Goal: Task Accomplishment & Management: Manage account settings

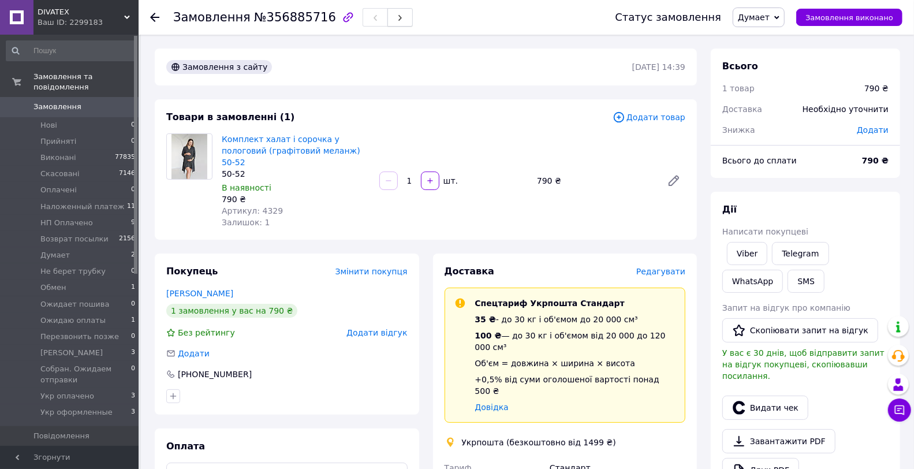
click at [397, 18] on icon "button" at bounding box center [400, 17] width 7 height 7
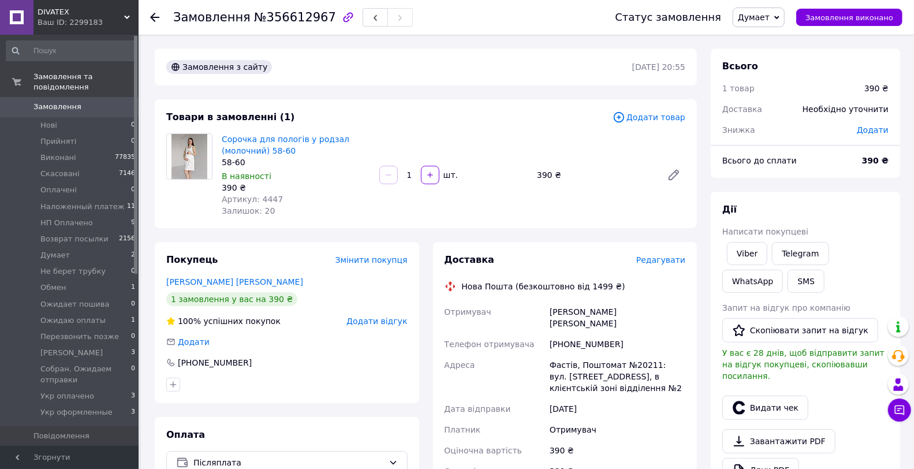
click at [764, 10] on span "Думает" at bounding box center [759, 18] width 52 height 20
click at [776, 102] on li "Hаложенный платеж" at bounding box center [794, 109] width 122 height 17
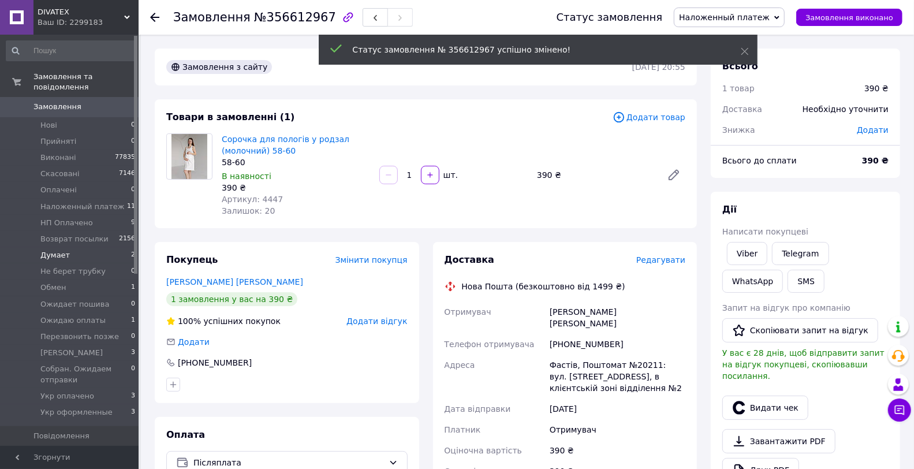
click at [76, 247] on li "Думает 2" at bounding box center [71, 255] width 142 height 16
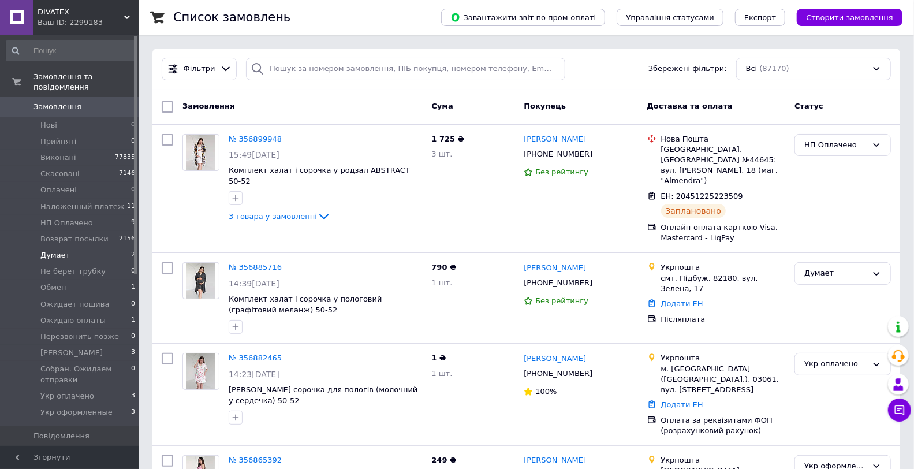
click at [92, 251] on li "Думает 2" at bounding box center [71, 255] width 142 height 16
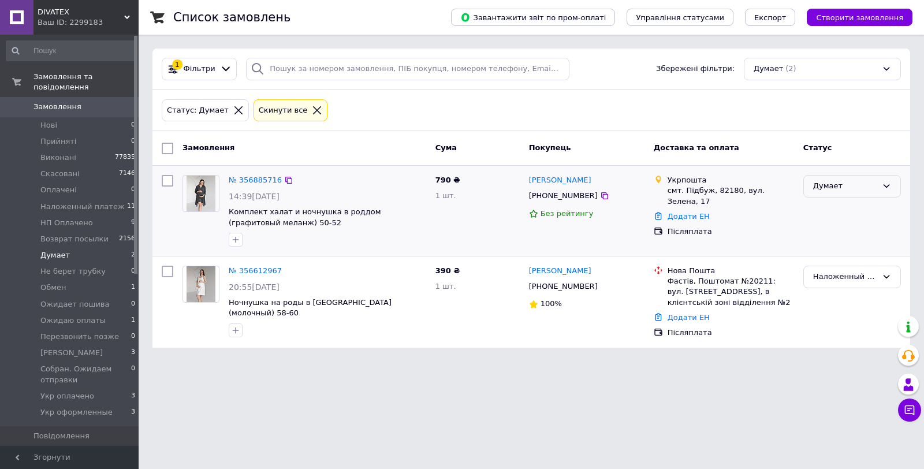
click at [843, 191] on div "Думает" at bounding box center [845, 186] width 64 height 12
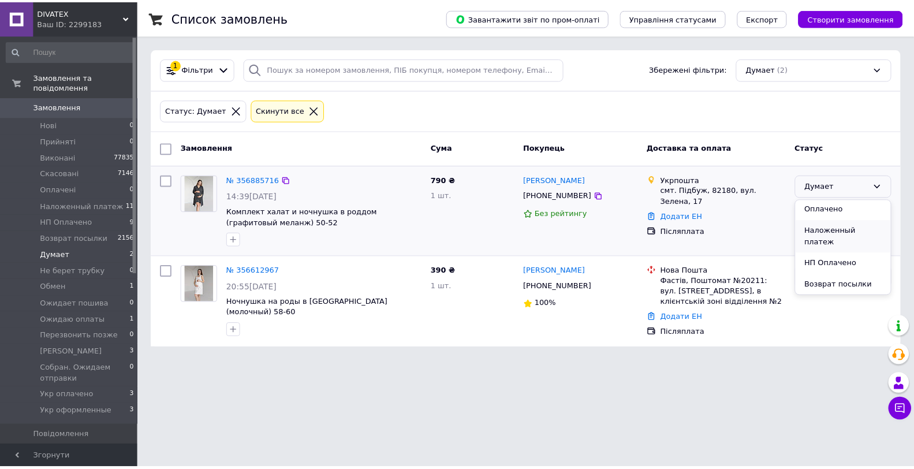
scroll to position [128, 0]
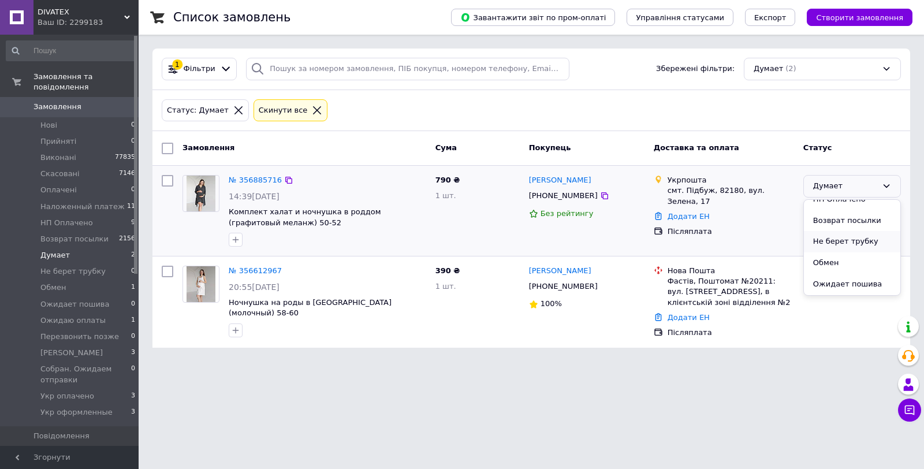
click at [849, 234] on li "Не берет трубку" at bounding box center [852, 241] width 96 height 21
click at [113, 102] on span "0" at bounding box center [123, 107] width 32 height 10
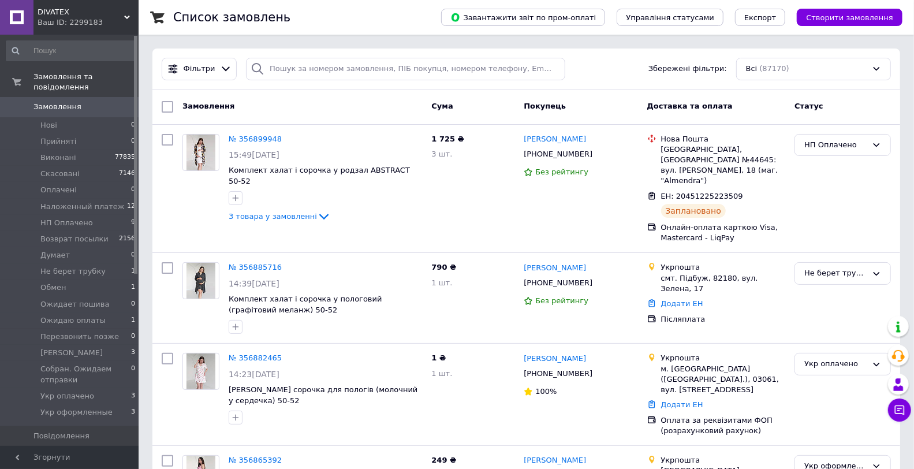
click at [87, 102] on span "Замовлення" at bounding box center [69, 107] width 73 height 10
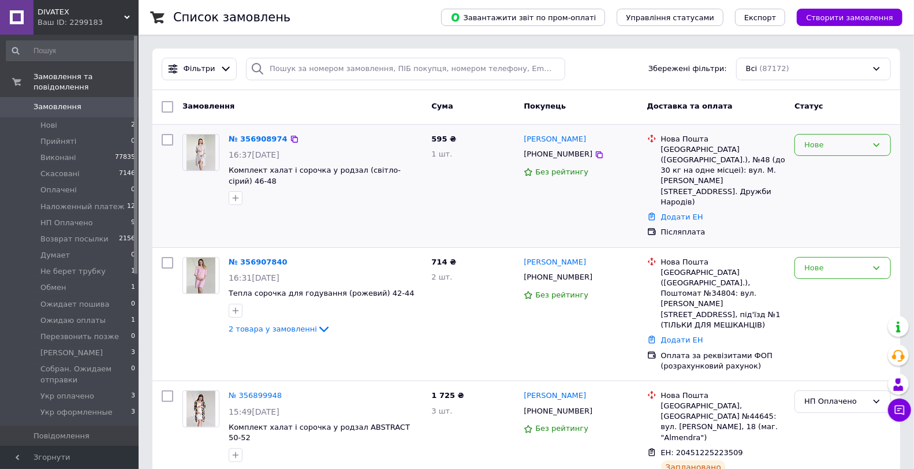
click at [852, 145] on div "Нове" at bounding box center [835, 145] width 63 height 12
click at [840, 164] on li "Прийнято" at bounding box center [842, 168] width 95 height 21
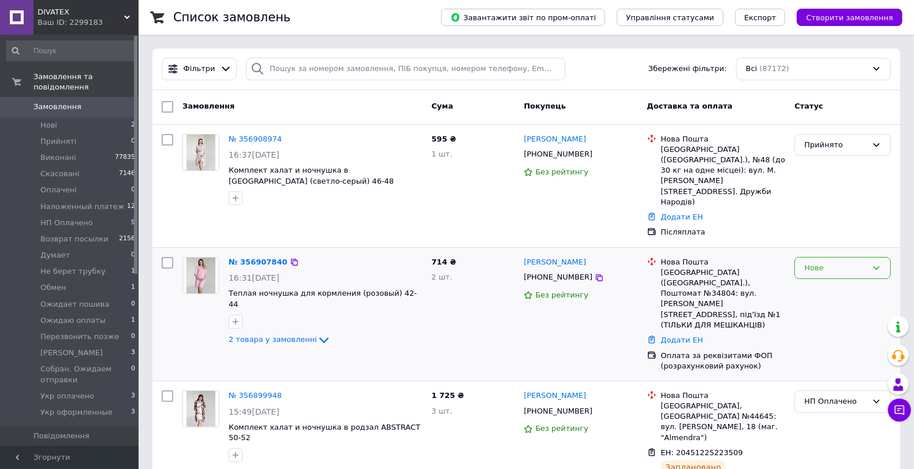
drag, startPoint x: 809, startPoint y: 228, endPoint x: 811, endPoint y: 244, distance: 16.3
click at [809, 257] on div "Нове" at bounding box center [842, 268] width 96 height 23
click at [814, 281] on li "Прийнято" at bounding box center [842, 291] width 95 height 21
click at [99, 102] on span "Замовлення" at bounding box center [69, 107] width 73 height 10
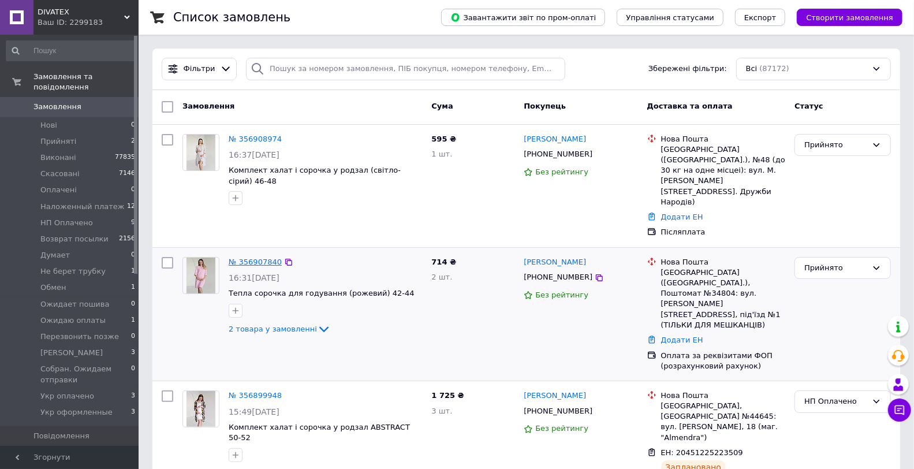
click at [237, 257] on link "№ 356907840" at bounding box center [255, 261] width 53 height 9
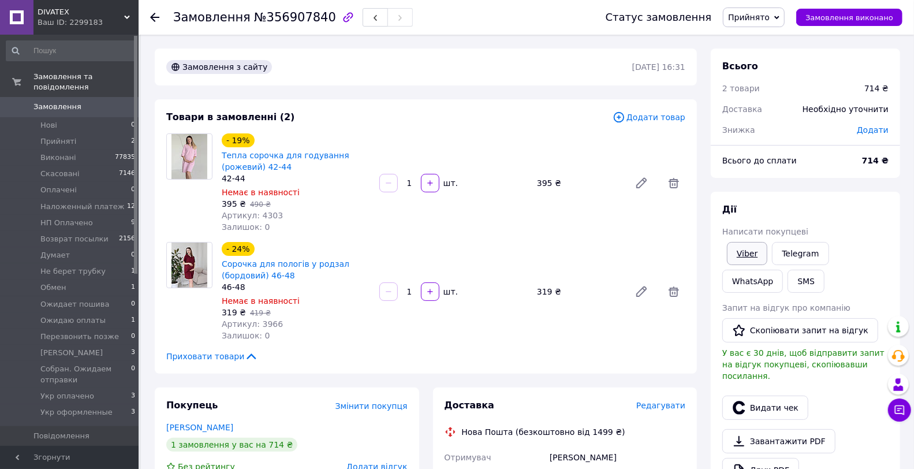
click at [741, 255] on link "Viber" at bounding box center [747, 253] width 40 height 23
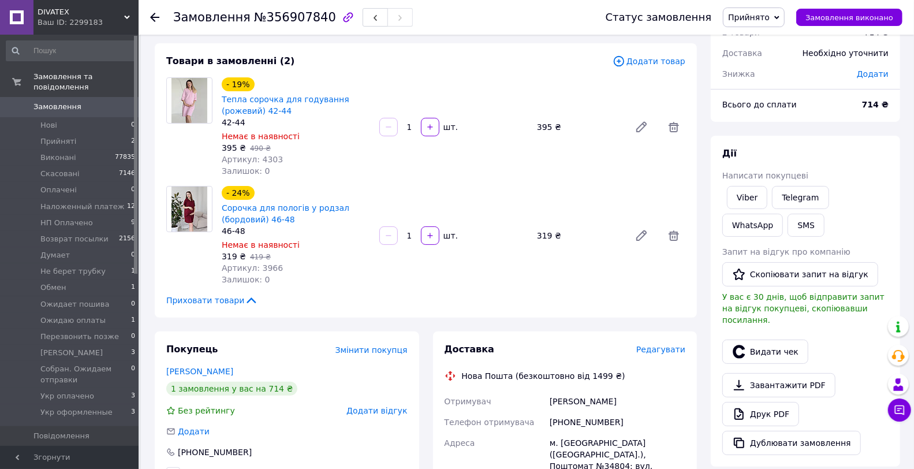
scroll to position [64, 0]
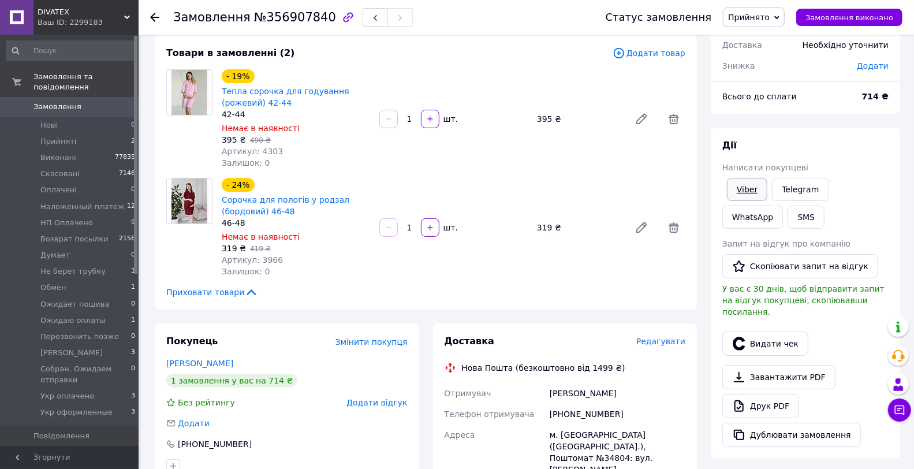
click at [739, 183] on link "Viber" at bounding box center [747, 189] width 40 height 23
click at [267, 2] on div "Замовлення №356907840" at bounding box center [377, 17] width 409 height 35
click at [272, 9] on div "Замовлення №356907840" at bounding box center [293, 18] width 240 height 20
copy span "356907840"
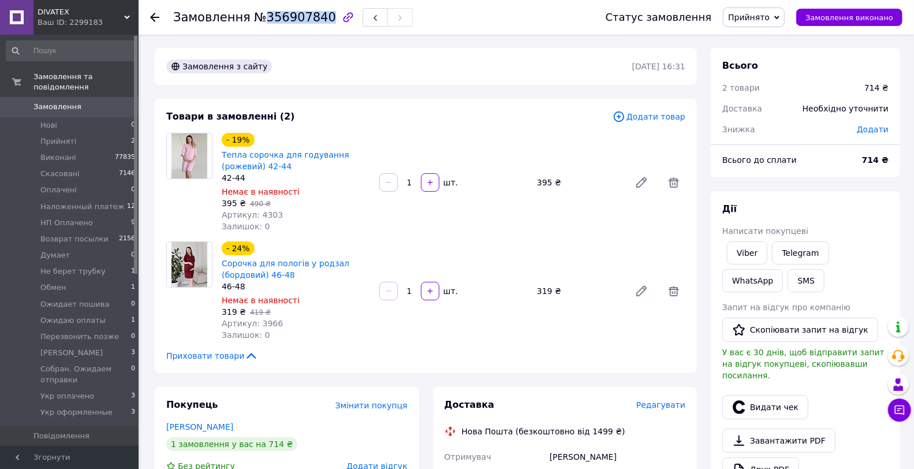
scroll to position [0, 0]
click at [782, 458] on link "Друк PDF" at bounding box center [760, 470] width 77 height 24
click at [754, 13] on span "Прийнято" at bounding box center [749, 17] width 42 height 9
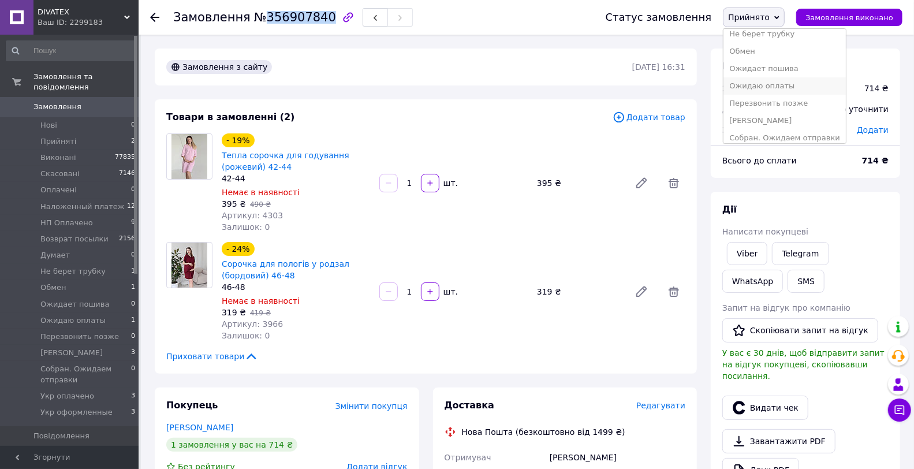
scroll to position [128, 0]
click at [784, 83] on li "Ожидаю оплаты" at bounding box center [784, 85] width 122 height 17
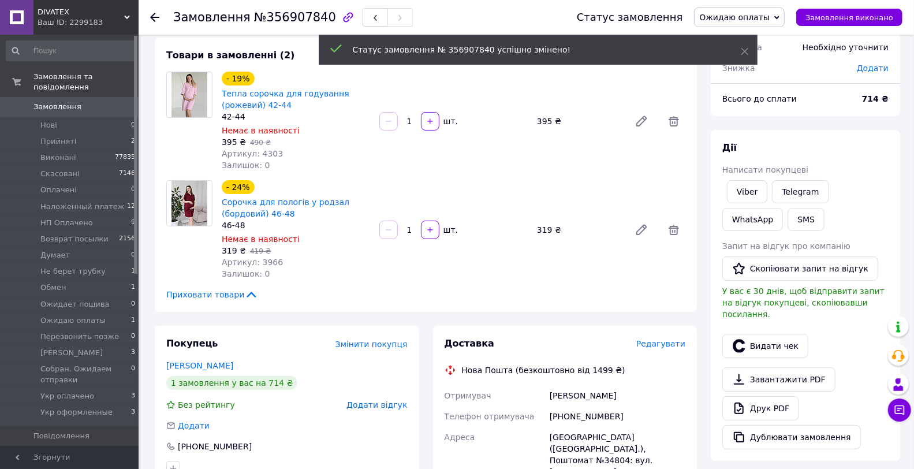
scroll to position [0, 0]
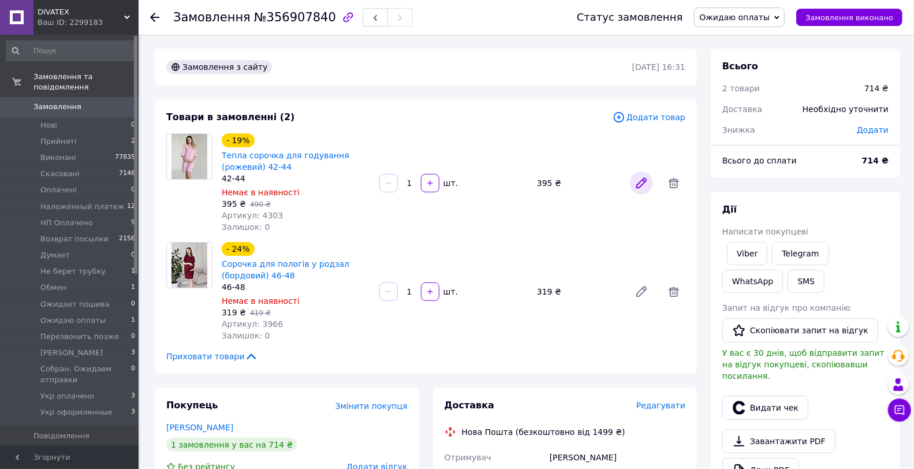
click at [649, 174] on div at bounding box center [641, 183] width 32 height 28
click at [650, 181] on link at bounding box center [641, 182] width 23 height 23
click at [639, 297] on icon at bounding box center [641, 292] width 14 height 14
click at [117, 133] on li "Прийняті 2" at bounding box center [71, 141] width 142 height 16
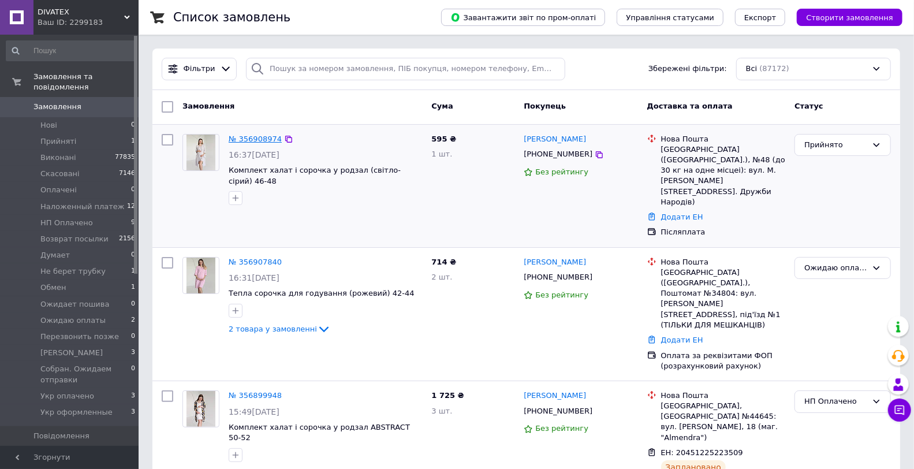
click at [246, 140] on link "№ 356908974" at bounding box center [255, 138] width 53 height 9
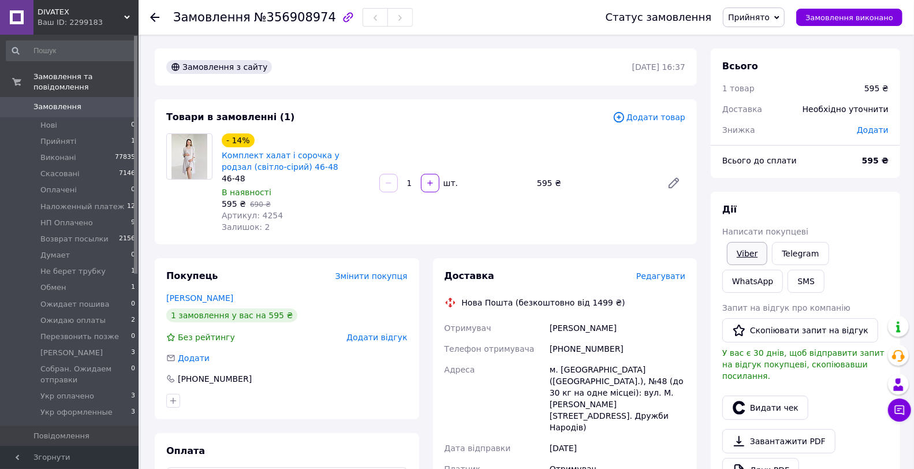
click at [746, 246] on link "Viber" at bounding box center [747, 253] width 40 height 23
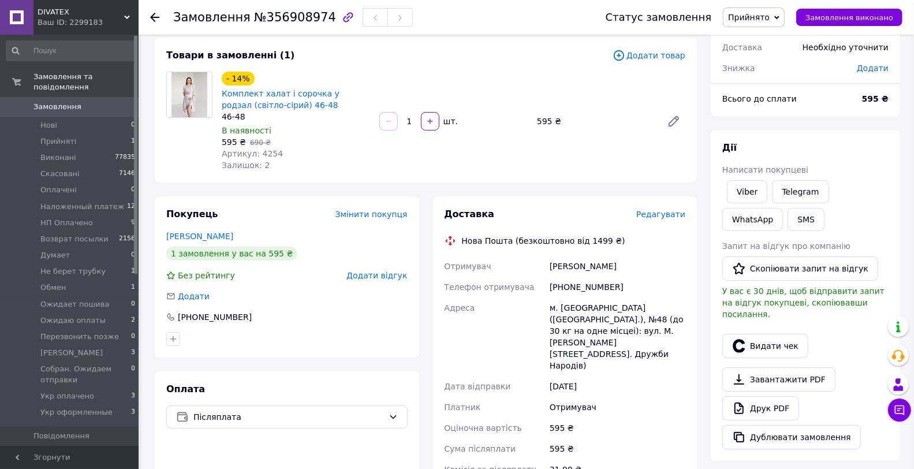
scroll to position [128, 0]
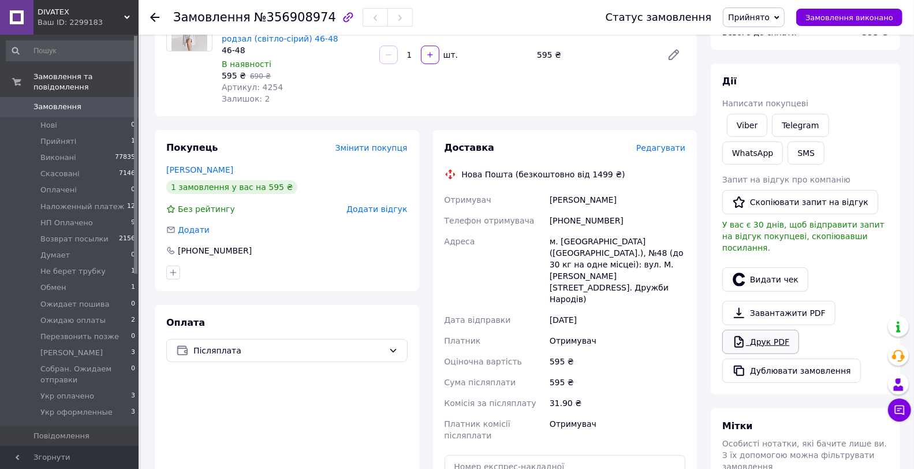
click at [763, 338] on link "Друк PDF" at bounding box center [760, 342] width 77 height 24
click at [759, 13] on span "Прийнято" at bounding box center [749, 17] width 42 height 9
click at [771, 72] on li "Думает" at bounding box center [784, 80] width 122 height 17
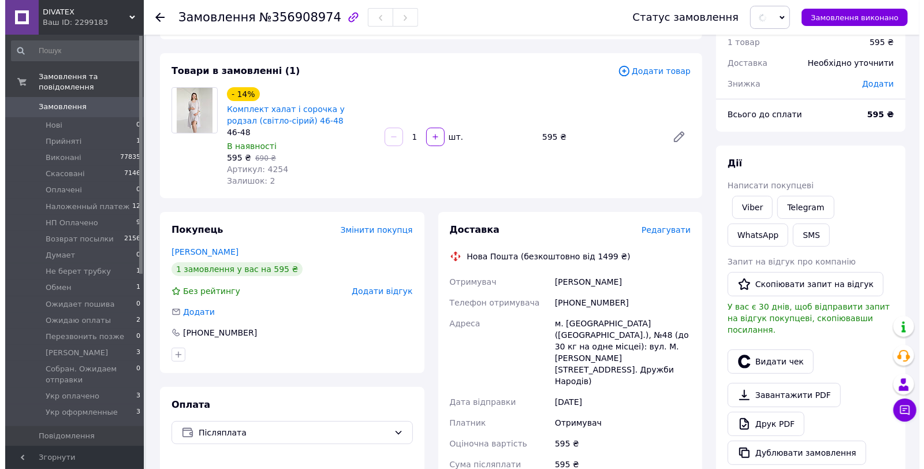
scroll to position [0, 0]
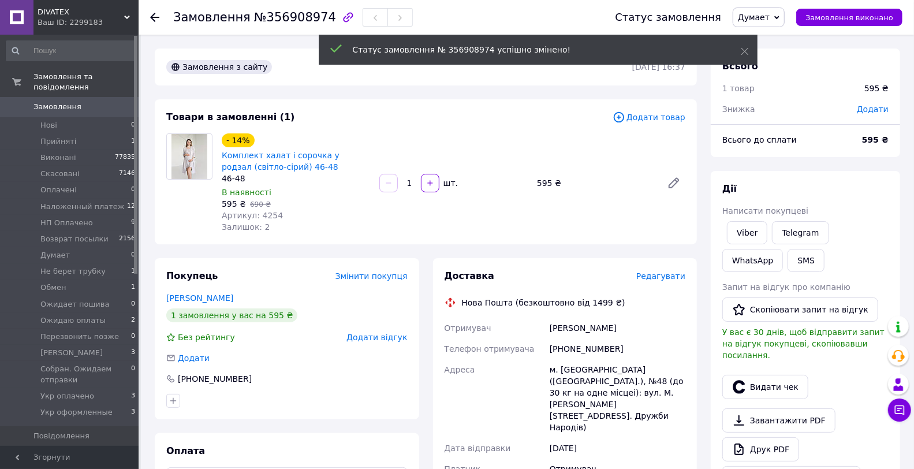
click at [117, 102] on span "0" at bounding box center [123, 107] width 32 height 10
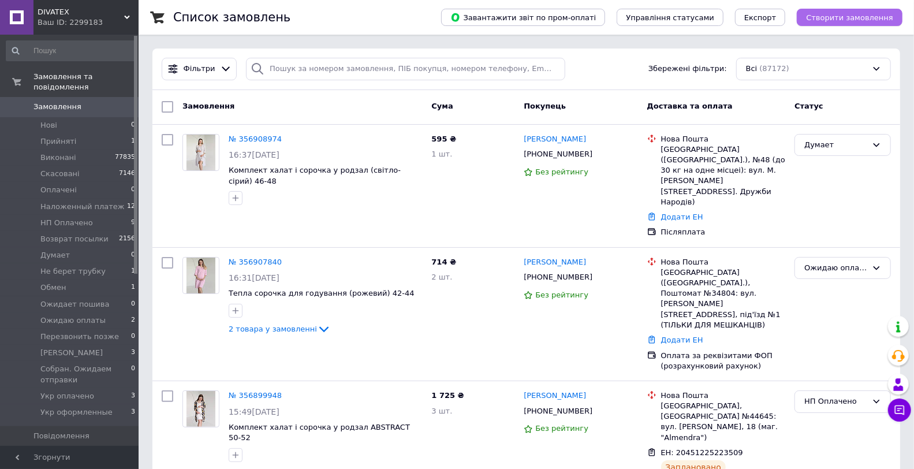
click at [861, 13] on span "Створити замовлення" at bounding box center [849, 17] width 87 height 9
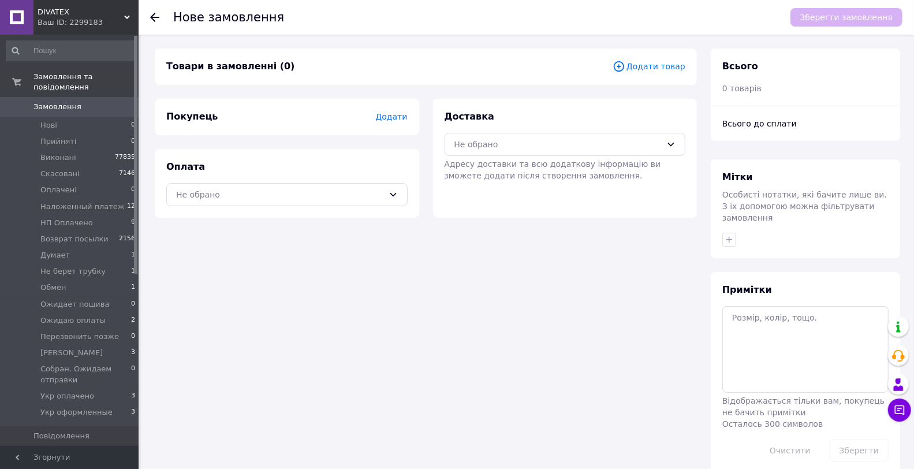
click at [670, 65] on span "Додати товар" at bounding box center [648, 66] width 73 height 13
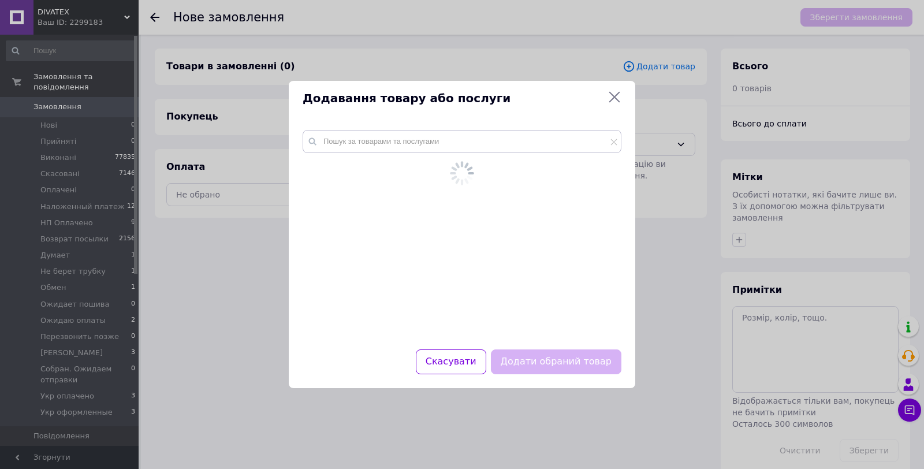
click at [439, 169] on div at bounding box center [461, 173] width 307 height 29
click at [431, 147] on input "text" at bounding box center [461, 141] width 319 height 23
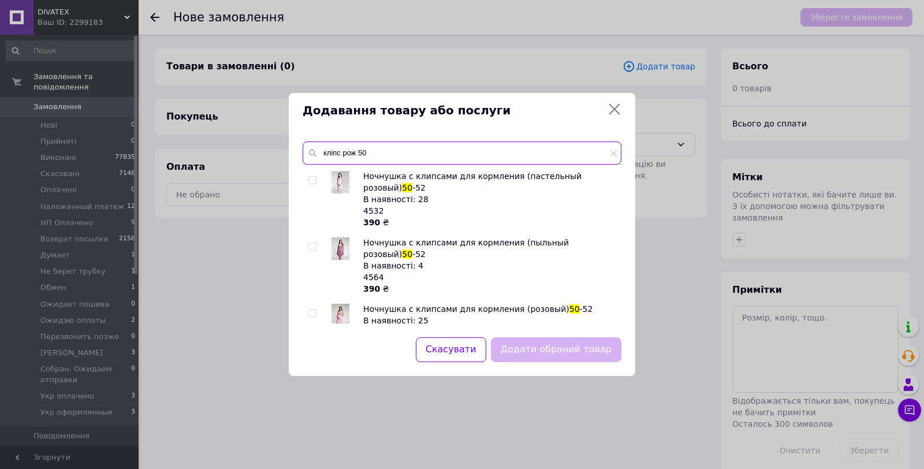
scroll to position [128, 0]
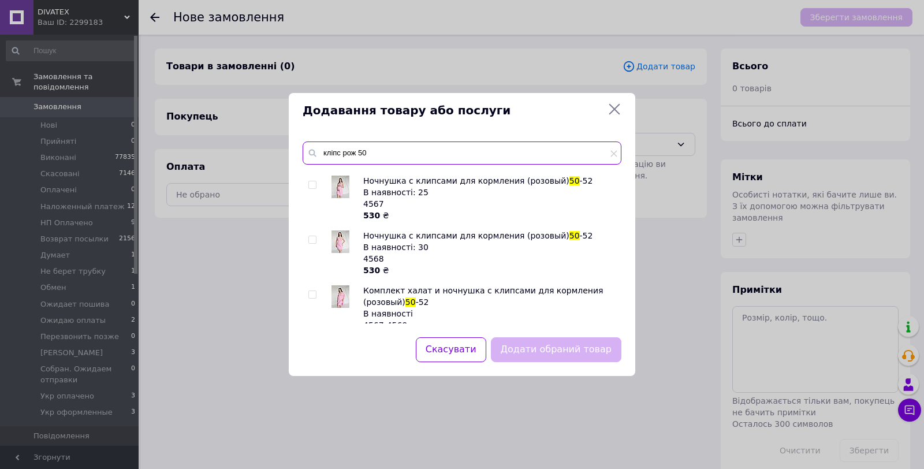
type input "кліпс рож 50"
click at [313, 291] on input "checkbox" at bounding box center [312, 295] width 8 height 8
checkbox input "true"
click at [366, 151] on input "кліпс рож 50" at bounding box center [461, 152] width 319 height 23
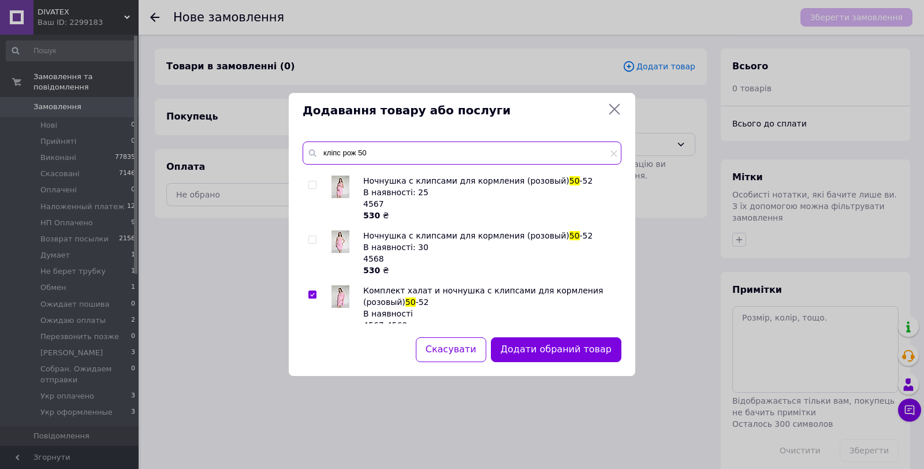
click at [366, 151] on input "кліпс рож 50" at bounding box center [461, 152] width 319 height 23
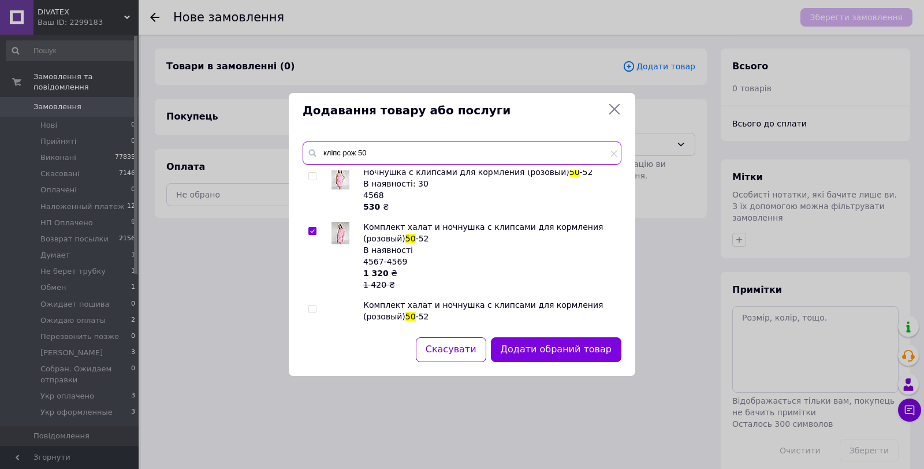
scroll to position [192, 0]
click at [312, 305] on input "checkbox" at bounding box center [312, 309] width 8 height 8
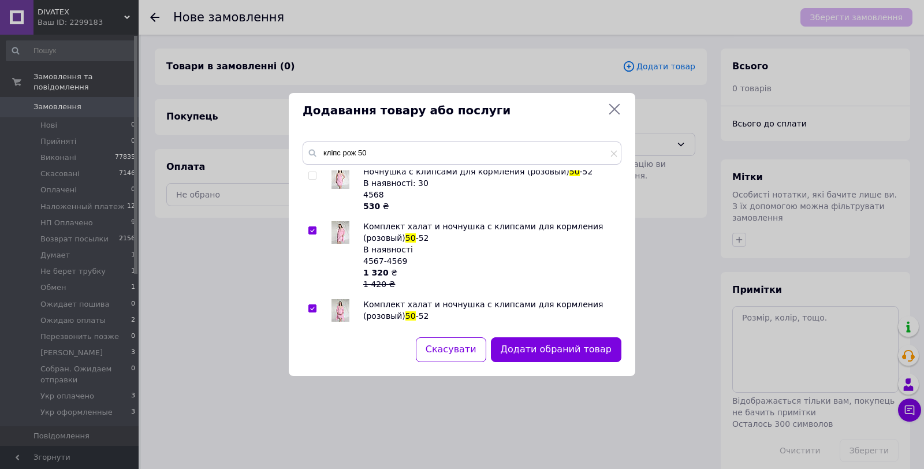
checkbox input "true"
click at [313, 227] on input "checkbox" at bounding box center [312, 231] width 8 height 8
checkbox input "false"
click at [361, 155] on input "кліпс рож 50" at bounding box center [461, 152] width 319 height 23
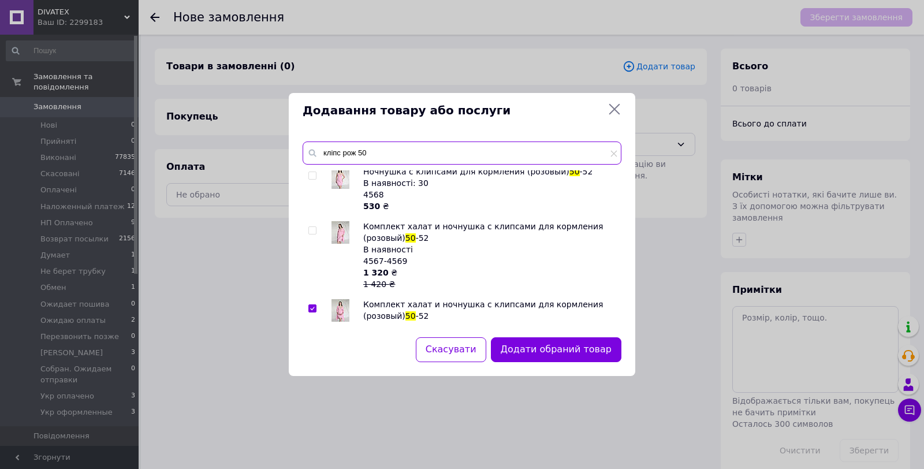
click at [361, 155] on input "кліпс рож 50" at bounding box center [461, 152] width 319 height 23
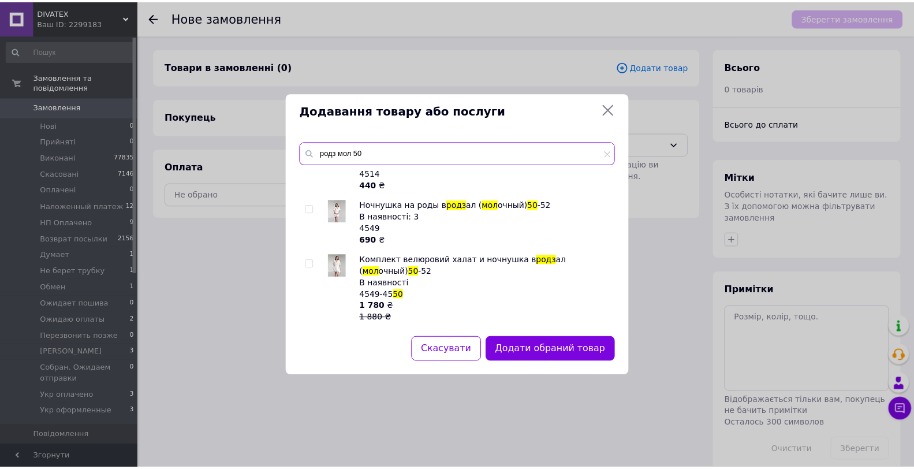
scroll to position [0, 0]
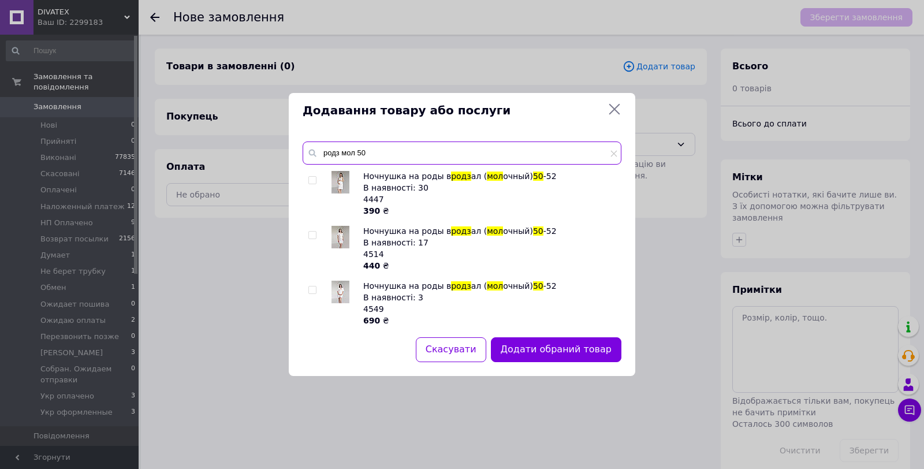
type input "родз мол 50"
click at [312, 237] on input "checkbox" at bounding box center [312, 235] width 8 height 8
checkbox input "true"
click at [555, 339] on button "Додати обрані товари" at bounding box center [557, 349] width 127 height 25
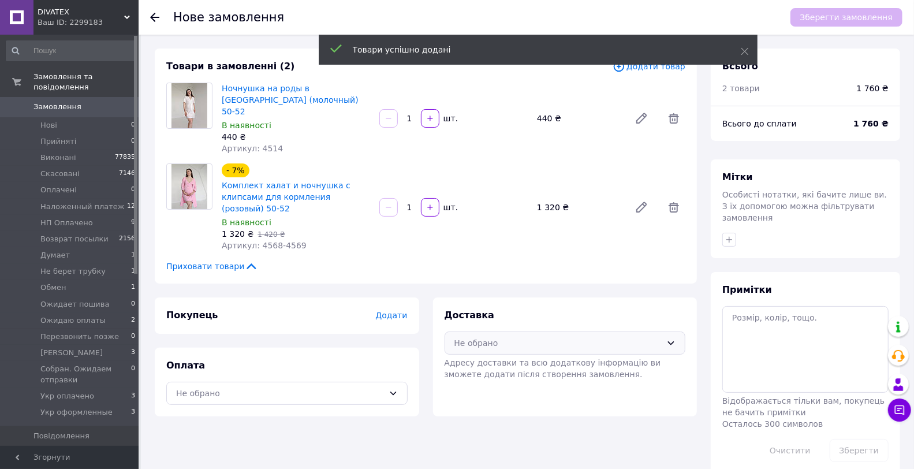
click at [486, 337] on div "Не обрано" at bounding box center [558, 343] width 208 height 13
click at [481, 362] on span "Нова Пошта (безкоштовно від 1499 ₴)" at bounding box center [574, 368] width 204 height 12
click at [400, 311] on span "Додати" at bounding box center [391, 315] width 32 height 9
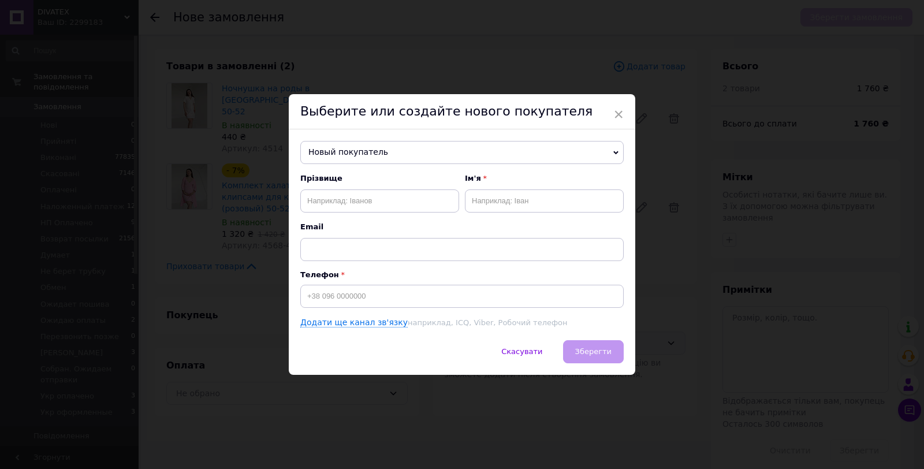
click at [386, 182] on div "Прізвище" at bounding box center [379, 192] width 159 height 39
click at [418, 205] on input "text" at bounding box center [379, 200] width 159 height 23
paste input "Караван Вікторія 0986584303"
type input "Караван Вікторія 0986584303"
click at [398, 205] on input "Караван Вікторія 0986584303" at bounding box center [379, 200] width 159 height 23
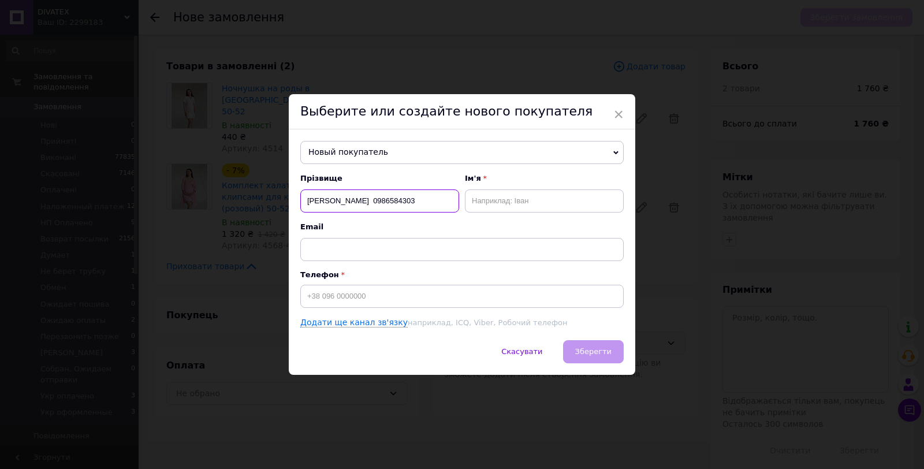
click at [398, 205] on input "Караван Вікторія 0986584303" at bounding box center [379, 200] width 159 height 23
drag, startPoint x: 314, startPoint y: 298, endPoint x: 342, endPoint y: 307, distance: 28.9
click at [315, 298] on input at bounding box center [461, 296] width 323 height 23
paste input "Караван Вікто"
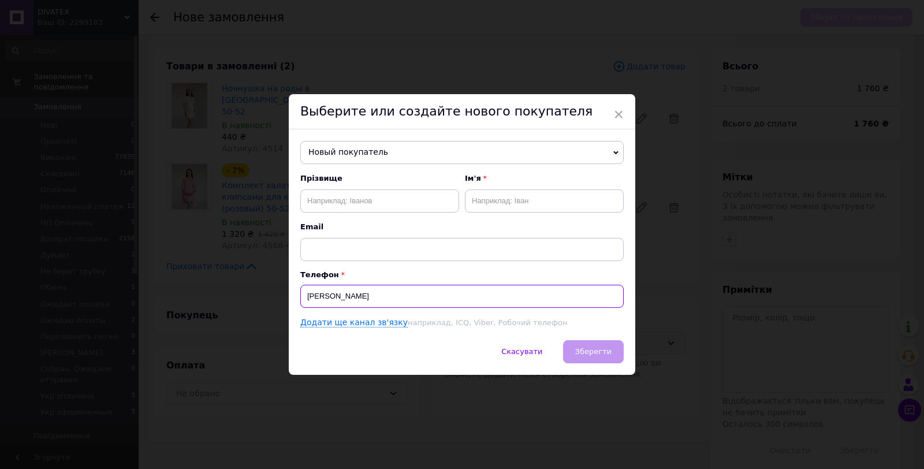
type input "Караван Вікто"
click at [435, 198] on input "text" at bounding box center [379, 200] width 159 height 23
paste input "Караван Вікторія 0986584303"
click at [394, 205] on input "Караван Вікторія 0986584303" at bounding box center [379, 200] width 159 height 23
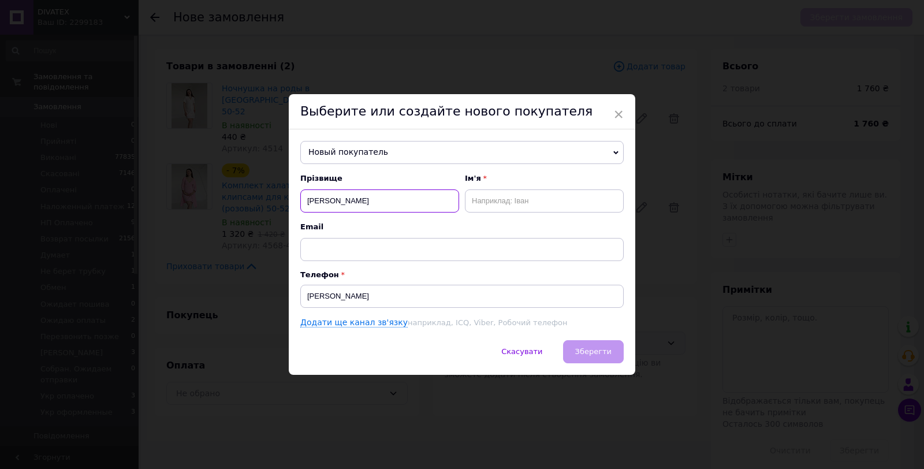
type input "Караван Вікторія"
click at [332, 299] on input "Караван Вікто" at bounding box center [461, 296] width 323 height 23
paste input "0986584303"
type input "+380986584303"
click at [348, 201] on input "Караван Вікторія" at bounding box center [379, 200] width 159 height 23
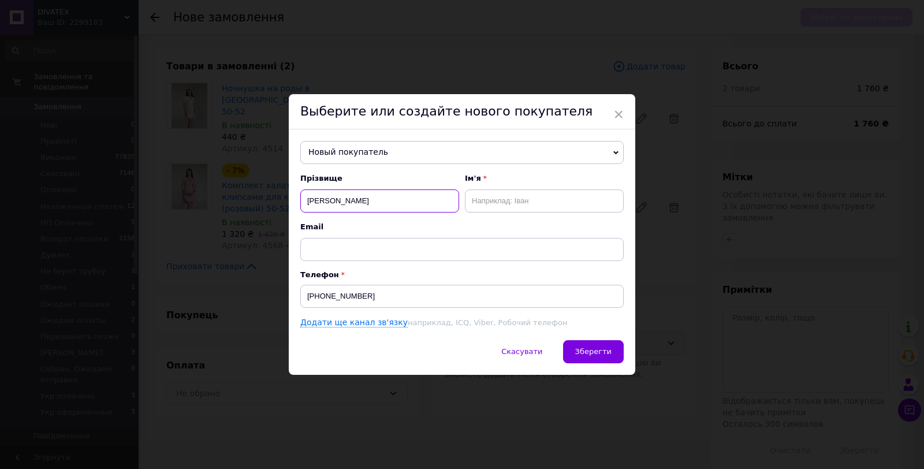
click at [348, 201] on input "Караван Вікторія" at bounding box center [379, 200] width 159 height 23
type input "Караван"
click at [559, 203] on input "text" at bounding box center [544, 200] width 159 height 23
paste input "Вікторія"
type input "Вікторія"
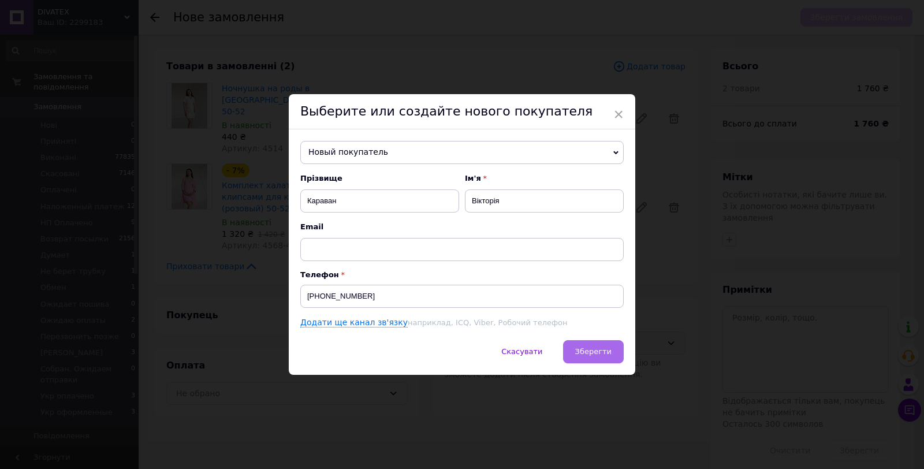
click at [601, 344] on button "Зберегти" at bounding box center [593, 351] width 61 height 23
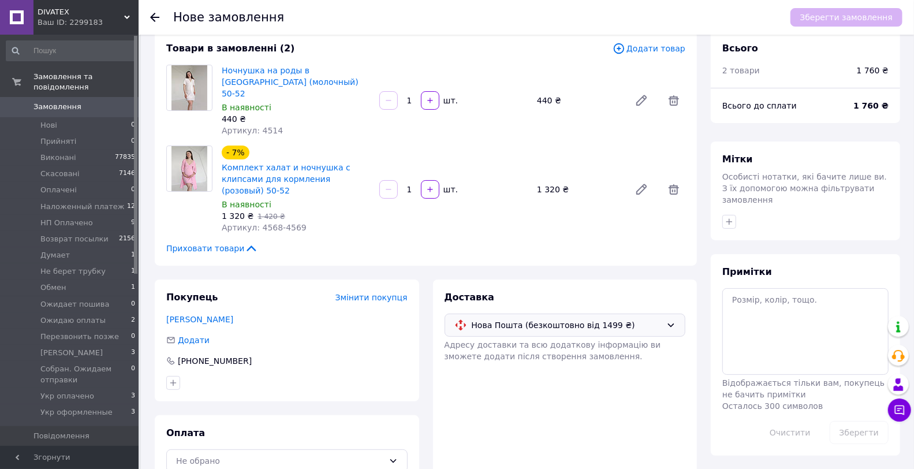
scroll to position [23, 0]
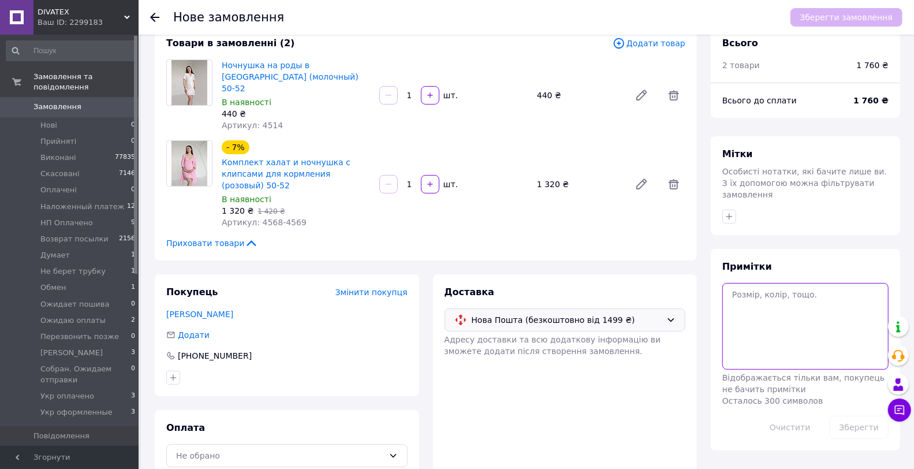
click at [838, 331] on textarea at bounding box center [805, 326] width 166 height 87
paste textarea "vikaravan"
type textarea "vikaravan"
click at [843, 416] on button "Зберегти" at bounding box center [859, 427] width 59 height 23
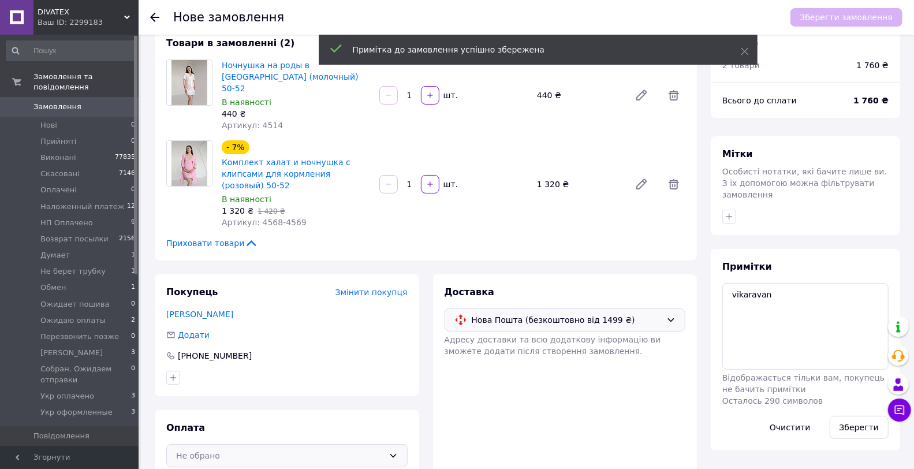
click at [350, 444] on div "Не обрано" at bounding box center [286, 455] width 241 height 23
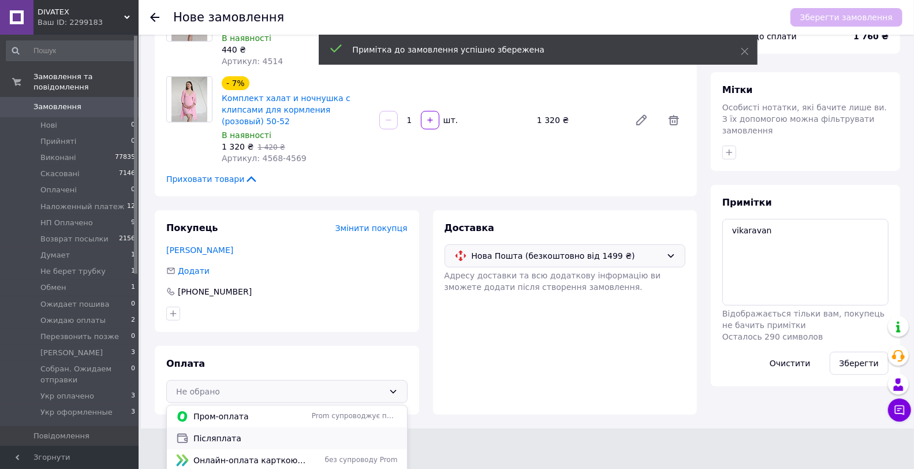
click at [241, 432] on span "Післяплата" at bounding box center [295, 438] width 204 height 12
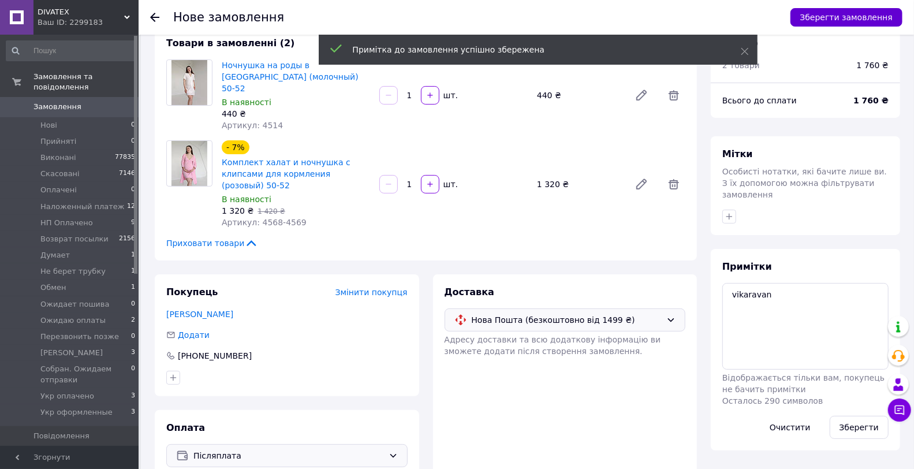
click at [815, 19] on button "Зберегти замовлення" at bounding box center [846, 17] width 112 height 18
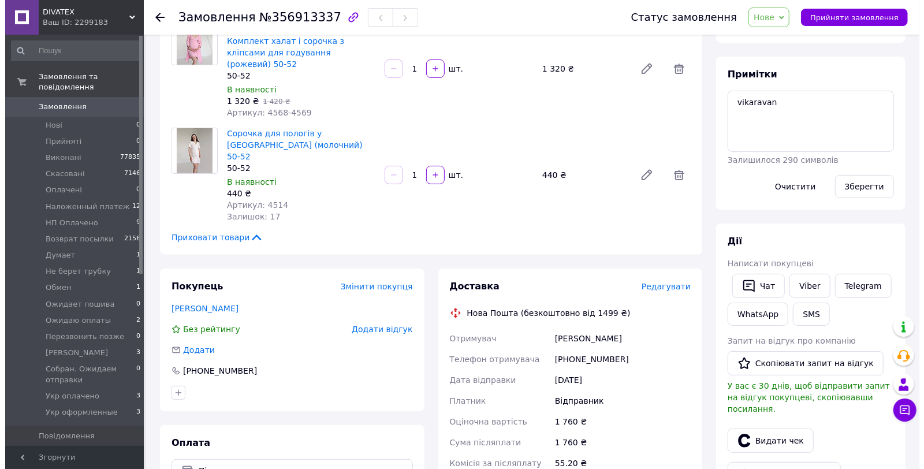
scroll to position [256, 0]
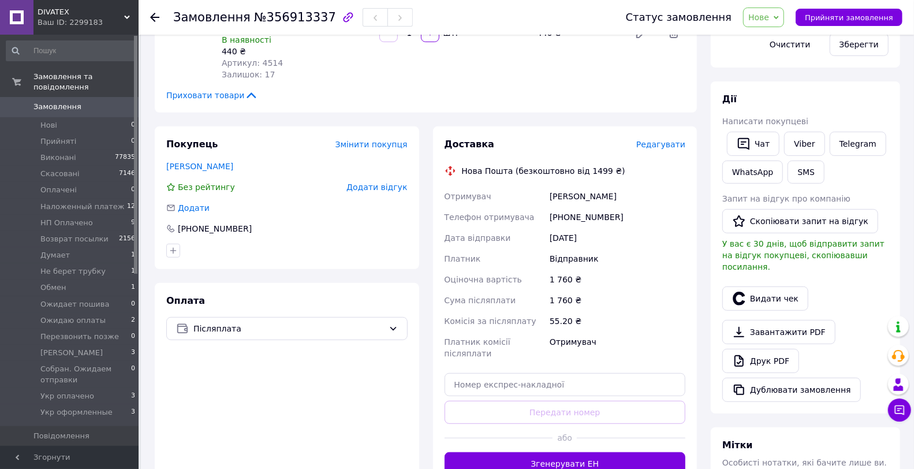
click at [668, 140] on span "Редагувати" at bounding box center [660, 144] width 49 height 9
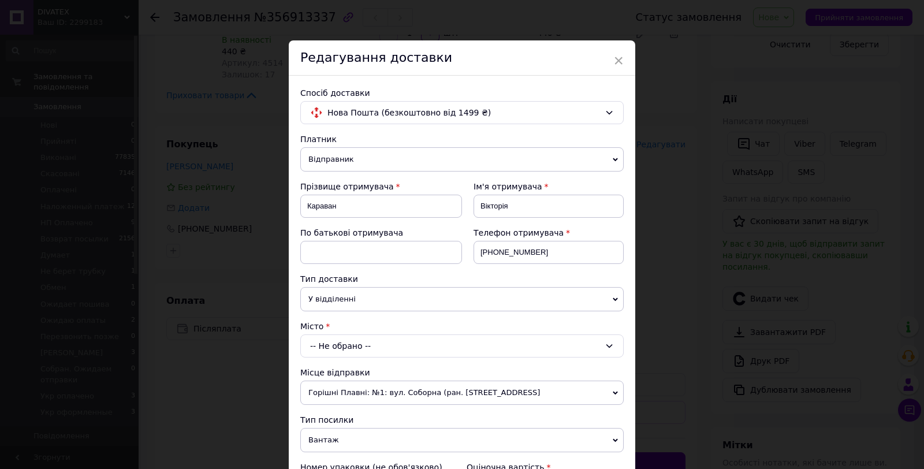
click at [356, 350] on div "-- Не обрано --" at bounding box center [461, 345] width 323 height 23
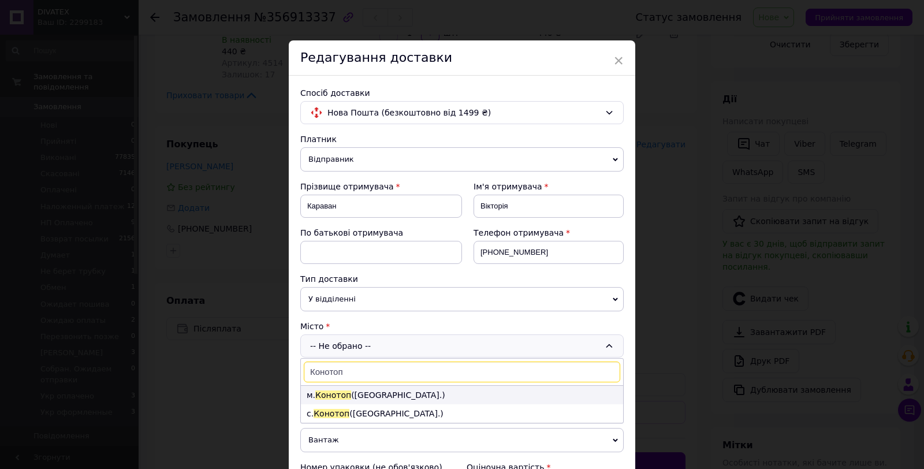
type input "Конотоп"
click at [362, 399] on li "м. Конотоп (Сумська обл.)" at bounding box center [462, 395] width 322 height 18
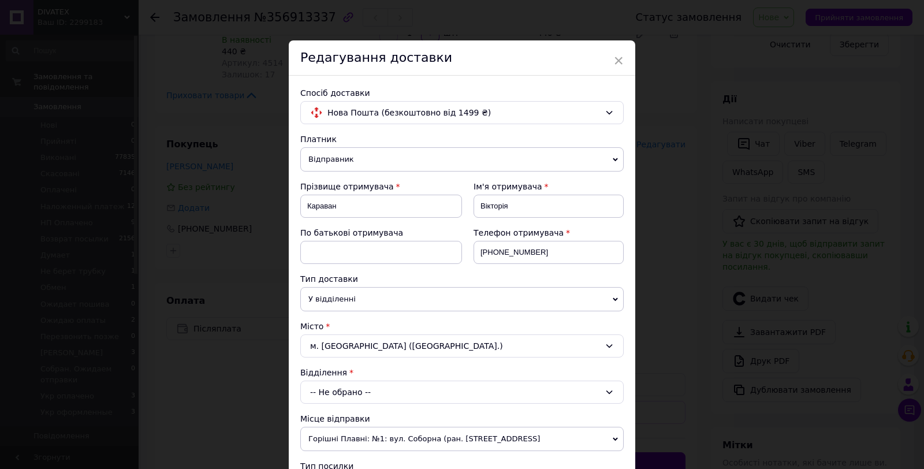
drag, startPoint x: 368, startPoint y: 384, endPoint x: 382, endPoint y: 404, distance: 24.8
click at [368, 385] on div "-- Не обрано --" at bounding box center [461, 391] width 323 height 23
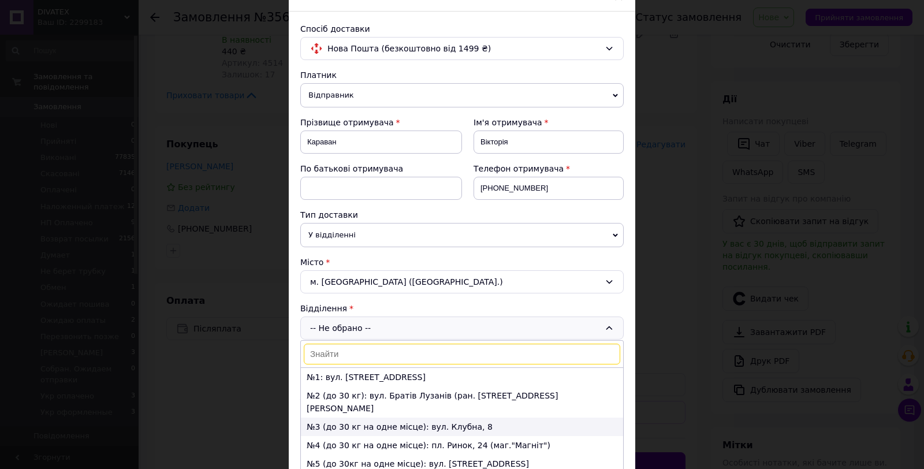
click at [331, 417] on li "№3 (до 30 кг на одне місце): вул. Клубна, 8" at bounding box center [462, 426] width 322 height 18
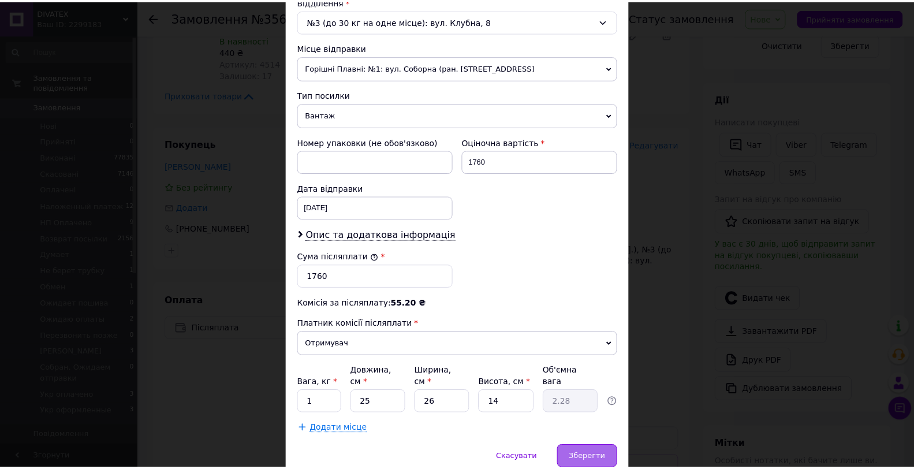
scroll to position [413, 0]
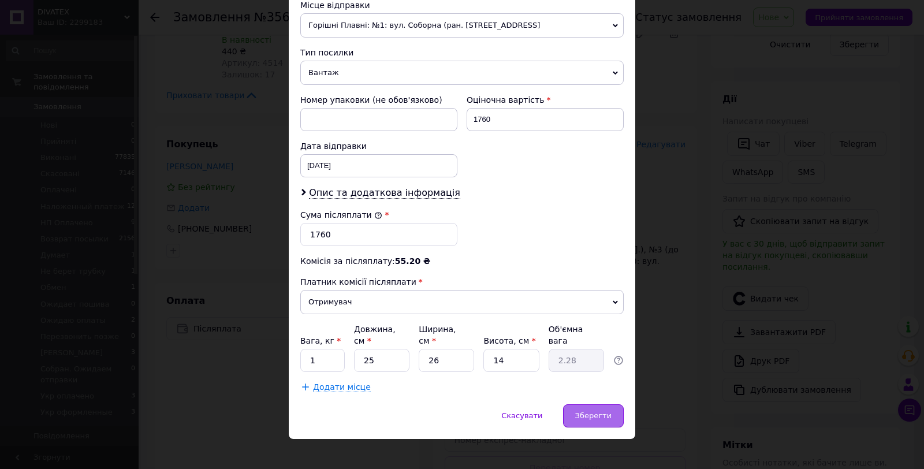
click at [590, 411] on span "Зберегти" at bounding box center [593, 415] width 36 height 9
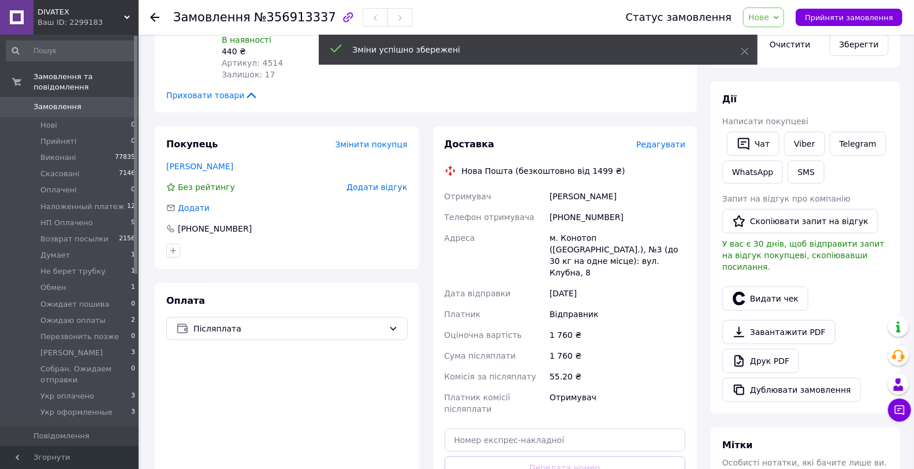
click at [769, 16] on span "Нове" at bounding box center [758, 17] width 21 height 9
click at [806, 109] on li "Hаложенный платеж" at bounding box center [804, 109] width 122 height 17
click at [768, 349] on link "Друк PDF" at bounding box center [760, 361] width 77 height 24
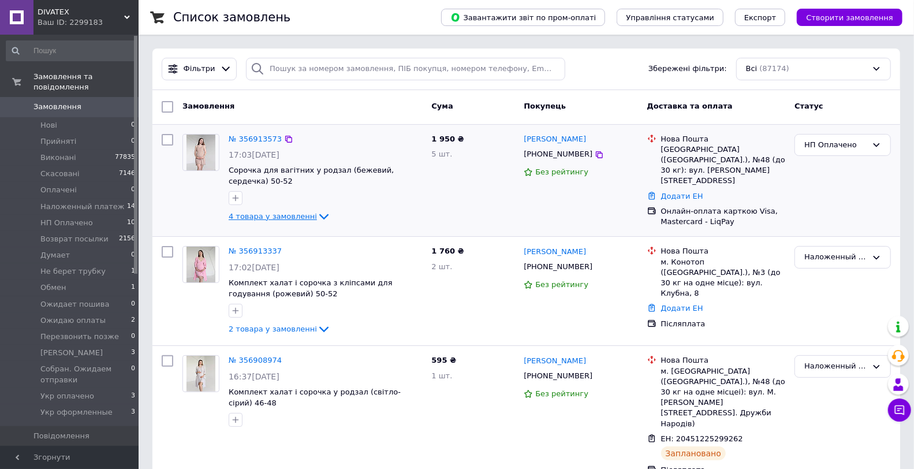
click at [261, 214] on span "4 товара у замовленні" at bounding box center [273, 216] width 88 height 9
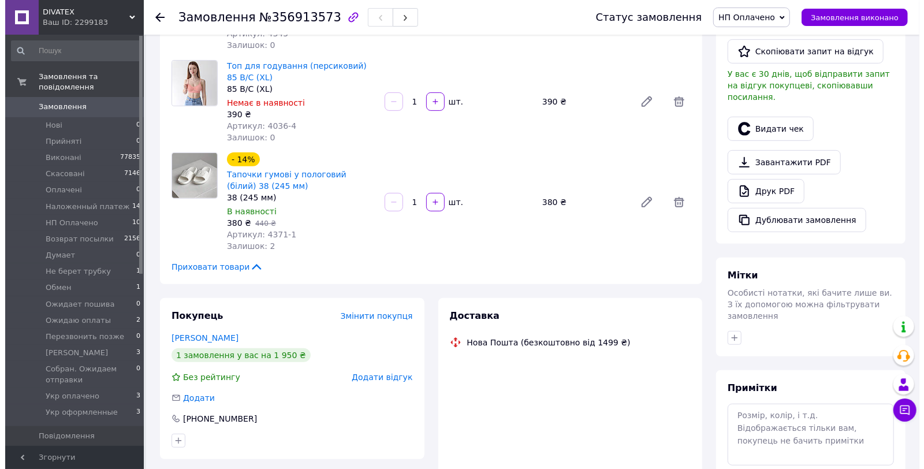
scroll to position [320, 0]
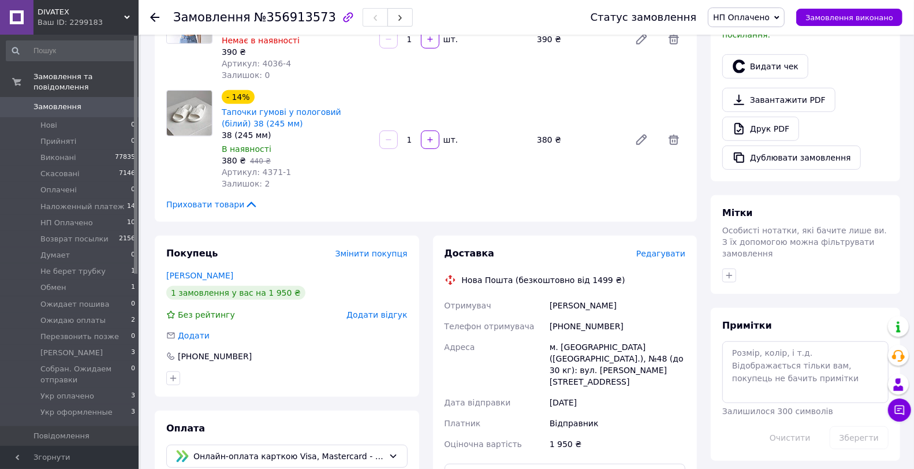
drag, startPoint x: 667, startPoint y: 261, endPoint x: 667, endPoint y: 255, distance: 7.0
click at [667, 259] on div "Доставка Редагувати Нова Пошта (безкоштовно від 1499 ₴) Отримувач Кочерова Ніна…" at bounding box center [564, 406] width 241 height 319
click at [667, 255] on span "Редагувати" at bounding box center [660, 253] width 49 height 9
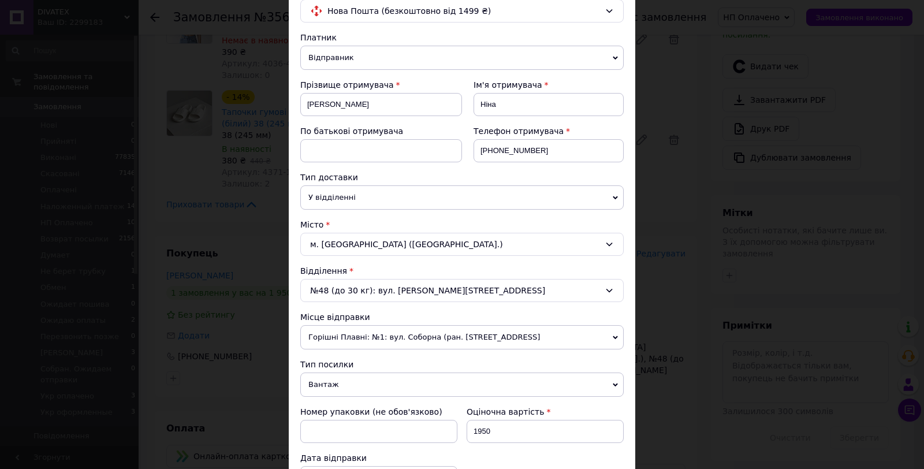
scroll to position [256, 0]
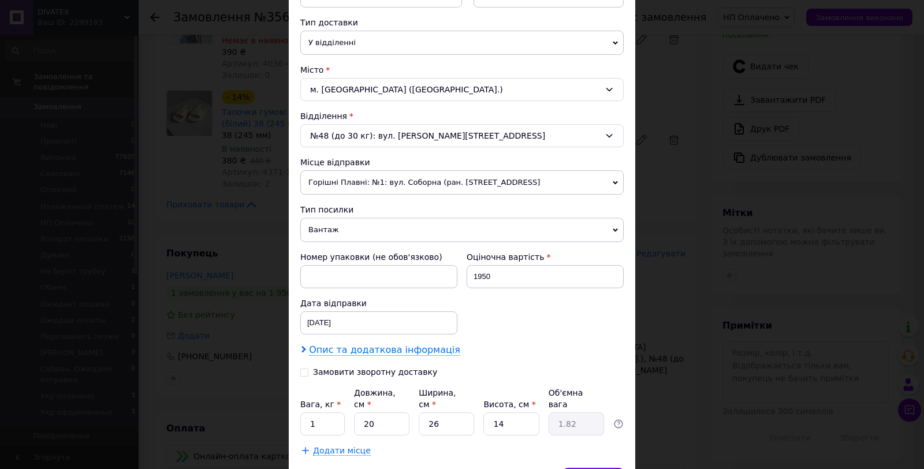
click at [345, 354] on span "Опис та додаткова інформація" at bounding box center [384, 350] width 151 height 12
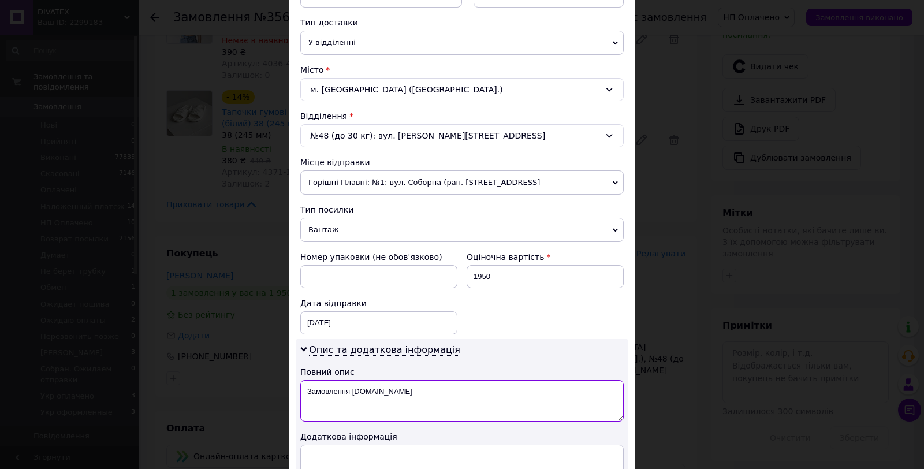
click at [365, 399] on textarea "Замовлення Prom.ua" at bounding box center [461, 401] width 323 height 42
paste textarea "DIVATEX (4 товари)"
click at [395, 397] on textarea "Замовлення DIVATEX (4 товари)" at bounding box center [461, 401] width 323 height 42
click at [416, 390] on textarea "Замовлення DIVATEX (5 товари)" at bounding box center [461, 401] width 323 height 42
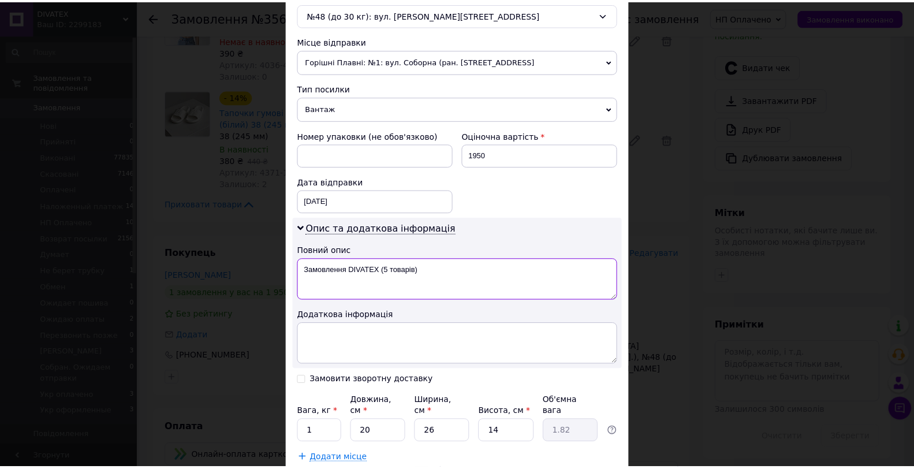
scroll to position [449, 0]
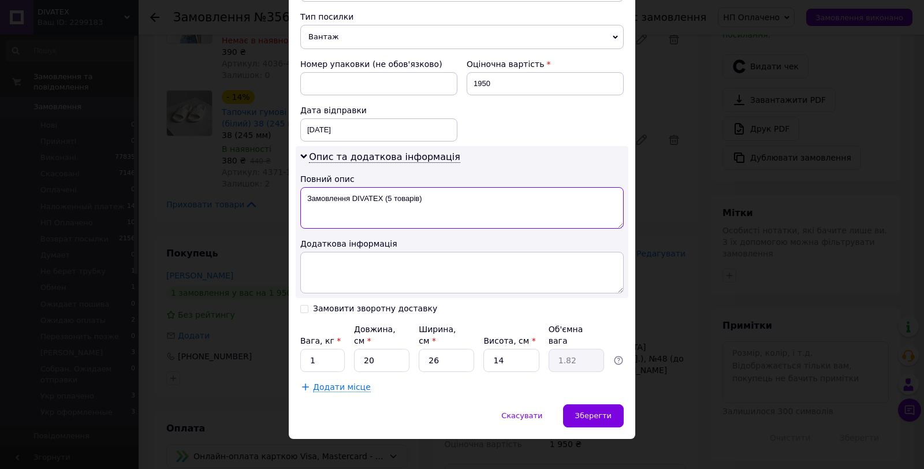
type textarea "Замовлення DIVATEX (5 товарів)"
click at [319, 349] on input "1" at bounding box center [322, 360] width 44 height 23
type input "2.4"
type input "2"
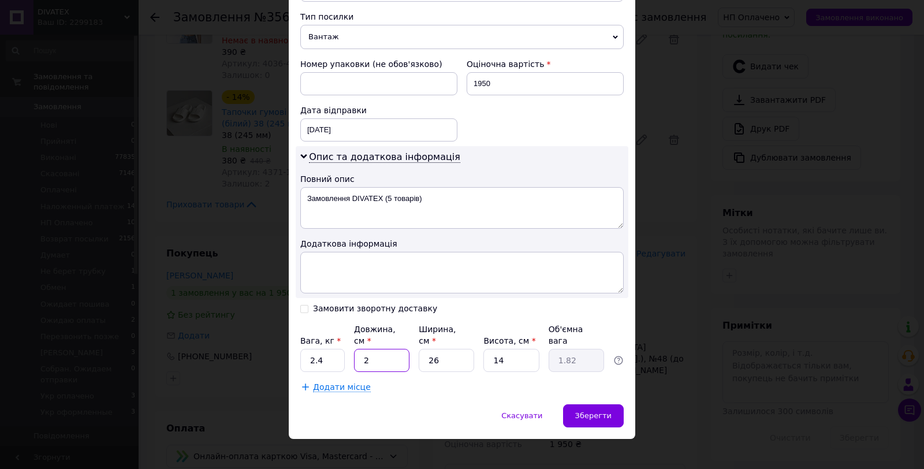
type input "0.18"
type input "27"
type input "2.46"
type input "27"
type input "2"
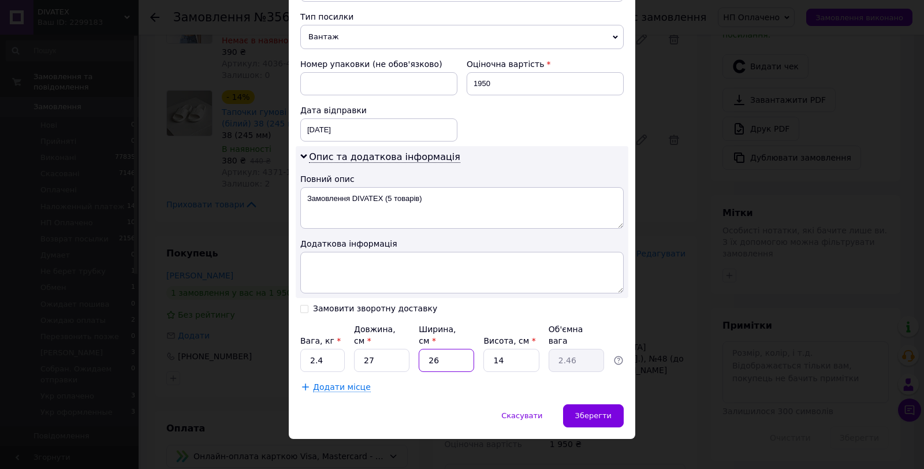
type input "0.19"
type input "22"
type input "2.08"
type input "22"
type input "1"
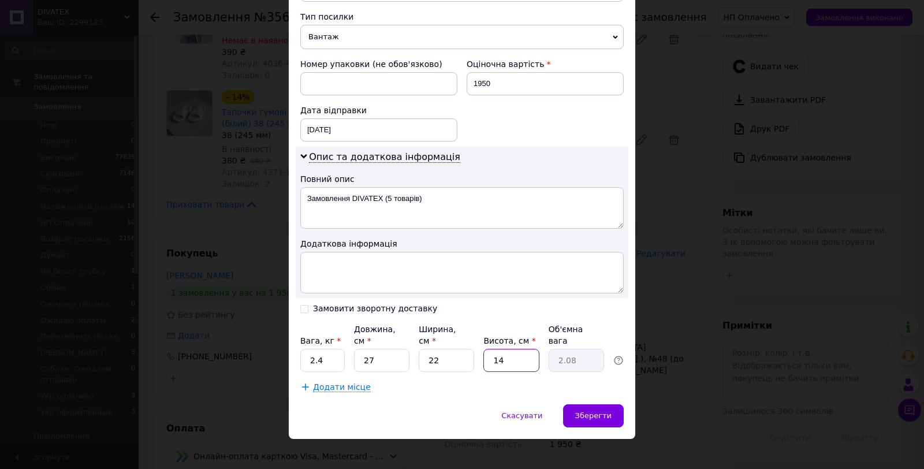
type input "0.15"
type input "16"
type input "2.38"
type input "16"
click at [564, 404] on div "Скасувати   Зберегти" at bounding box center [462, 421] width 346 height 35
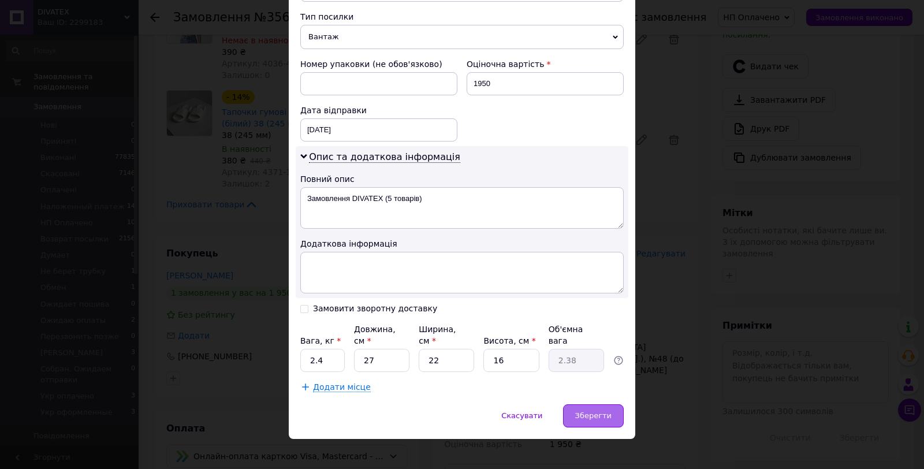
click at [592, 411] on span "Зберегти" at bounding box center [593, 415] width 36 height 9
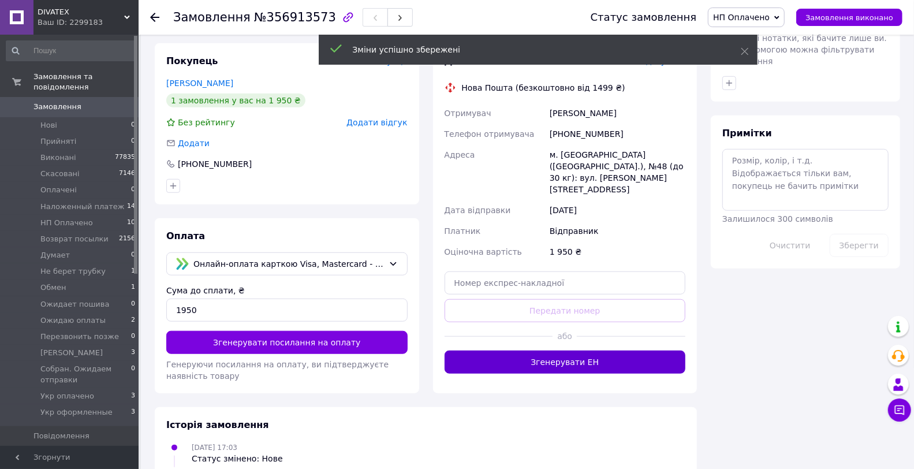
click at [585, 350] on button "Згенерувати ЕН" at bounding box center [564, 361] width 241 height 23
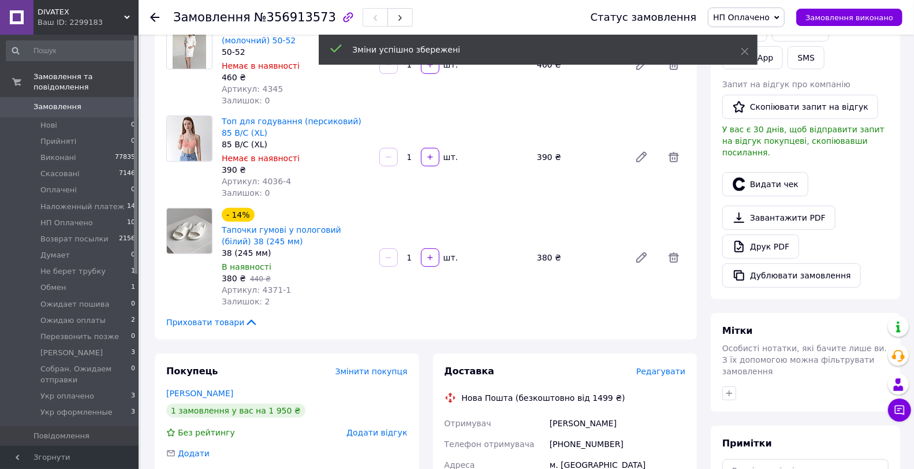
scroll to position [320, 0]
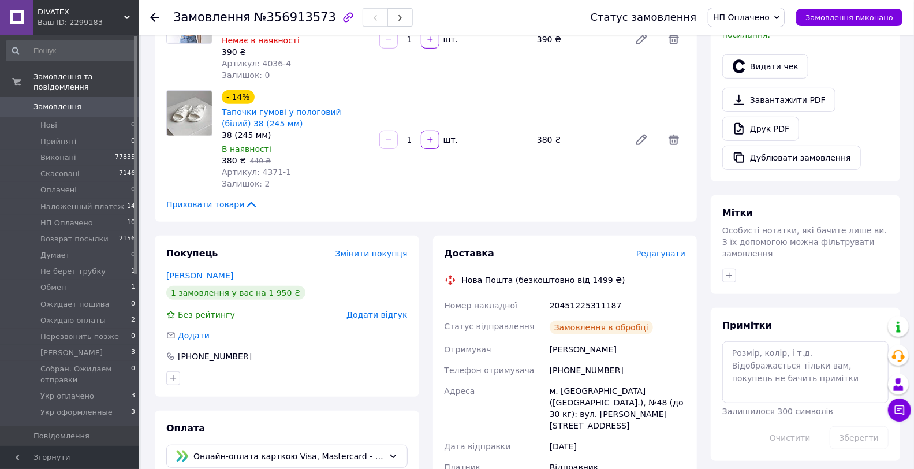
click at [81, 102] on span "Замовлення" at bounding box center [69, 107] width 73 height 10
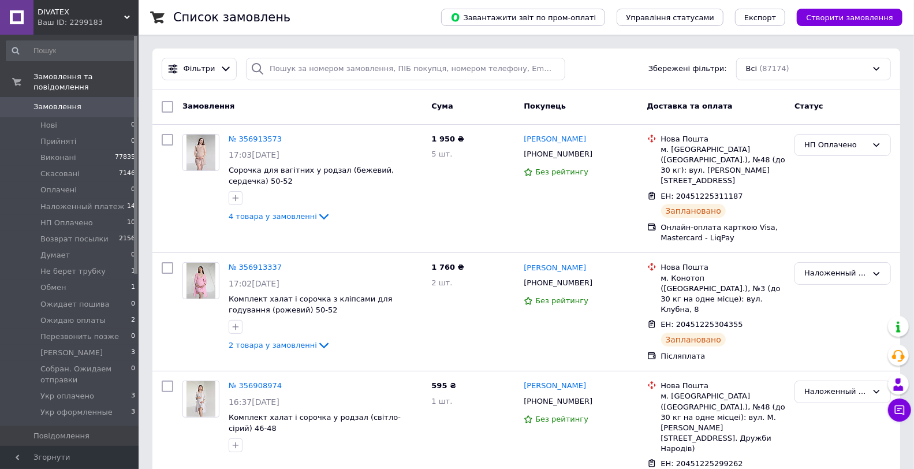
click at [92, 102] on span "Замовлення" at bounding box center [69, 107] width 73 height 10
click at [107, 216] on li "HП Оплачено 10" at bounding box center [71, 223] width 142 height 16
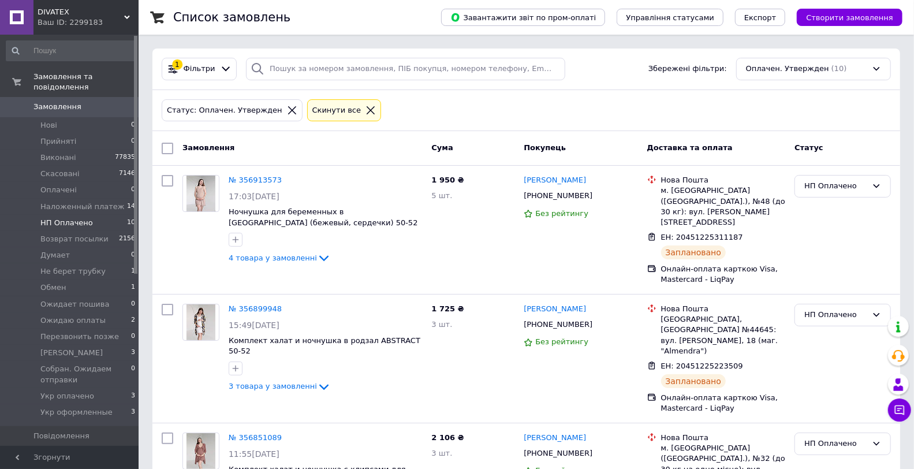
click at [537, 102] on div "Статус: Оплачен. Утвержден Cкинути все" at bounding box center [526, 110] width 734 height 27
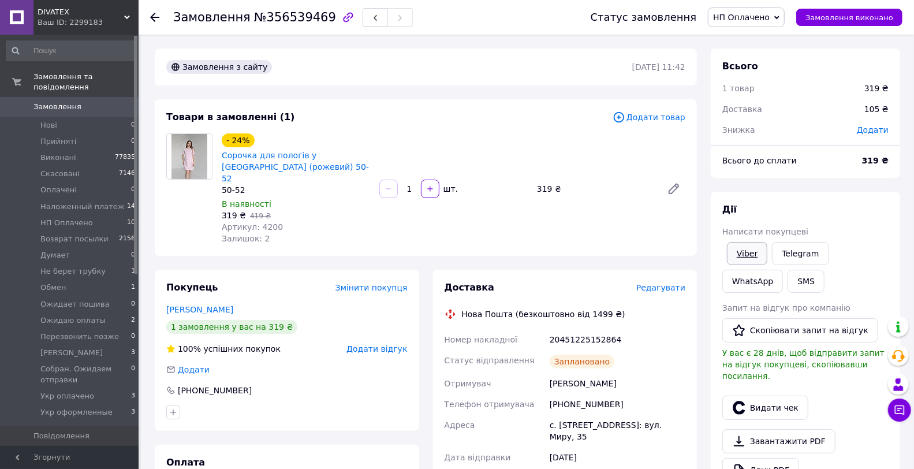
click at [748, 257] on link "Viber" at bounding box center [747, 253] width 40 height 23
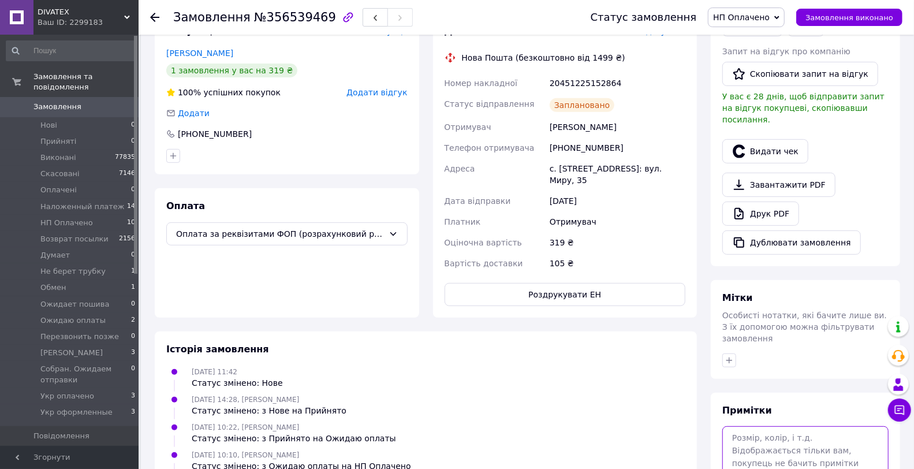
click at [790, 435] on textarea at bounding box center [805, 456] width 166 height 61
paste textarea "Будь ласка, номер ТТН: 🪻 Фіскальний чек Вашого замовлення:"
click at [585, 54] on div "Доставка Редагувати Нова Пошта (безкоштовно від 1499 ₴) Номер накладної 2045122…" at bounding box center [564, 165] width 241 height 281
click at [591, 73] on div "20451225152864" at bounding box center [617, 83] width 140 height 21
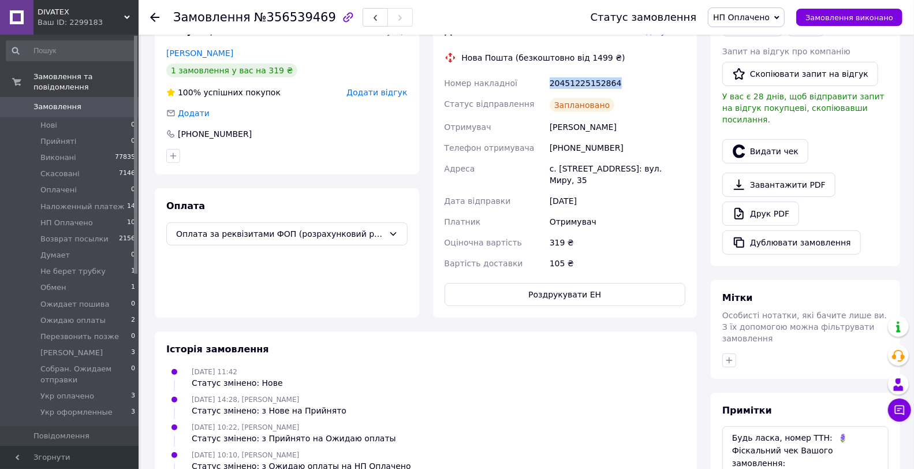
click at [591, 73] on div "20451225152864" at bounding box center [617, 83] width 140 height 21
copy div "20451225152864"
click at [824, 426] on textarea "Будь ласка, номер ТТН: 🪻 Фіскальний чек Вашого замовлення:" at bounding box center [805, 456] width 166 height 61
paste textarea "20451225152864"
type textarea "Будь ласка, номер ТТН: 20451225152864🪻 Фіскальний чек Вашого замовлення:"
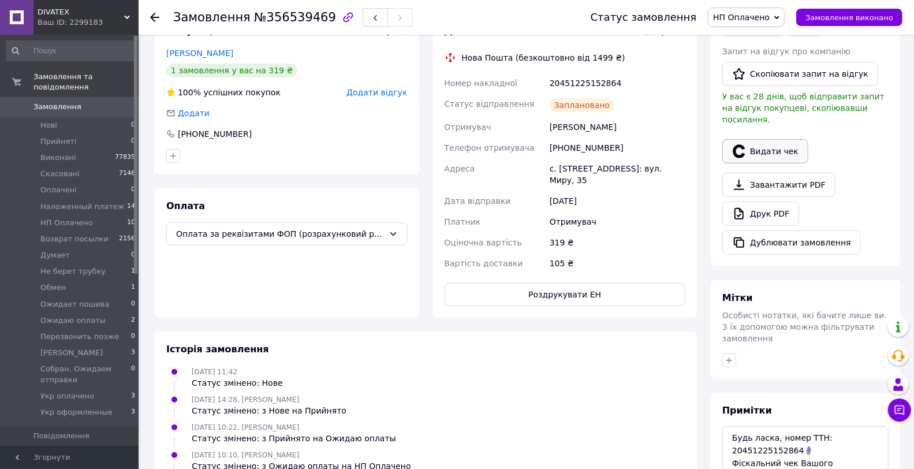
click at [764, 139] on button "Видати чек" at bounding box center [765, 151] width 86 height 24
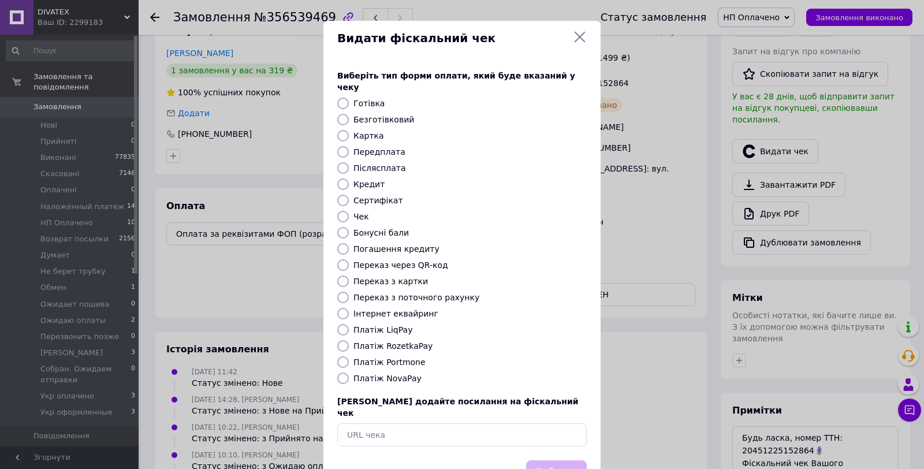
click at [372, 115] on label "Безготівковий" at bounding box center [383, 119] width 61 height 9
click at [349, 114] on input "Безготівковий" at bounding box center [343, 120] width 12 height 12
radio input "true"
drag, startPoint x: 562, startPoint y: 448, endPoint x: 576, endPoint y: 445, distance: 14.2
click at [563, 460] on button "Вибрати" at bounding box center [556, 472] width 61 height 25
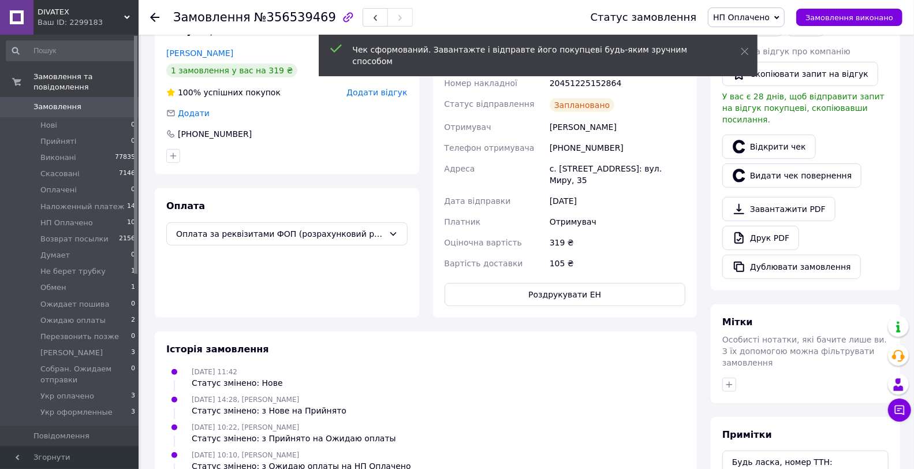
click at [754, 118] on div "Дії Написати покупцеві Viber Telegram WhatsApp SMS Запит на відгук про компанію…" at bounding box center [805, 113] width 166 height 332
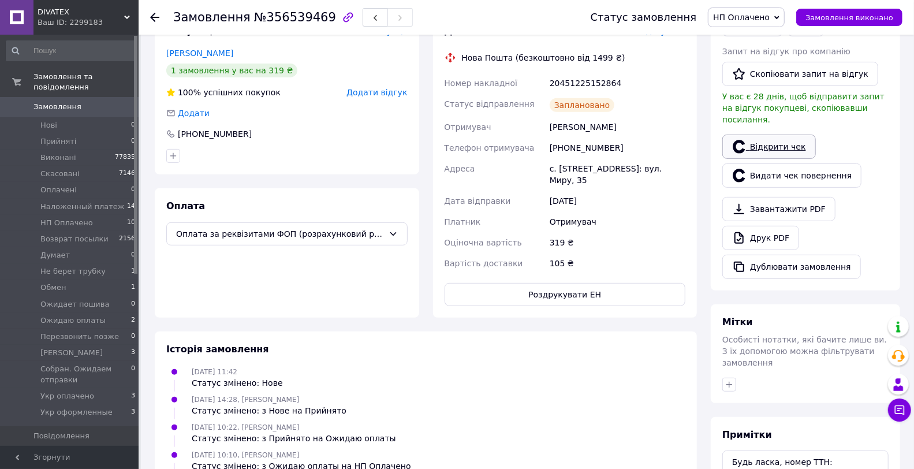
click at [765, 134] on link "Відкрити чек" at bounding box center [769, 146] width 94 height 24
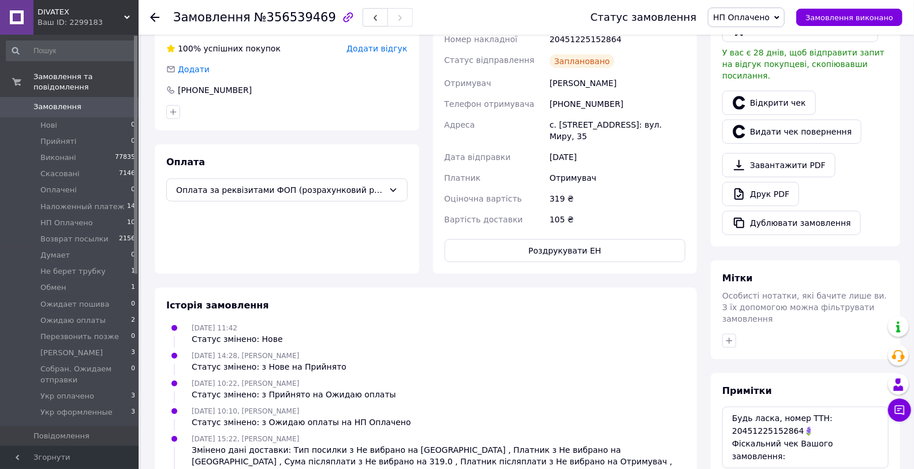
scroll to position [374, 0]
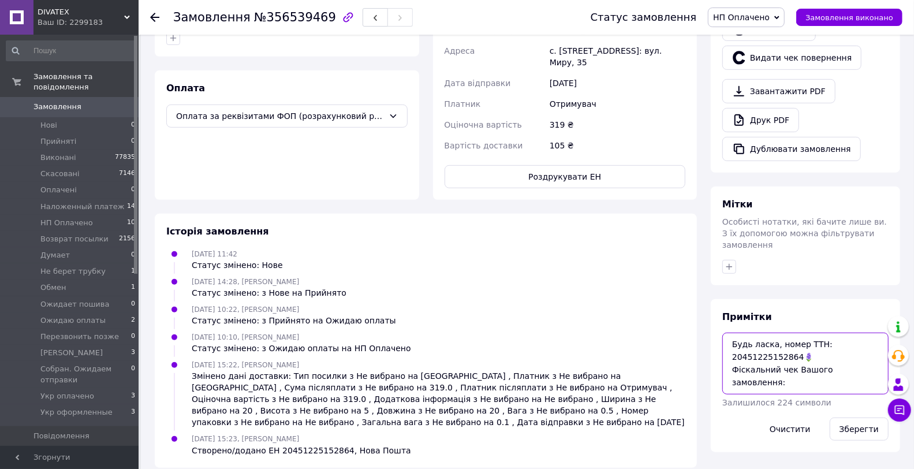
click at [736, 362] on textarea "Будь ласка, номер ТТН: 20451225152864🪻 Фіскальний чек Вашого замовлення:" at bounding box center [805, 362] width 166 height 61
paste textarea "https://api.checkbox.ua/api/v1/receipts/f58184e9-a31b-4c7f-bd6d-e23c935c3477/ht…"
type textarea "Будь ласка, номер ТТН: 20451225152864🪻 Фіскальний чек Вашого замовлення: https:…"
click at [854, 417] on button "Зберегти" at bounding box center [859, 428] width 59 height 23
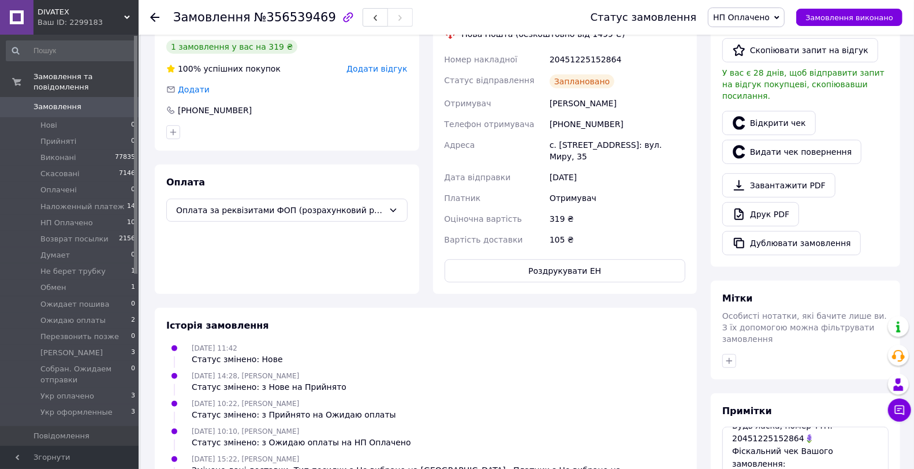
scroll to position [182, 0]
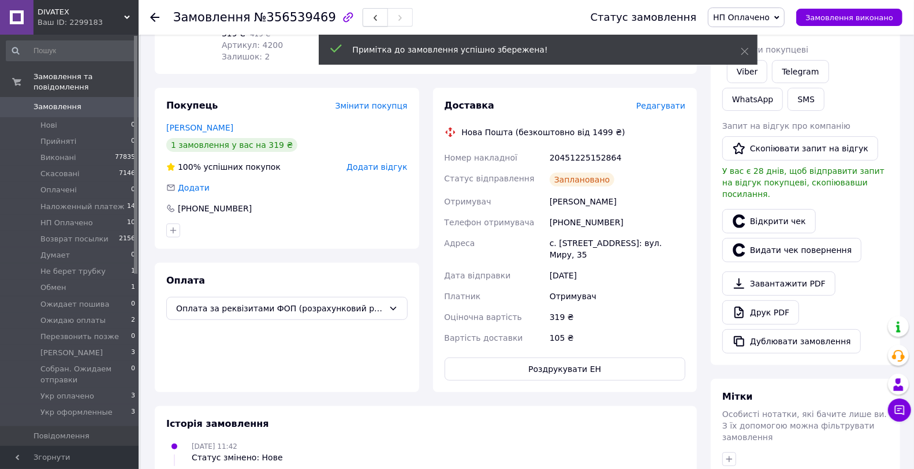
click at [363, 24] on button "button" at bounding box center [375, 17] width 25 height 18
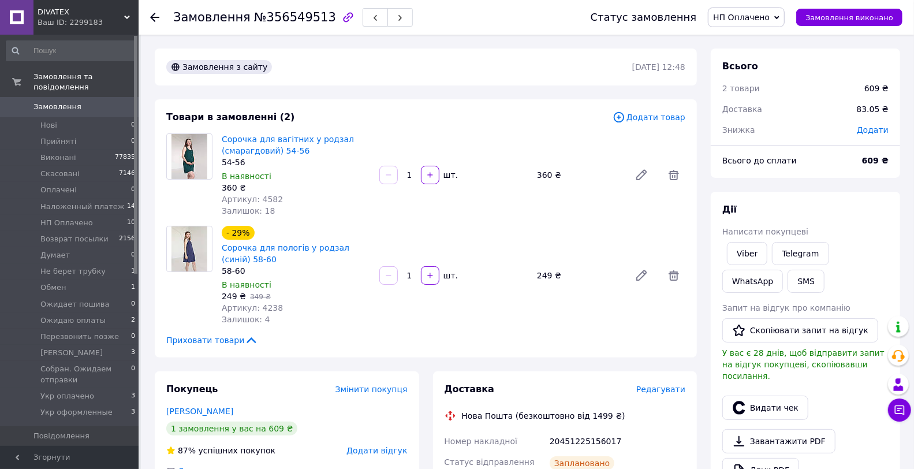
click at [741, 249] on link "Viber" at bounding box center [747, 253] width 40 height 23
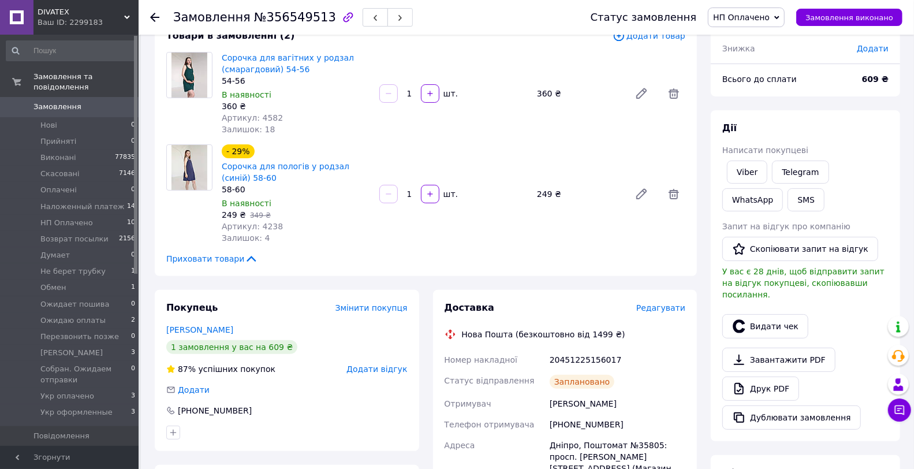
scroll to position [128, 0]
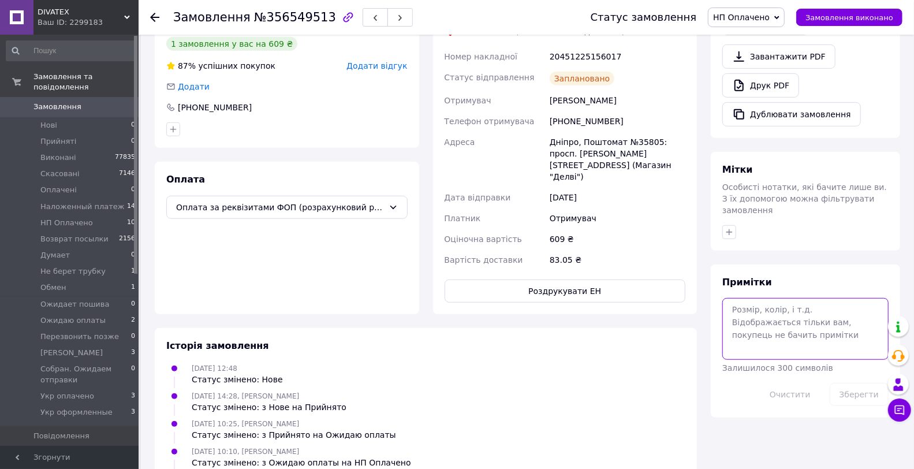
click at [803, 320] on textarea at bounding box center [805, 328] width 166 height 61
paste textarea "Будь ласка, номер ТТН: 🪻 Фіскальний чек Вашого замовлення:"
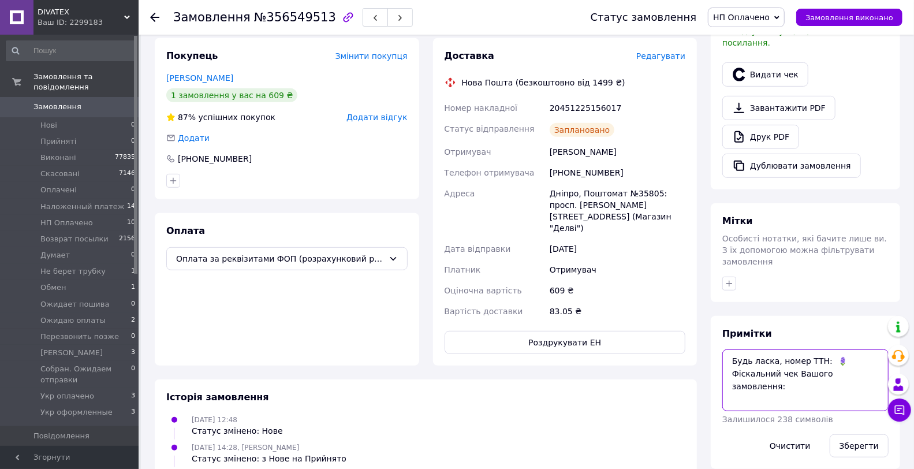
scroll to position [256, 0]
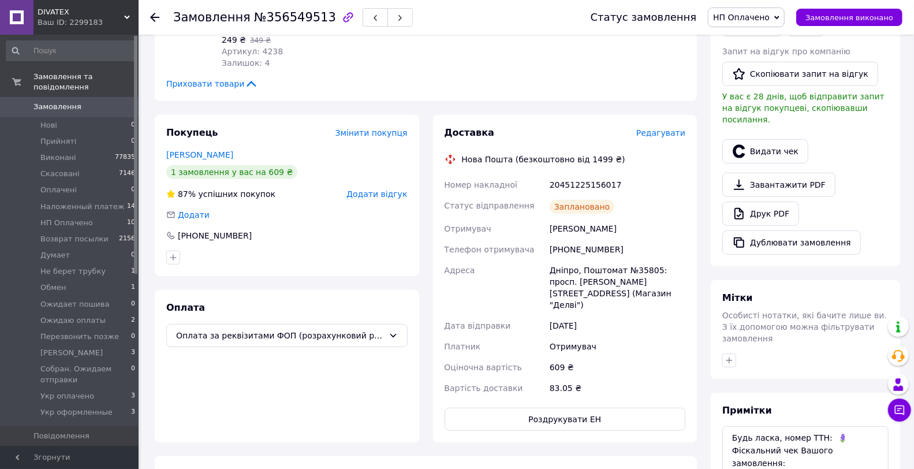
click at [584, 186] on div "20451225156017" at bounding box center [617, 184] width 140 height 21
copy div "20451225156017"
click at [823, 426] on textarea "Будь ласка, номер ТТН: 🪻 Фіскальний чек Вашого замовлення:" at bounding box center [805, 456] width 166 height 61
paste textarea "20451225156017"
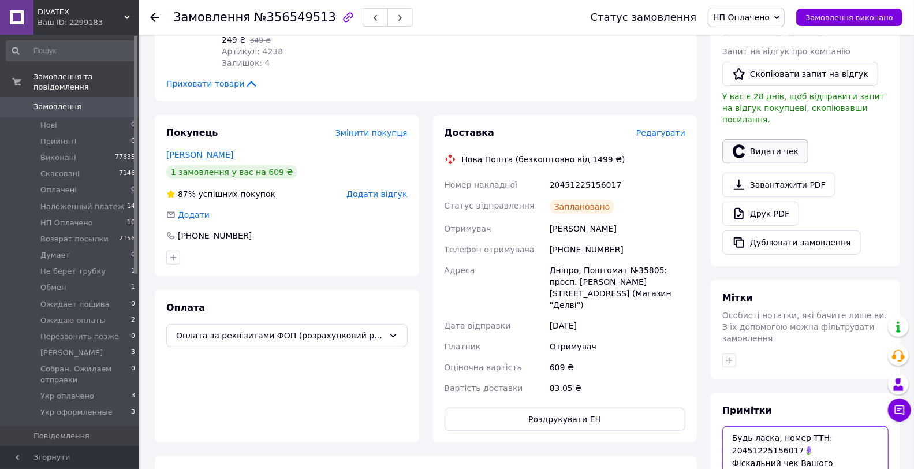
type textarea "Будь ласка, номер ТТН: 20451225156017🪻 Фіскальний чек Вашого замовлення:"
click at [774, 143] on button "Видати чек" at bounding box center [765, 151] width 86 height 24
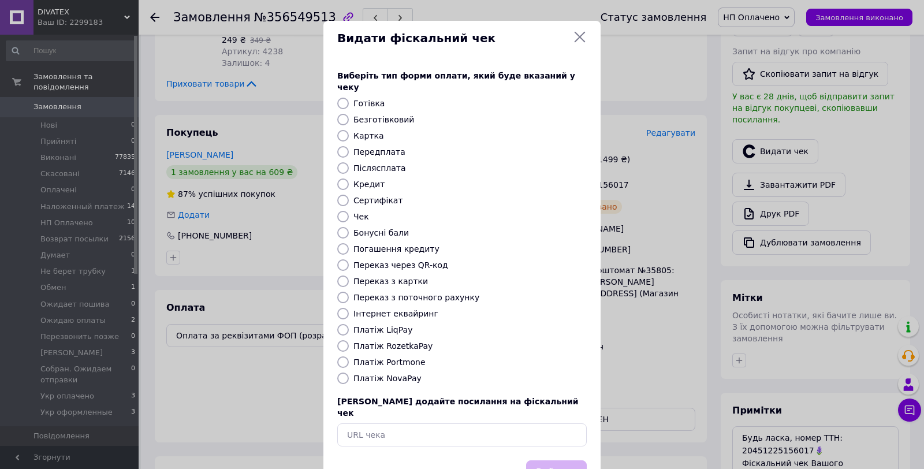
click at [378, 115] on label "Безготівковий" at bounding box center [383, 119] width 61 height 9
click at [349, 114] on input "Безготівковий" at bounding box center [343, 120] width 12 height 12
radio input "true"
click at [566, 431] on div "Виберіть тип форми оплати, який буде вказаний у чеку Готівка Безготівковий Карт…" at bounding box center [461, 258] width 277 height 404
click at [569, 460] on button "Вибрати" at bounding box center [556, 472] width 61 height 25
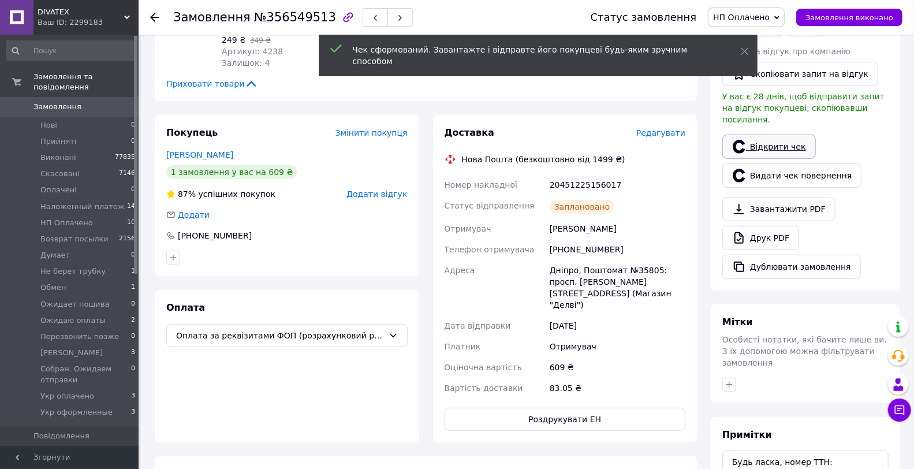
click at [778, 134] on link "Відкрити чек" at bounding box center [769, 146] width 94 height 24
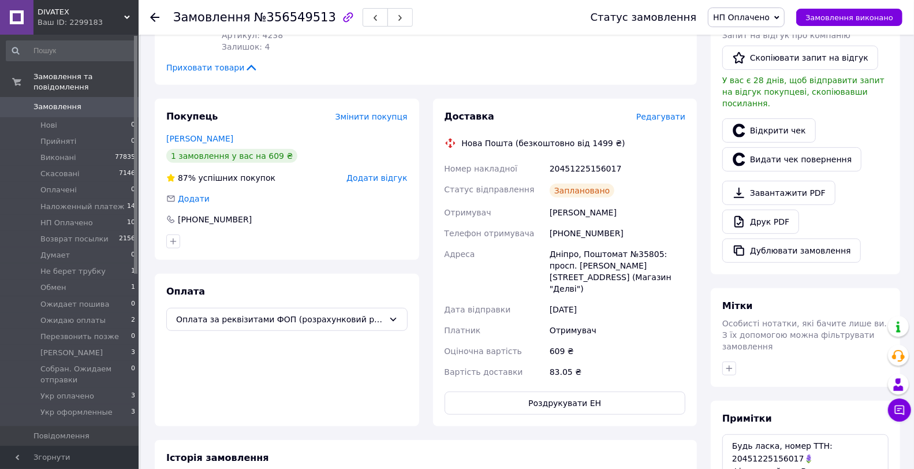
scroll to position [320, 0]
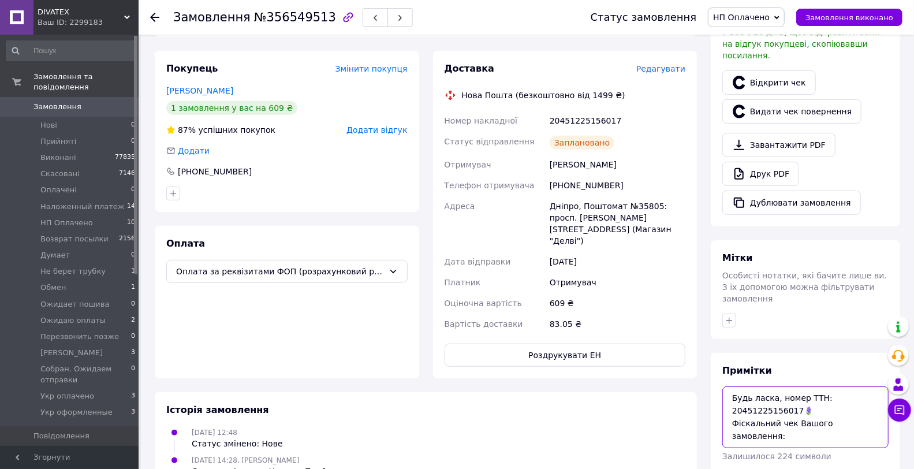
click at [735, 406] on textarea "Будь ласка, номер ТТН: 20451225156017🪻 Фіскальний чек Вашого замовлення:" at bounding box center [805, 416] width 166 height 61
click at [743, 416] on textarea "Будь ласка, номер ТТН: 20451225156017🪻 Фіскальний чек Вашого замовлення:" at bounding box center [805, 416] width 166 height 61
paste textarea "https://api.checkbox.ua/api/v1/receipts/7126301e-fe3f-48c2-b3f3-213fa8730248/ht…"
type textarea "Будь ласка, номер ТТН: 20451225156017🪻 Фіскальний чек Вашого замовлення: https:…"
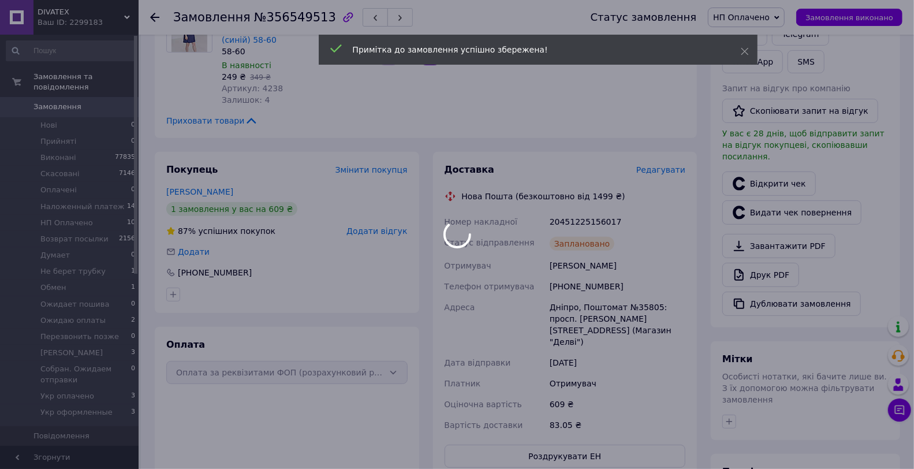
scroll to position [128, 0]
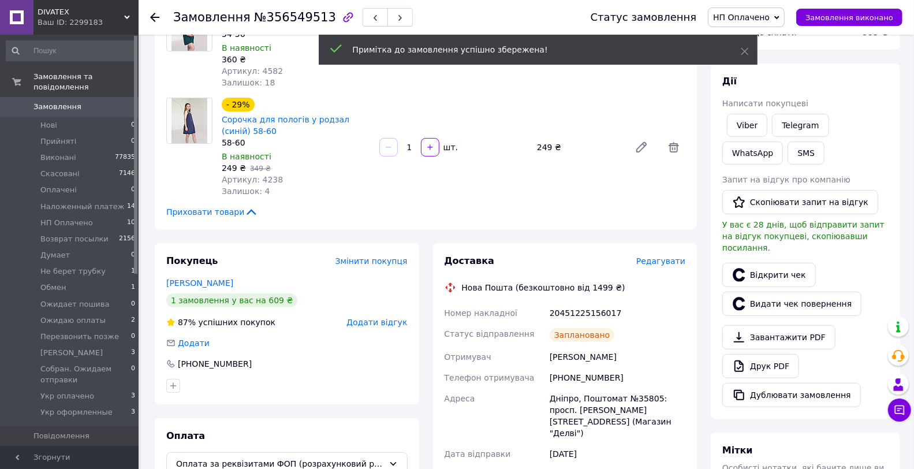
click at [372, 18] on icon "button" at bounding box center [375, 17] width 7 height 7
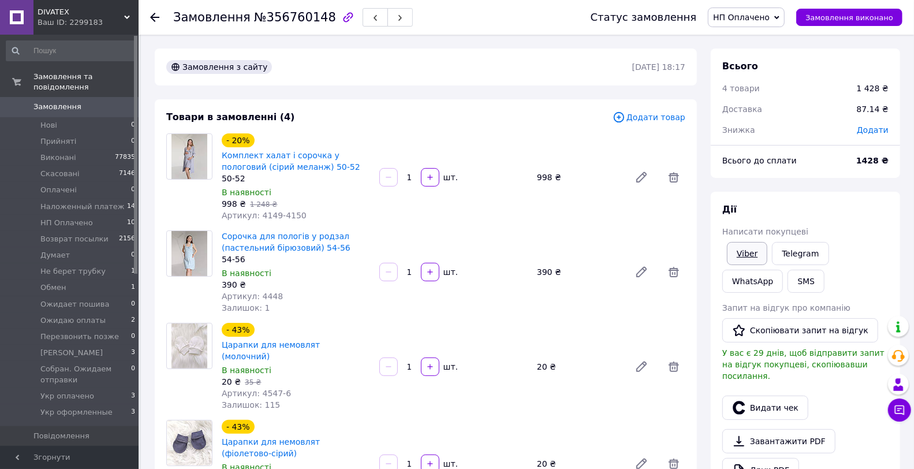
click at [757, 255] on link "Viber" at bounding box center [747, 253] width 40 height 23
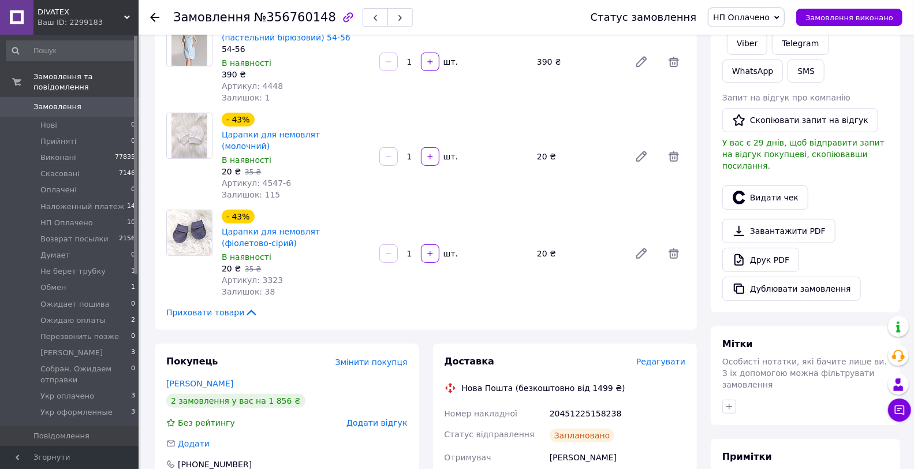
scroll to position [320, 0]
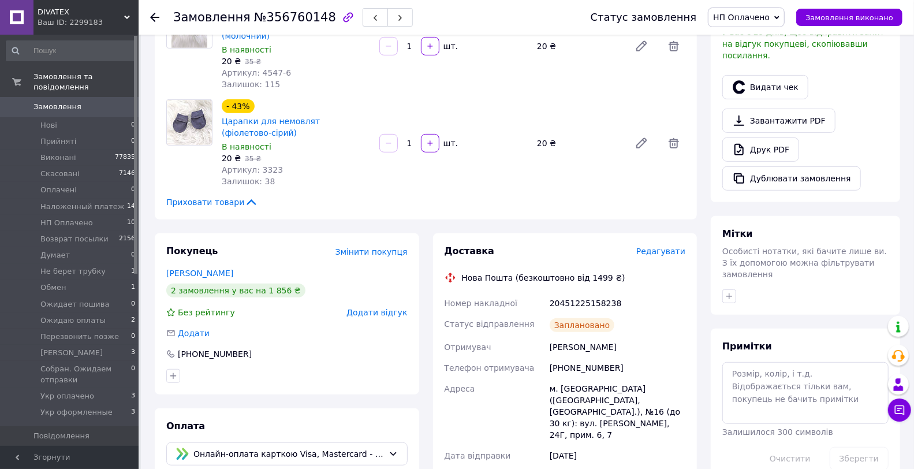
click at [581, 293] on div "20451225158238" at bounding box center [617, 303] width 140 height 21
copy div "20451225158238"
click at [759, 76] on button "Видати чек" at bounding box center [765, 87] width 86 height 24
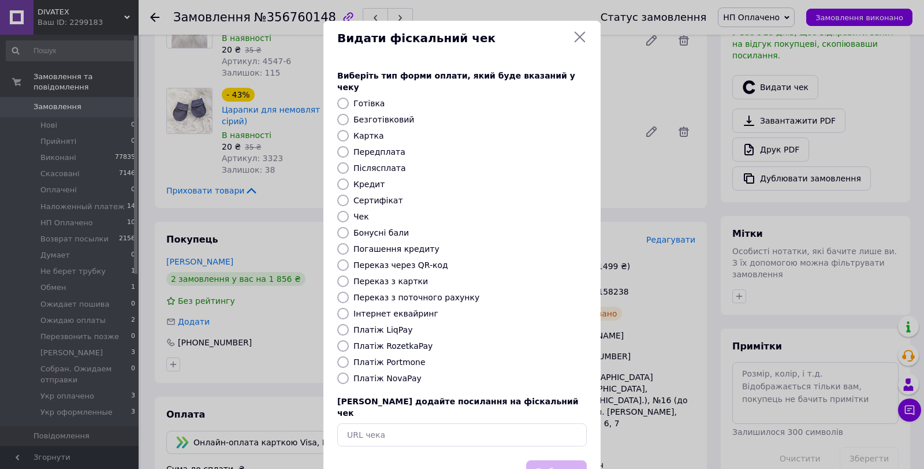
click at [401, 309] on label "Інтернет еквайринг" at bounding box center [395, 313] width 85 height 9
click at [349, 308] on input "Інтернет еквайринг" at bounding box center [343, 314] width 12 height 12
radio input "true"
click at [374, 325] on label "Платіж LiqPay" at bounding box center [382, 329] width 59 height 9
click at [349, 324] on input "Платіж LiqPay" at bounding box center [343, 330] width 12 height 12
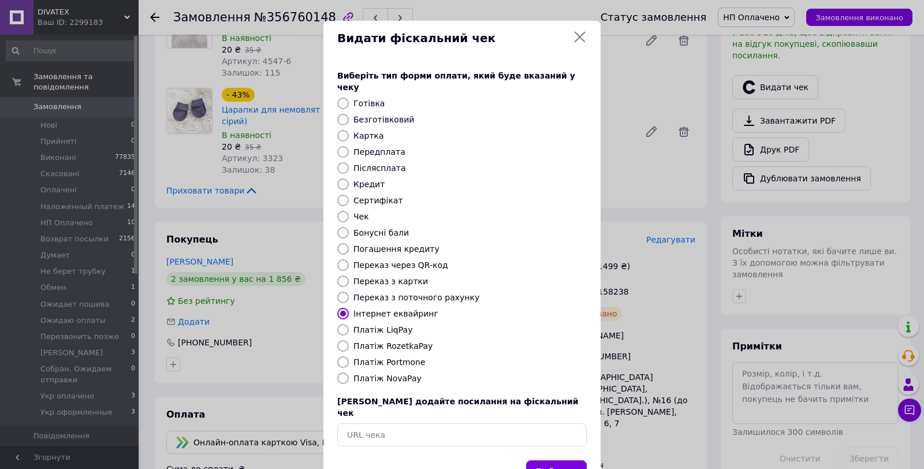
radio input "true"
click at [576, 460] on button "Вибрати" at bounding box center [556, 472] width 61 height 25
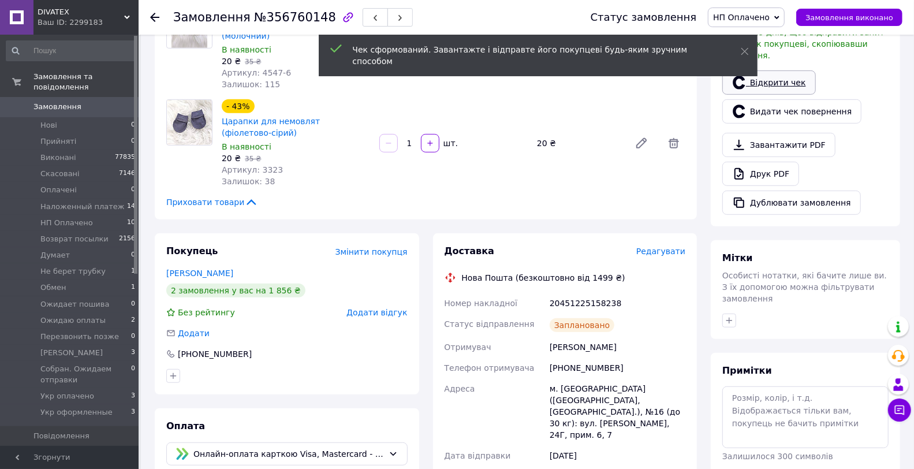
click at [791, 72] on link "Відкрити чек" at bounding box center [769, 82] width 94 height 24
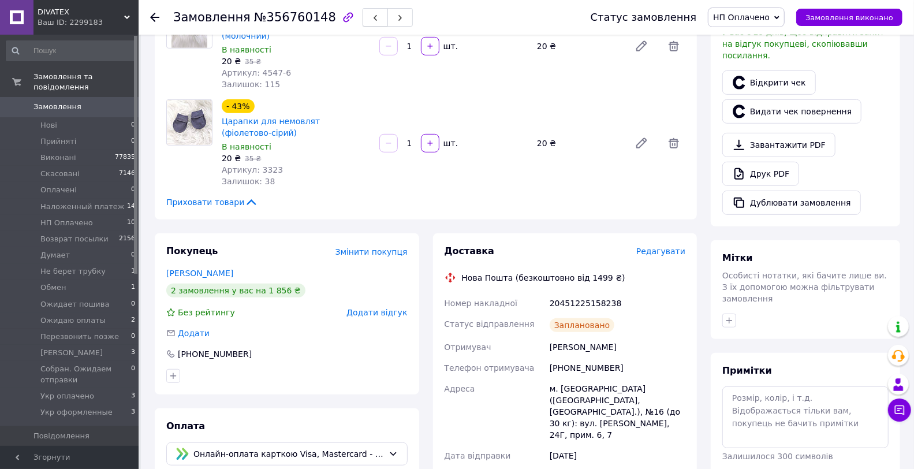
click at [363, 16] on button "button" at bounding box center [375, 17] width 25 height 18
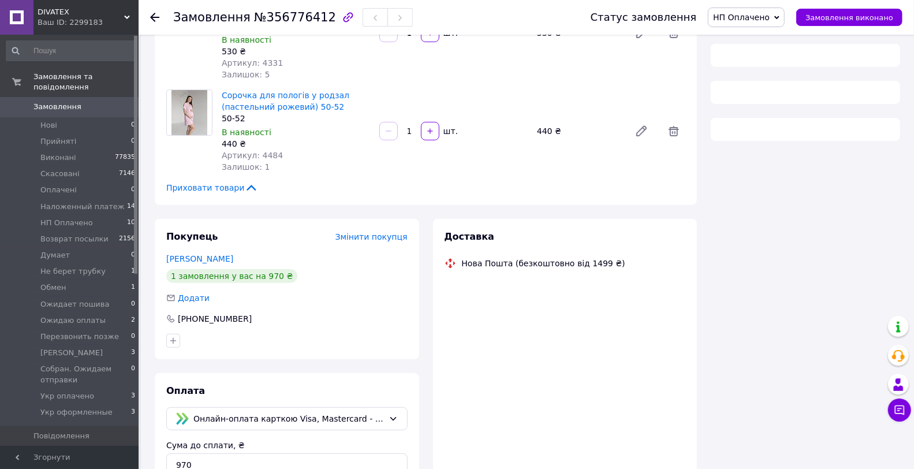
scroll to position [9, 0]
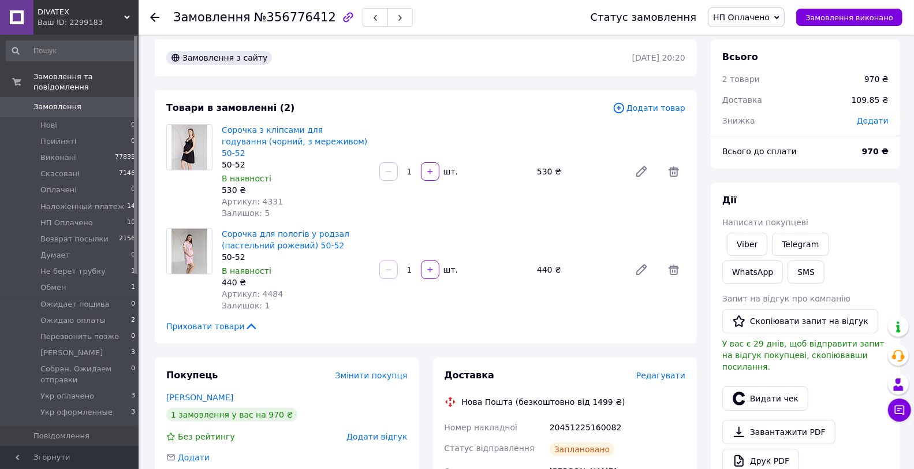
drag, startPoint x: 425, startPoint y: 94, endPoint x: 539, endPoint y: 160, distance: 131.5
click at [425, 94] on div "Товари в замовленні (2) Додати товар Сорочка з кліпсами для годування (чорний, …" at bounding box center [426, 216] width 542 height 253
click at [737, 237] on link "Viber" at bounding box center [747, 244] width 40 height 23
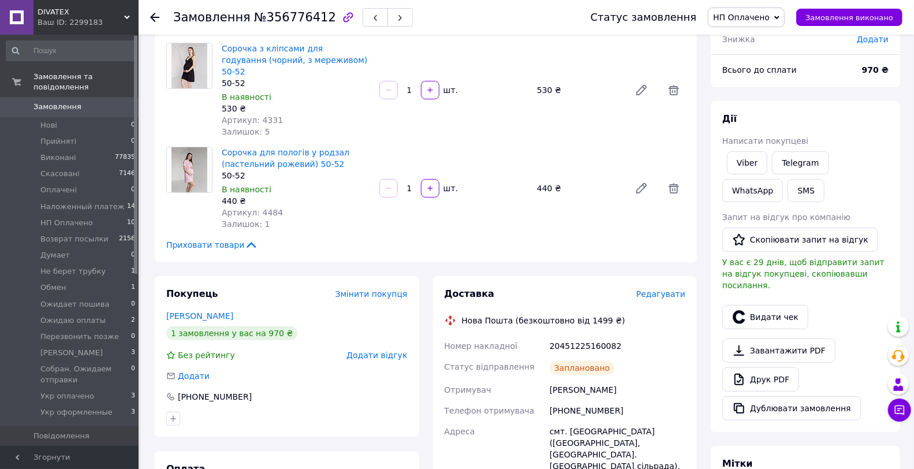
scroll to position [137, 0]
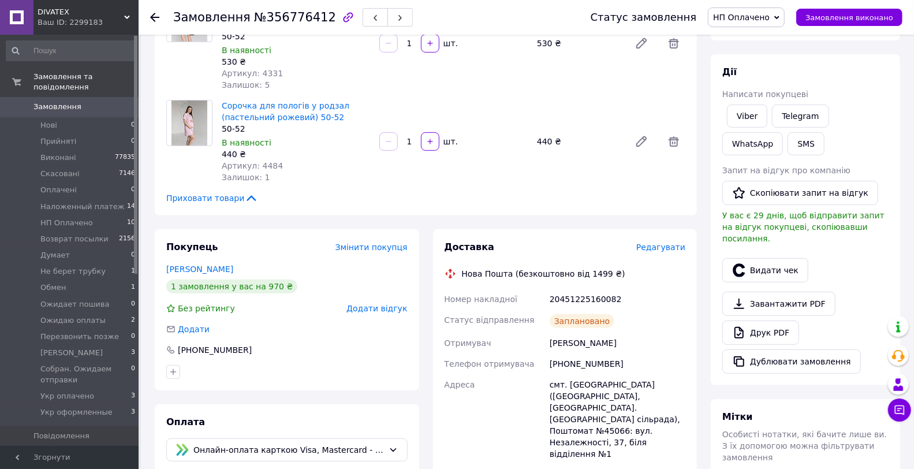
click at [591, 289] on div "20451225160082" at bounding box center [617, 299] width 140 height 21
copy div "20451225160082"
click at [768, 258] on button "Видати чек" at bounding box center [765, 270] width 86 height 24
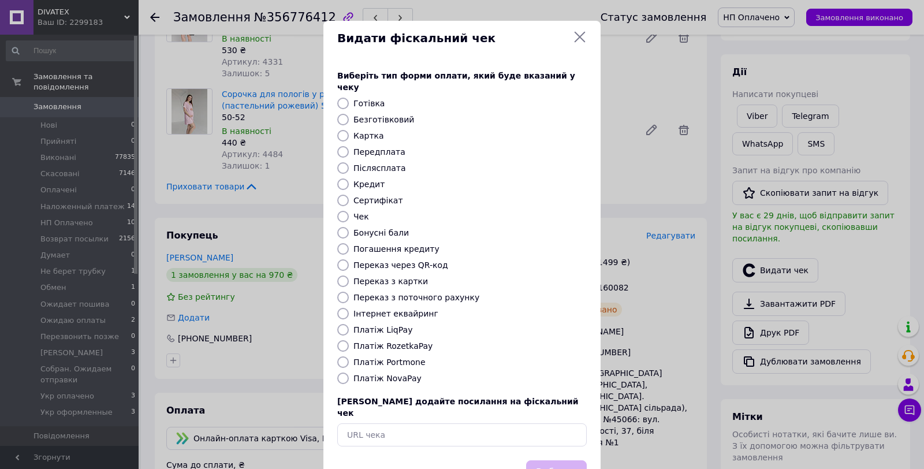
click at [388, 325] on label "Платіж LiqPay" at bounding box center [382, 329] width 59 height 9
click at [349, 324] on input "Платіж LiqPay" at bounding box center [343, 330] width 12 height 12
radio input "true"
click at [541, 460] on button "Вибрати" at bounding box center [556, 472] width 61 height 25
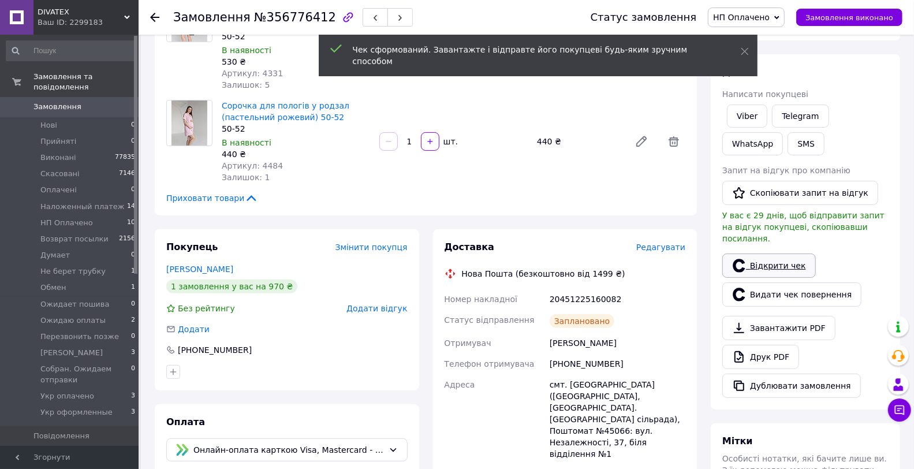
click at [781, 253] on link "Відкрити чек" at bounding box center [769, 265] width 94 height 24
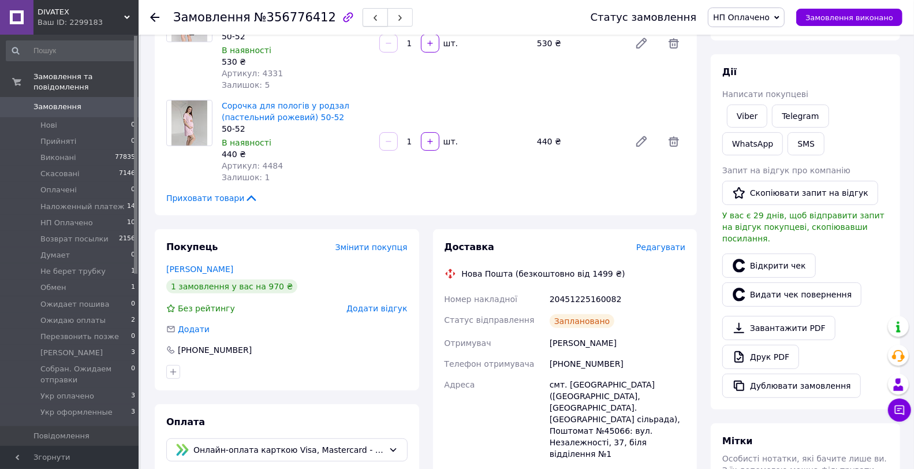
click at [363, 10] on button "button" at bounding box center [375, 17] width 25 height 18
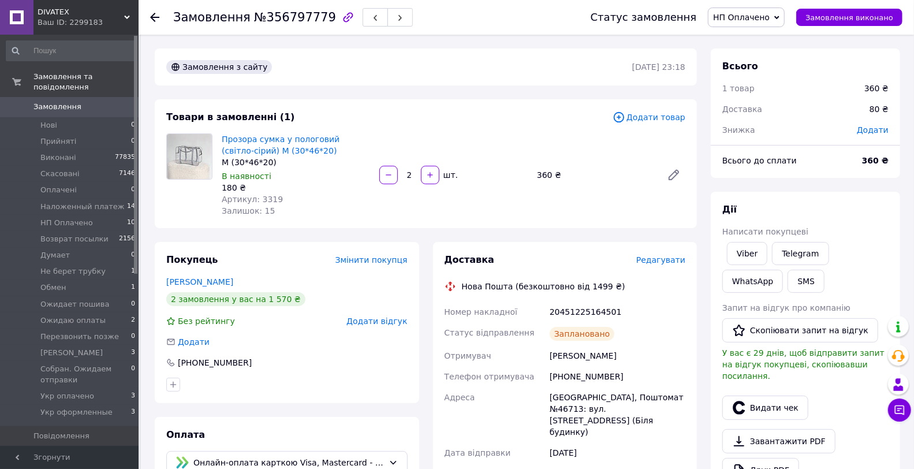
drag, startPoint x: 442, startPoint y: 93, endPoint x: 514, endPoint y: 141, distance: 86.9
click at [442, 93] on div "Замовлення з сайту 11.08.2025 | 23:18 Товари в замовленні (1) Додати товар Проз…" at bounding box center [426, 439] width 556 height 783
click at [741, 249] on link "Viber" at bounding box center [747, 253] width 40 height 23
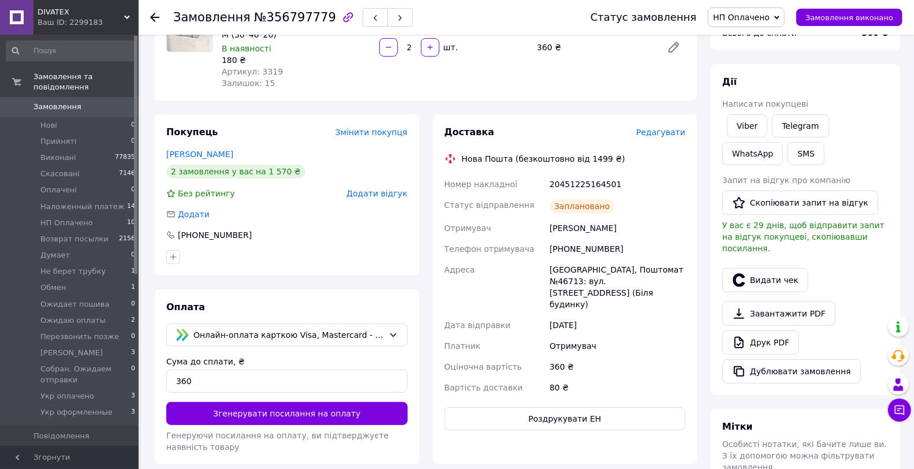
scroll to position [128, 0]
click at [746, 125] on link "Viber" at bounding box center [747, 125] width 40 height 23
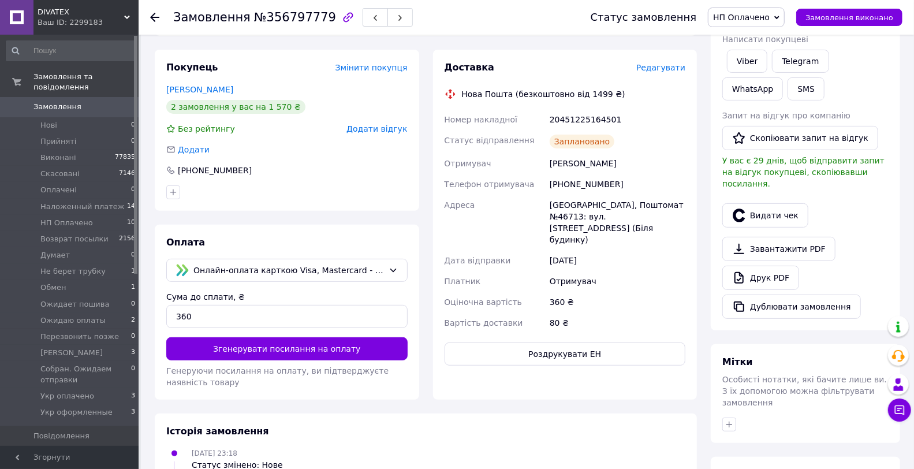
click at [589, 128] on div "20451225164501" at bounding box center [617, 119] width 140 height 21
click at [589, 123] on div "20451225164501" at bounding box center [617, 119] width 140 height 21
copy div "20451225164501"
click at [780, 203] on button "Видати чек" at bounding box center [765, 215] width 86 height 24
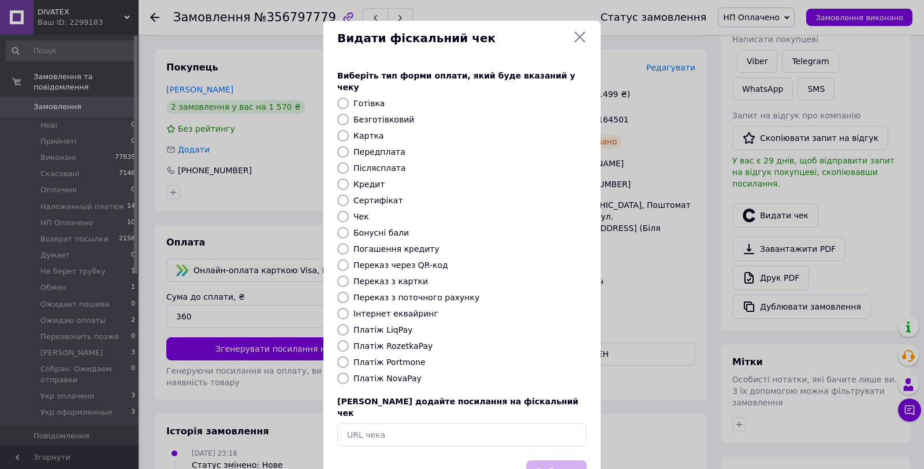
click at [384, 325] on label "Платіж LiqPay" at bounding box center [382, 329] width 59 height 9
click at [349, 324] on input "Платіж LiqPay" at bounding box center [343, 330] width 12 height 12
radio input "true"
click at [526, 458] on div "Вибрати" at bounding box center [556, 472] width 65 height 29
click at [565, 460] on button "Вибрати" at bounding box center [556, 472] width 61 height 25
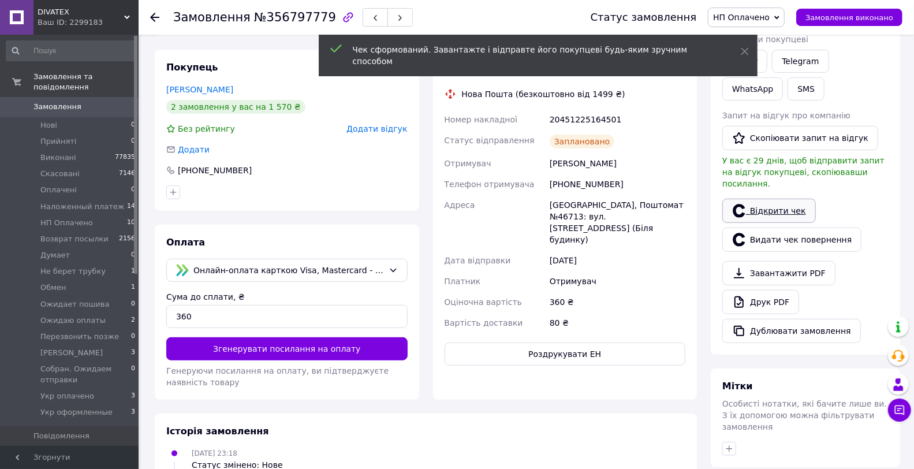
click at [782, 199] on link "Відкрити чек" at bounding box center [769, 211] width 94 height 24
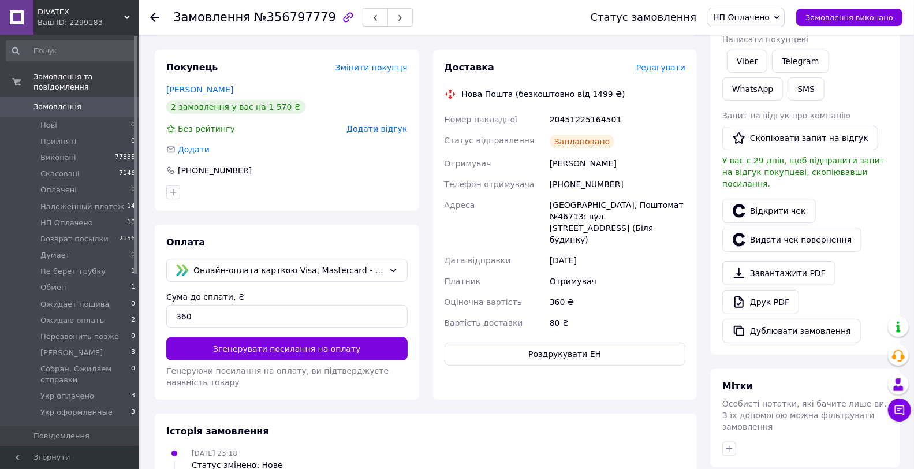
click at [372, 15] on icon "button" at bounding box center [375, 17] width 7 height 7
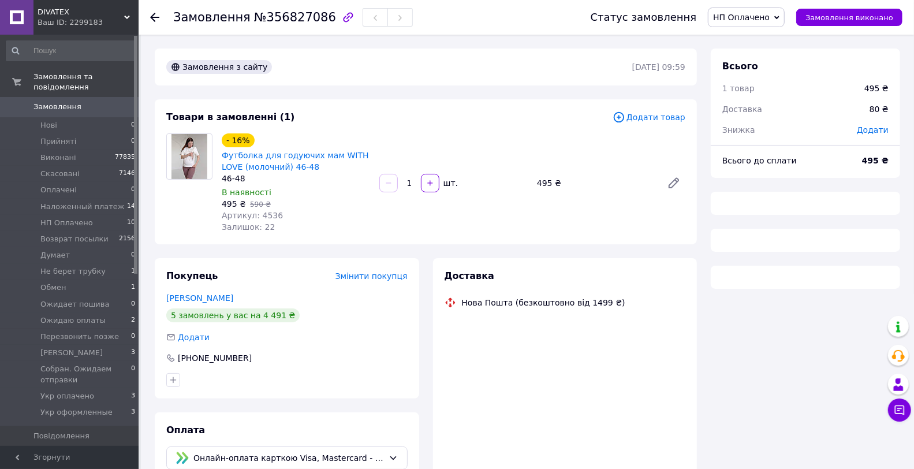
click at [420, 89] on div "Замовлення з сайту 12.08.2025 | 09:59 Товари в замовленні (1) Додати товар - 16…" at bounding box center [426, 336] width 556 height 576
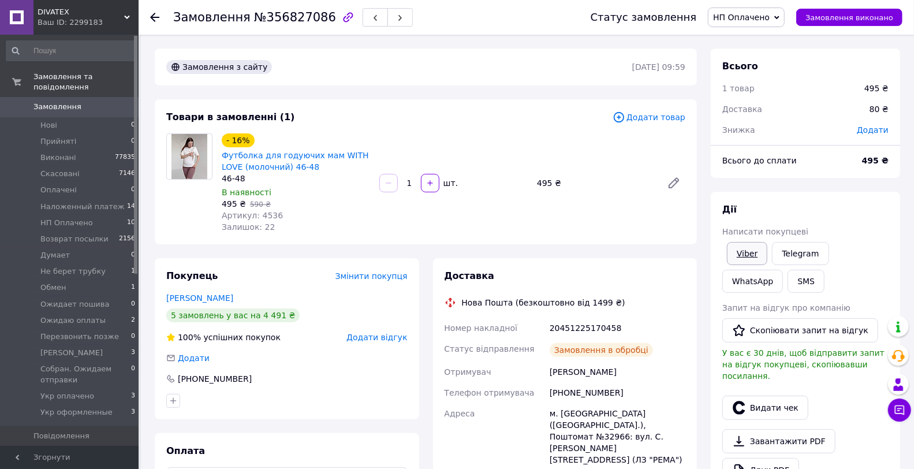
click at [741, 251] on link "Viber" at bounding box center [747, 253] width 40 height 23
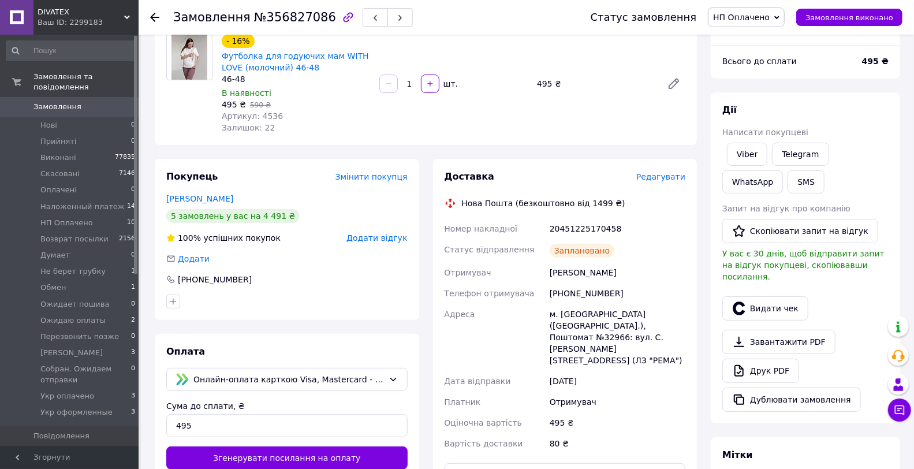
scroll to position [192, 0]
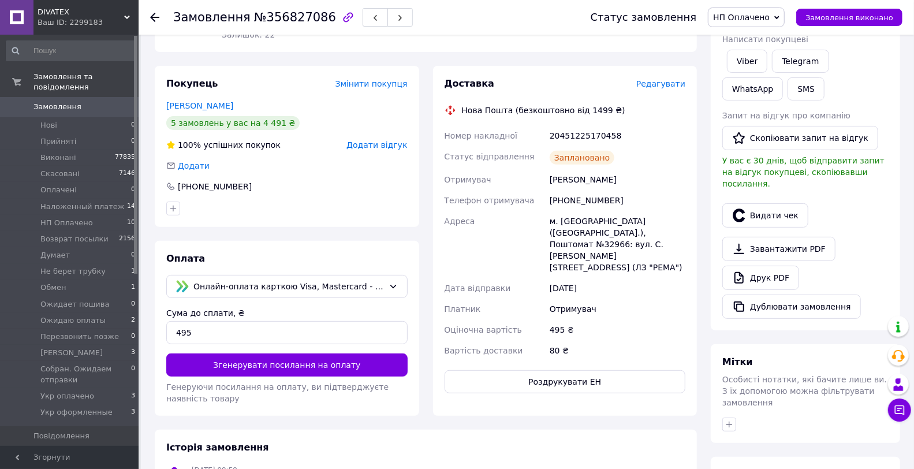
click at [599, 133] on div "20451225170458" at bounding box center [617, 135] width 140 height 21
copy div "20451225170458"
click at [775, 203] on button "Видати чек" at bounding box center [765, 215] width 86 height 24
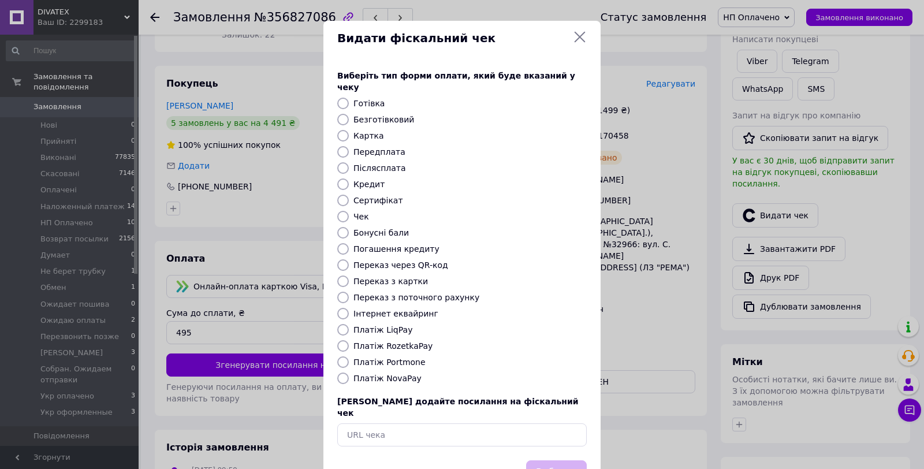
click at [376, 325] on label "Платіж LiqPay" at bounding box center [382, 329] width 59 height 9
click at [349, 324] on input "Платіж LiqPay" at bounding box center [343, 330] width 12 height 12
radio input "true"
click at [562, 460] on button "Вибрати" at bounding box center [556, 472] width 61 height 25
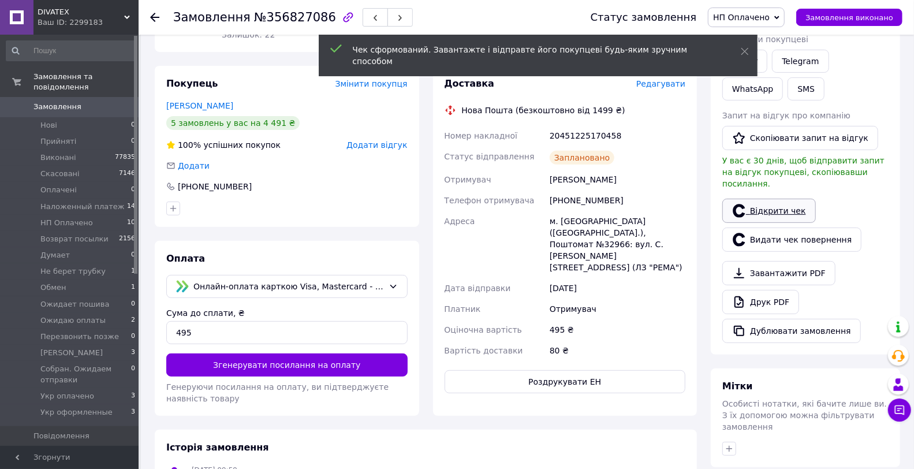
click at [780, 199] on link "Відкрити чек" at bounding box center [769, 211] width 94 height 24
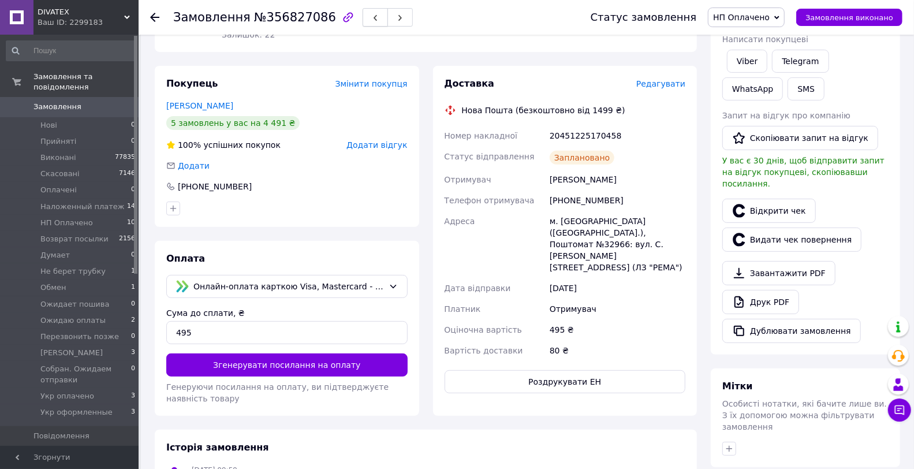
click at [372, 17] on icon "button" at bounding box center [375, 17] width 7 height 7
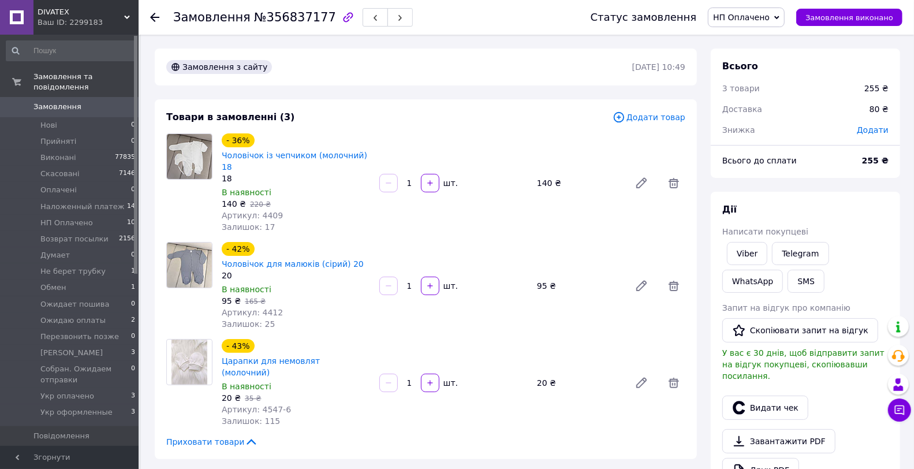
drag, startPoint x: 459, startPoint y: 99, endPoint x: 546, endPoint y: 151, distance: 101.2
click at [459, 99] on div "Товари в замовленні (3) Додати товар - 36% Чоловічок із чепчиком (молочний) 18 …" at bounding box center [426, 279] width 542 height 360
click at [749, 251] on link "Viber" at bounding box center [747, 253] width 40 height 23
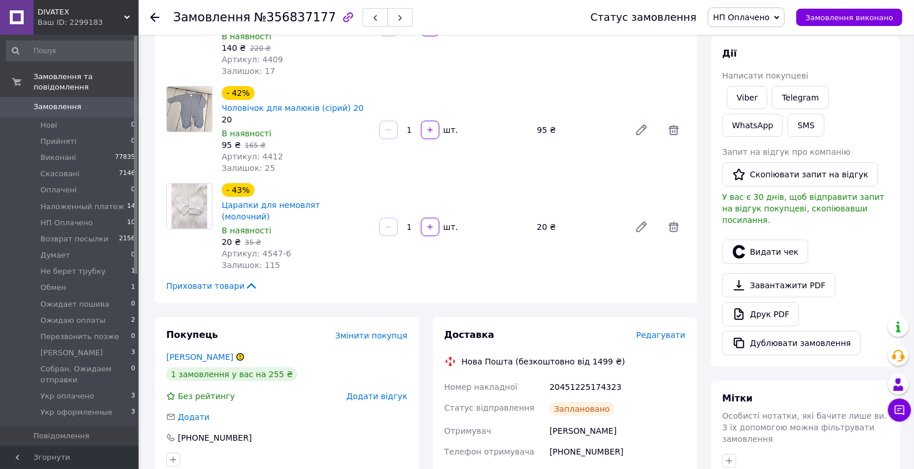
scroll to position [256, 0]
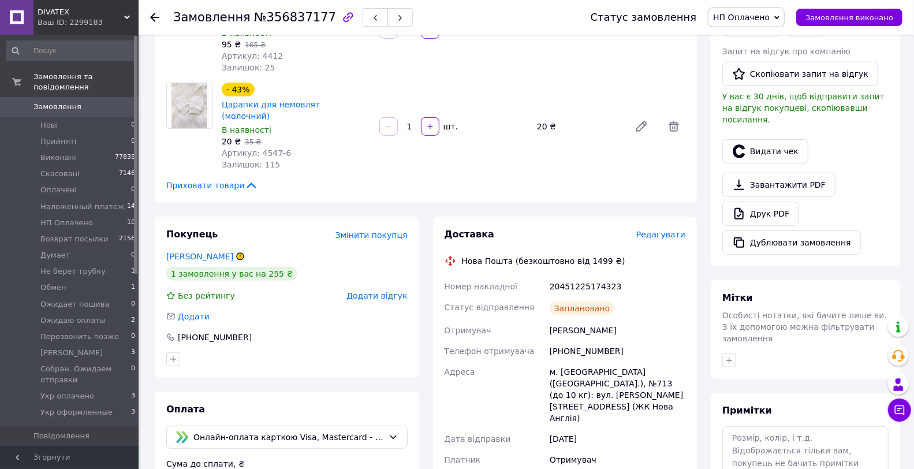
click at [578, 276] on div "20451225174323" at bounding box center [617, 286] width 140 height 21
copy div "20451225174323"
click at [770, 141] on button "Видати чек" at bounding box center [765, 151] width 86 height 24
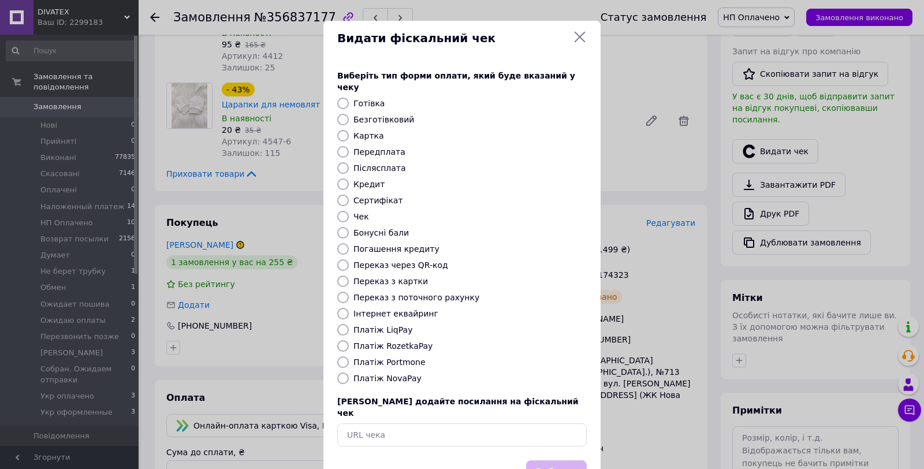
click at [382, 325] on label "Платіж LiqPay" at bounding box center [382, 329] width 59 height 9
click at [349, 324] on input "Платіж LiqPay" at bounding box center [343, 330] width 12 height 12
radio input "true"
drag, startPoint x: 558, startPoint y: 443, endPoint x: 566, endPoint y: 435, distance: 11.0
click at [561, 460] on button "Вибрати" at bounding box center [556, 472] width 61 height 25
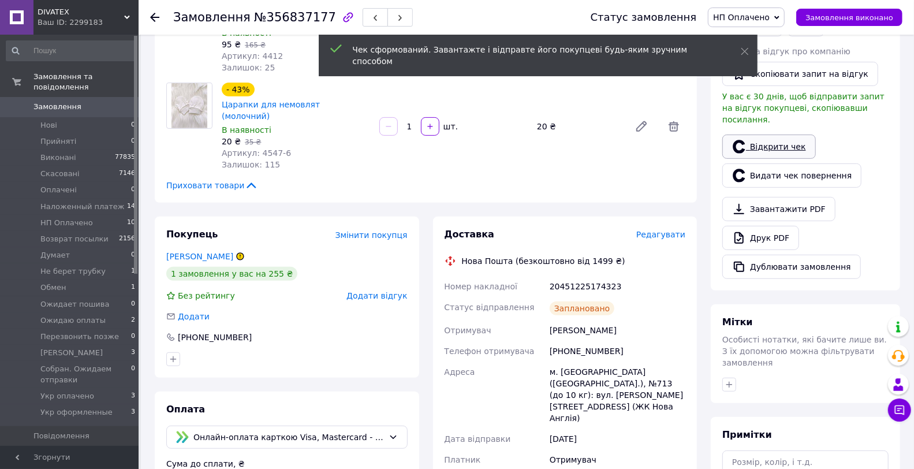
click at [783, 134] on link "Відкрити чек" at bounding box center [769, 146] width 94 height 24
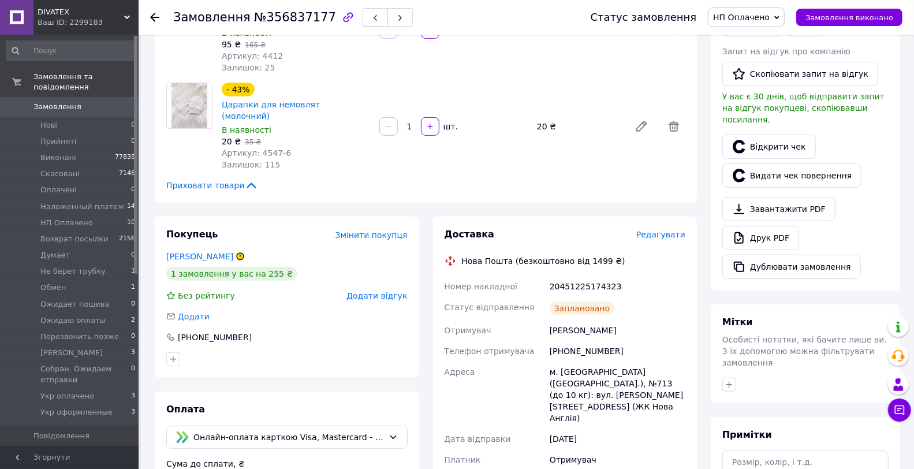
click at [363, 14] on button "button" at bounding box center [375, 17] width 25 height 18
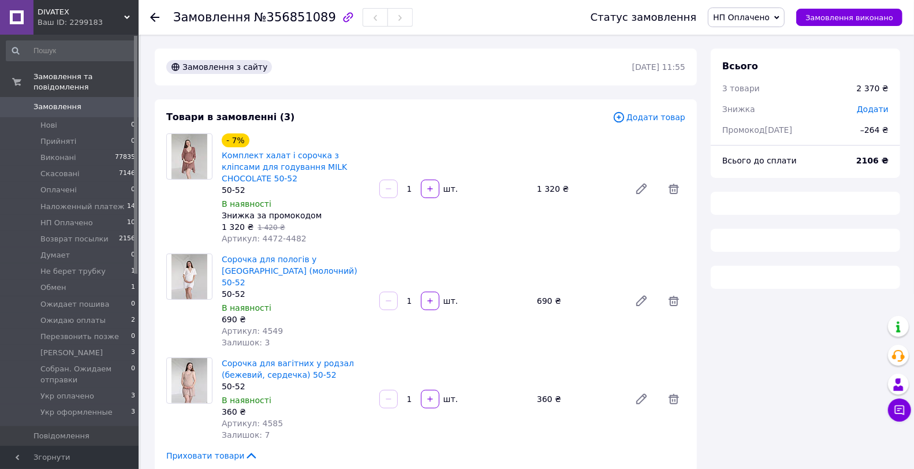
drag, startPoint x: 425, startPoint y: 94, endPoint x: 439, endPoint y: 94, distance: 13.9
click at [425, 94] on div "Замовлення з сайту 12.08.2025 | 11:55 Товари в замовленні (3) Додати товар - 7%…" at bounding box center [426, 397] width 556 height 698
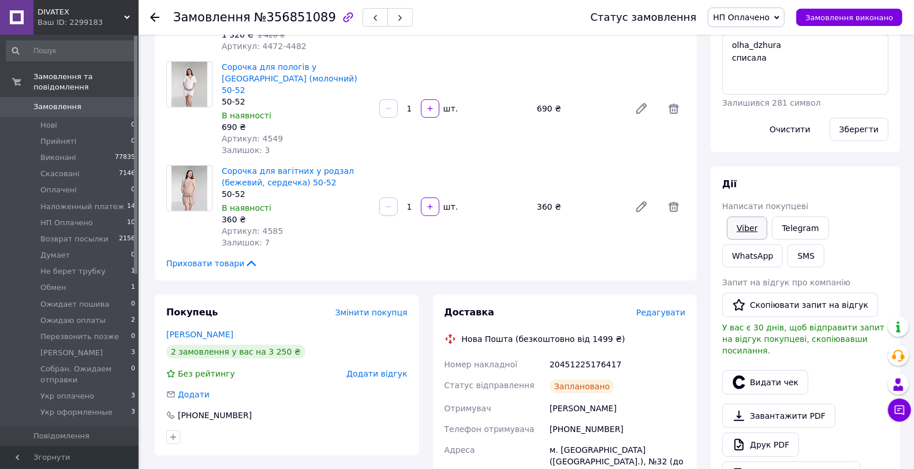
click at [759, 232] on link "Viber" at bounding box center [747, 227] width 40 height 23
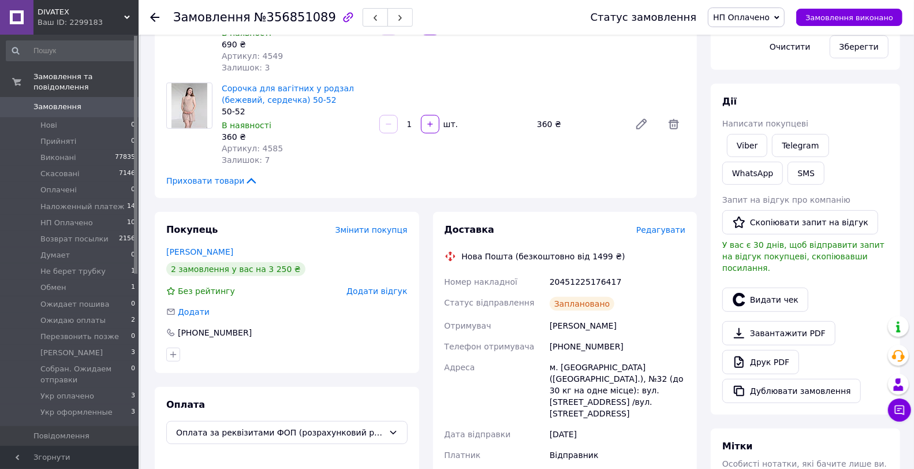
scroll to position [320, 0]
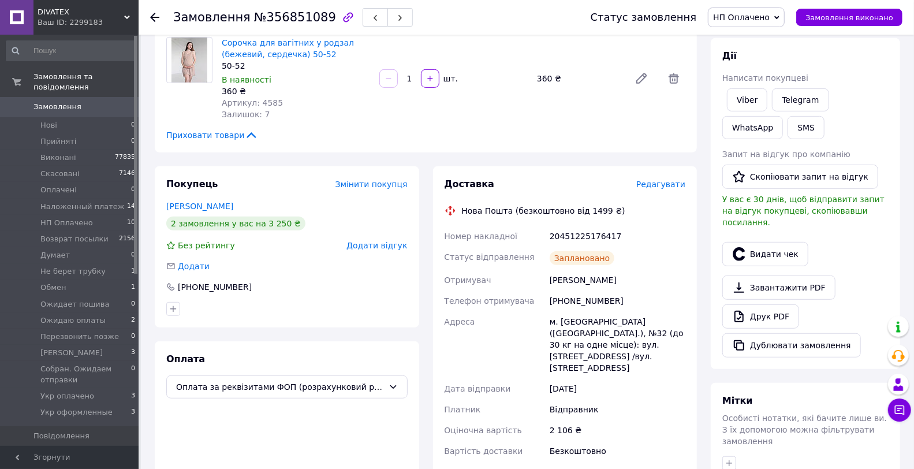
click at [557, 226] on div "20451225176417" at bounding box center [617, 236] width 140 height 21
copy div "20451225176417"
click at [770, 245] on button "Видати чек" at bounding box center [765, 254] width 86 height 24
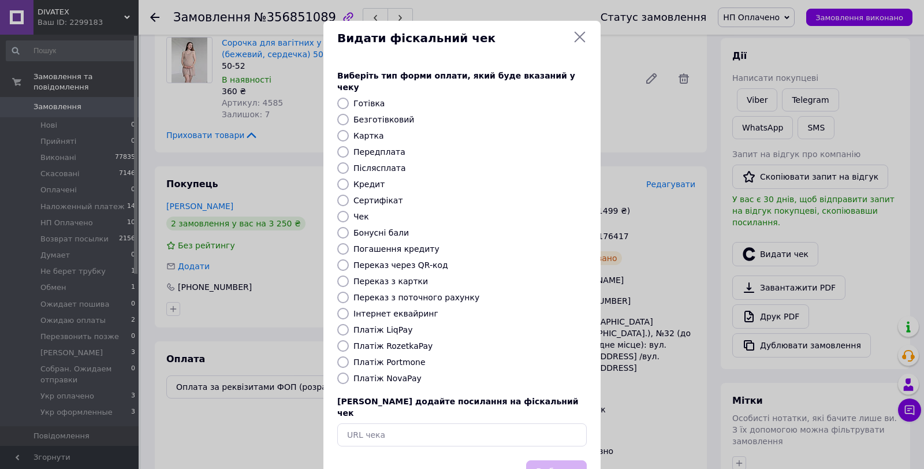
click at [383, 115] on label "Безготівковий" at bounding box center [383, 119] width 61 height 9
click at [349, 114] on input "Безготівковий" at bounding box center [343, 120] width 12 height 12
radio input "true"
click at [556, 460] on button "Вибрати" at bounding box center [556, 472] width 61 height 25
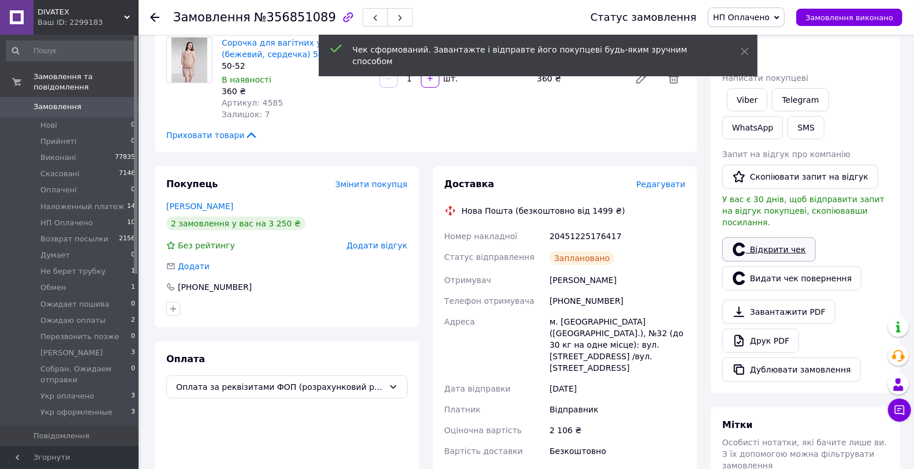
click at [774, 237] on link "Відкрити чек" at bounding box center [769, 249] width 94 height 24
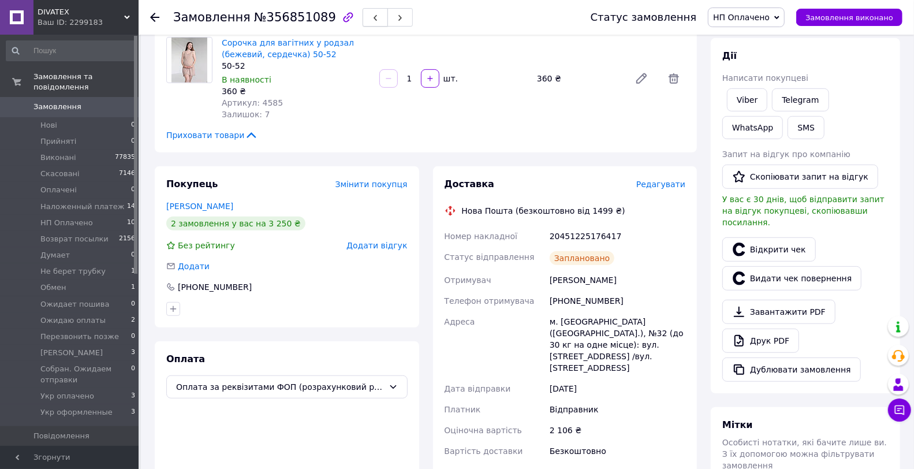
click at [363, 16] on button "button" at bounding box center [375, 17] width 25 height 18
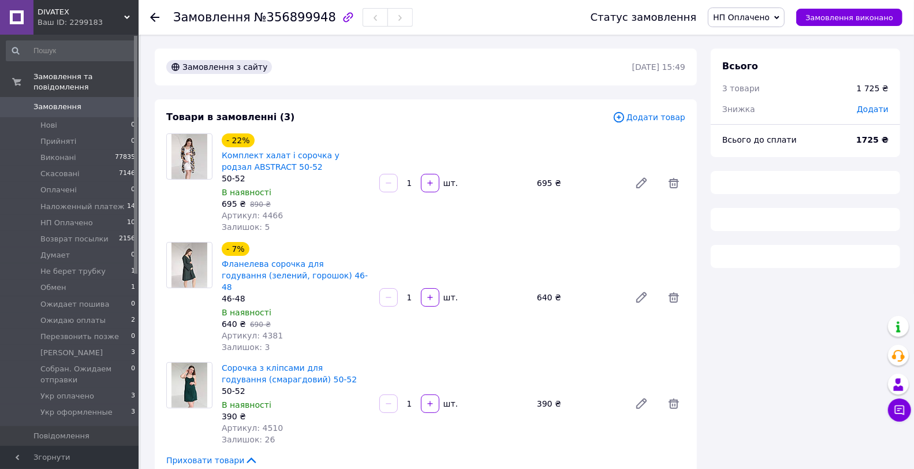
drag, startPoint x: 488, startPoint y: 117, endPoint x: 495, endPoint y: 114, distance: 7.3
click at [488, 117] on div "Товари в замовленні (3)" at bounding box center [389, 117] width 446 height 13
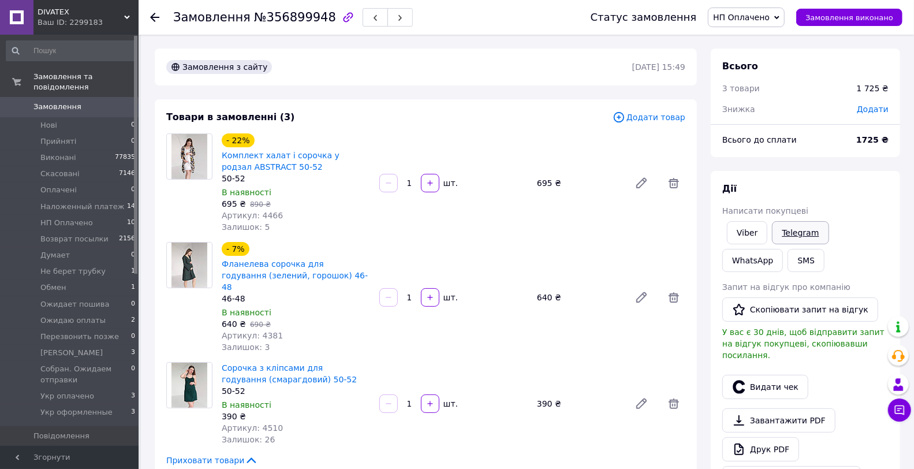
click at [779, 231] on link "Telegram" at bounding box center [800, 232] width 57 height 23
click at [749, 226] on link "Viber" at bounding box center [747, 232] width 40 height 23
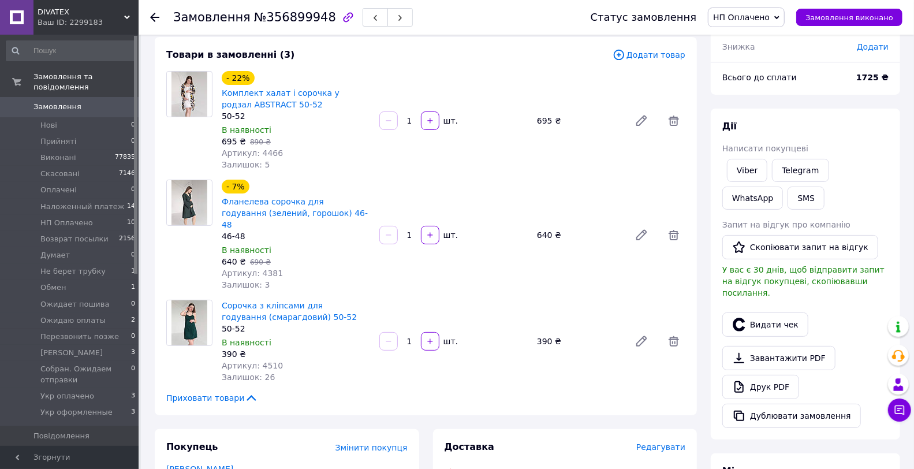
scroll to position [192, 0]
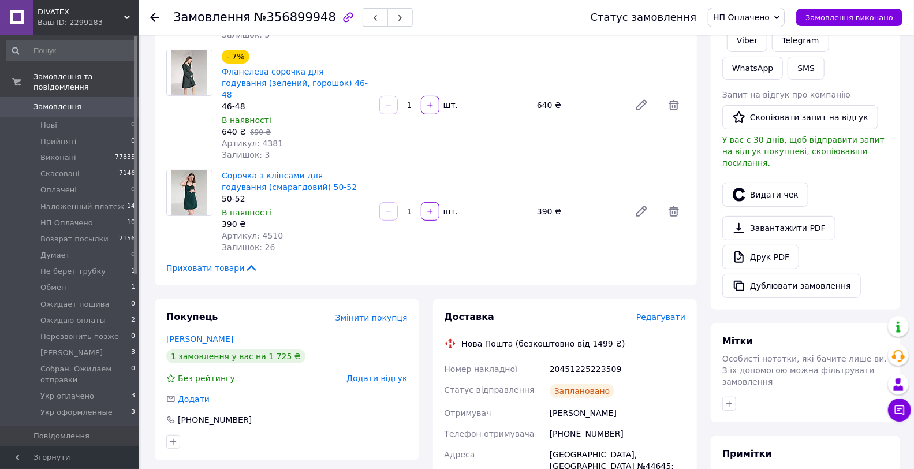
click at [593, 358] on div "20451225223509" at bounding box center [617, 368] width 140 height 21
drag, startPoint x: 593, startPoint y: 358, endPoint x: 325, endPoint y: 457, distance: 285.7
click at [592, 358] on div "20451225223509" at bounding box center [617, 368] width 140 height 21
copy div "20451225223509"
click at [764, 182] on button "Видати чек" at bounding box center [765, 194] width 86 height 24
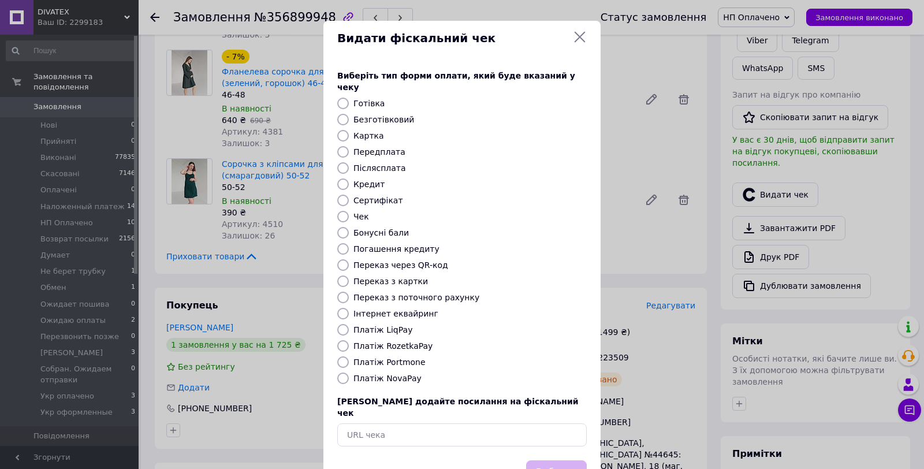
click at [372, 325] on label "Платіж LiqPay" at bounding box center [382, 329] width 59 height 9
click at [349, 324] on input "Платіж LiqPay" at bounding box center [343, 330] width 12 height 12
radio input "true"
click at [551, 460] on button "Вибрати" at bounding box center [556, 472] width 61 height 25
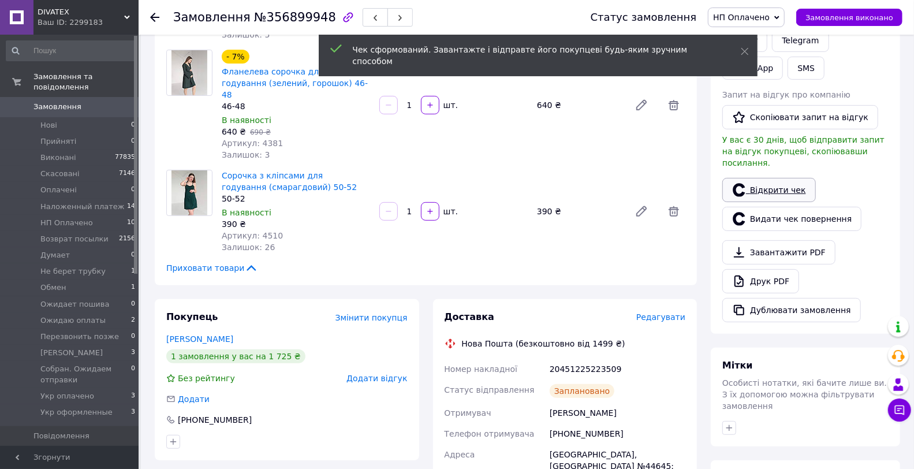
click at [763, 178] on link "Відкрити чек" at bounding box center [769, 190] width 94 height 24
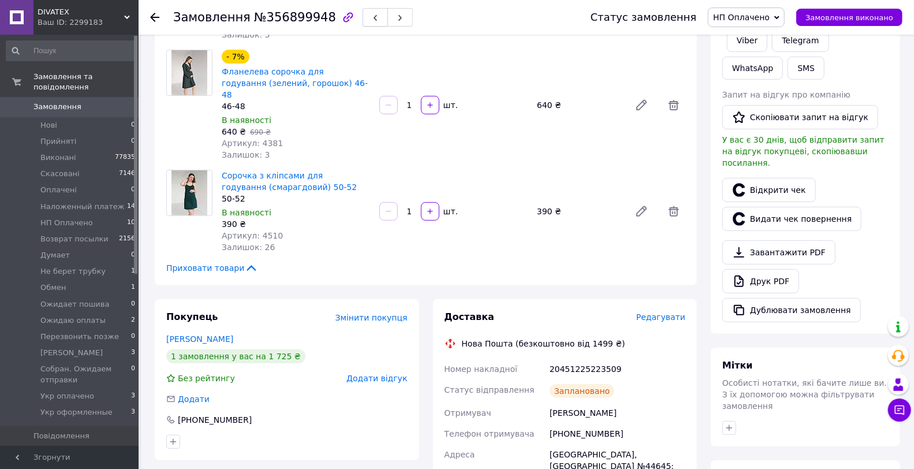
click at [363, 25] on button "button" at bounding box center [375, 17] width 25 height 18
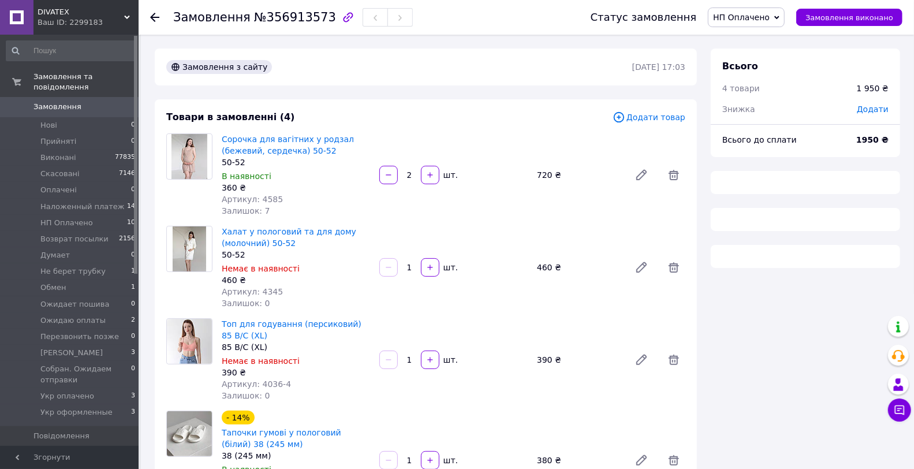
drag, startPoint x: 397, startPoint y: 48, endPoint x: 429, endPoint y: 109, distance: 68.7
click at [429, 109] on div "Товари в замовленні (4) Додати товар Сорочка для вагітних у родзал (бежевий, се…" at bounding box center [426, 320] width 542 height 443
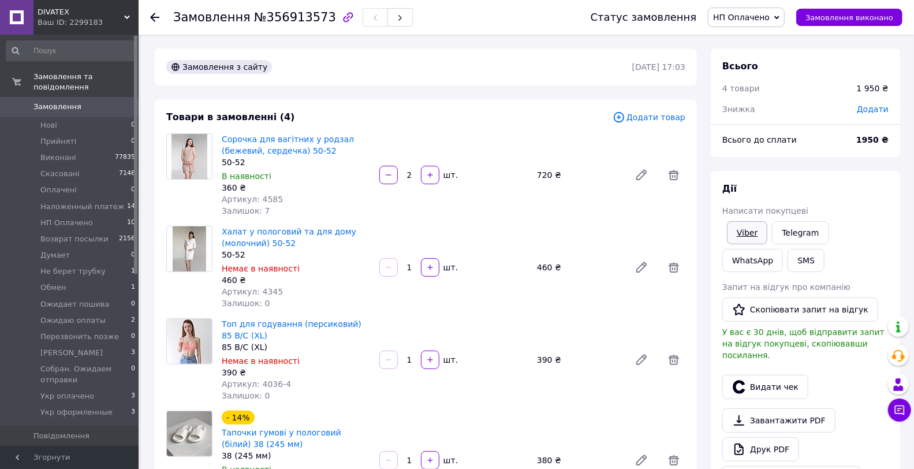
click at [764, 233] on link "Viber" at bounding box center [747, 232] width 40 height 23
drag, startPoint x: 735, startPoint y: 229, endPoint x: 666, endPoint y: 249, distance: 71.8
click at [735, 229] on link "Viber" at bounding box center [747, 232] width 40 height 23
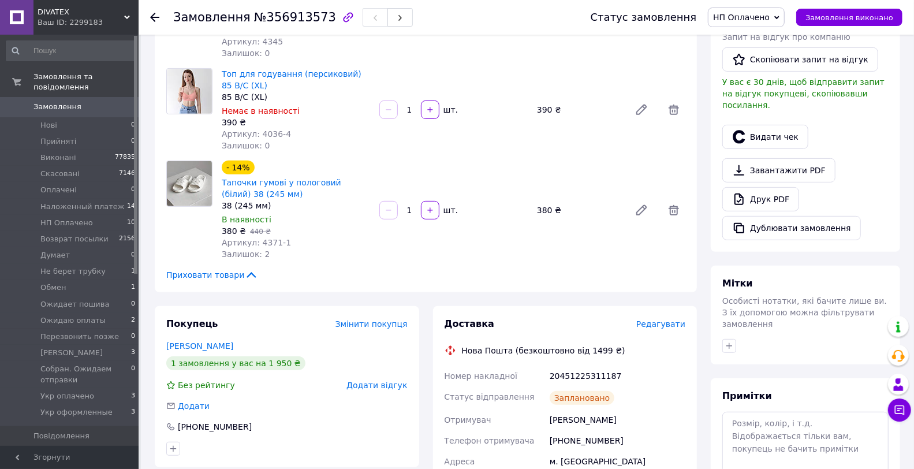
scroll to position [320, 0]
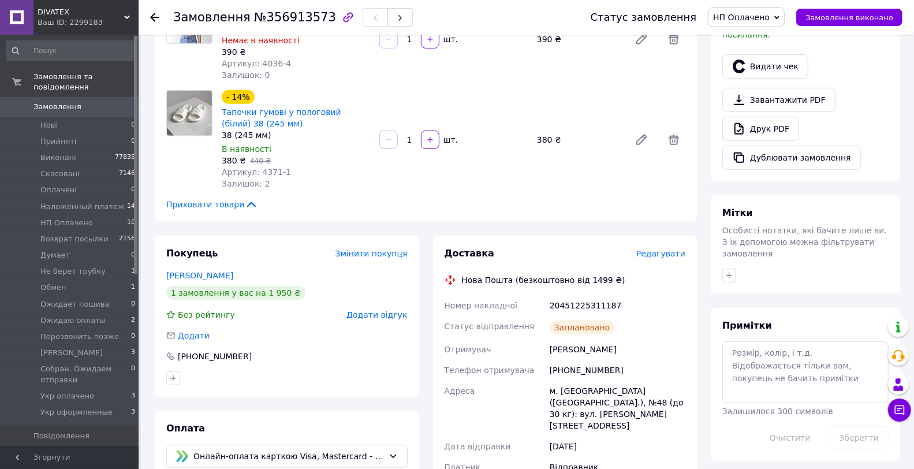
click at [566, 305] on div "20451225311187" at bounding box center [617, 305] width 140 height 21
copy div "20451225311187"
click at [759, 54] on button "Видати чек" at bounding box center [765, 66] width 86 height 24
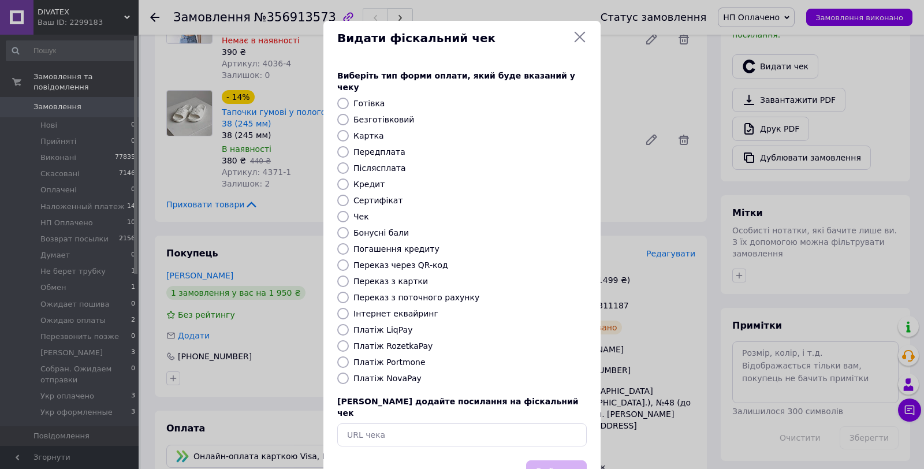
click at [378, 325] on label "Платіж LiqPay" at bounding box center [382, 329] width 59 height 9
click at [349, 324] on input "Платіж LiqPay" at bounding box center [343, 330] width 12 height 12
radio input "true"
click at [571, 460] on button "Вибрати" at bounding box center [556, 472] width 61 height 25
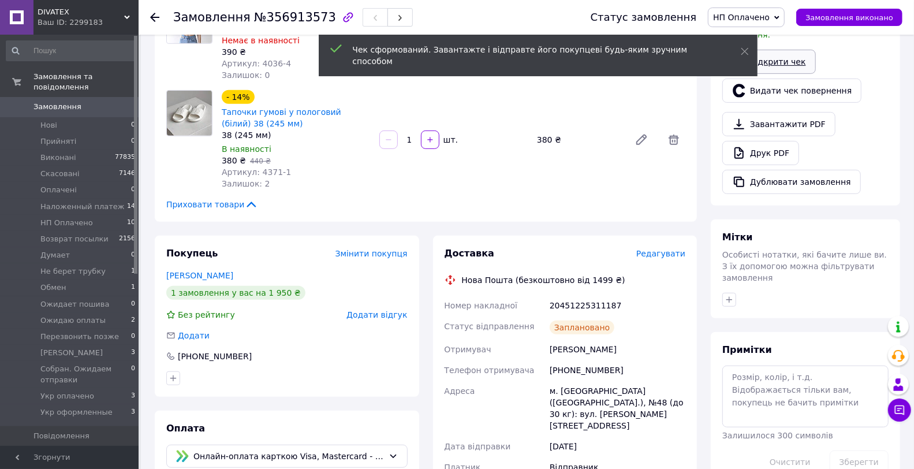
click at [790, 50] on link "Відкрити чек" at bounding box center [769, 62] width 94 height 24
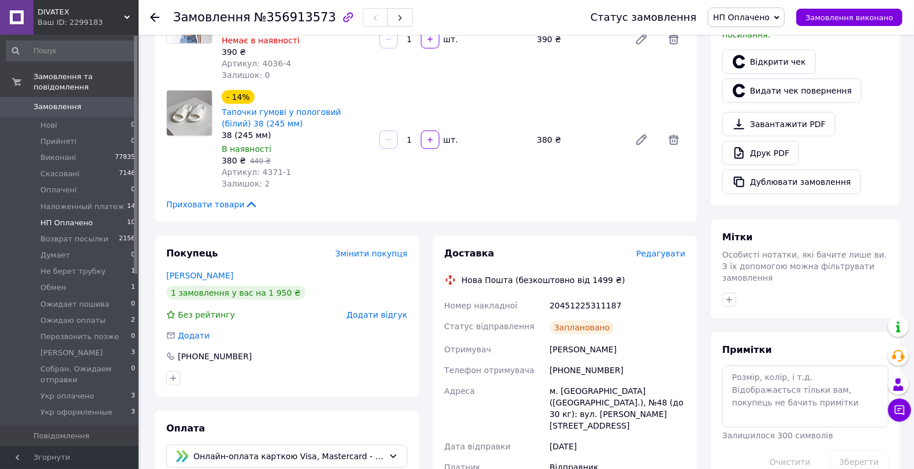
click at [106, 215] on li "HП Оплачено 10" at bounding box center [71, 223] width 142 height 16
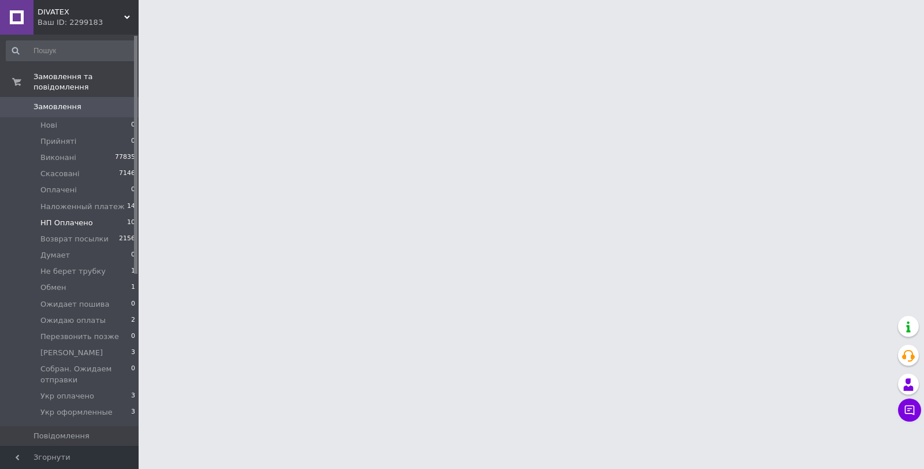
click at [115, 215] on li "HП Оплачено 10" at bounding box center [71, 223] width 142 height 16
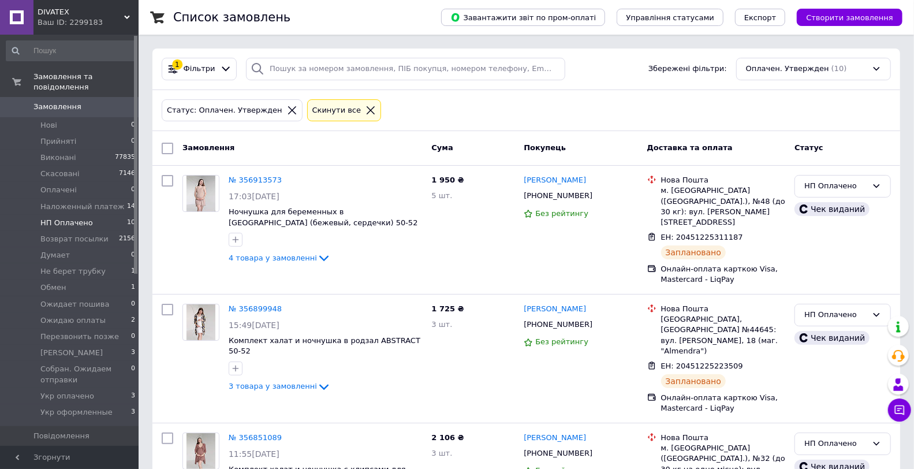
click at [165, 148] on input "checkbox" at bounding box center [168, 149] width 12 height 12
checkbox input "true"
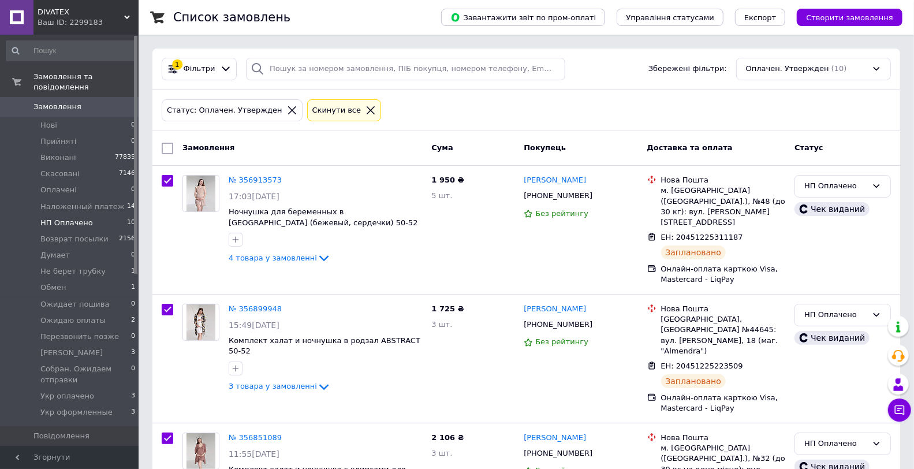
checkbox input "true"
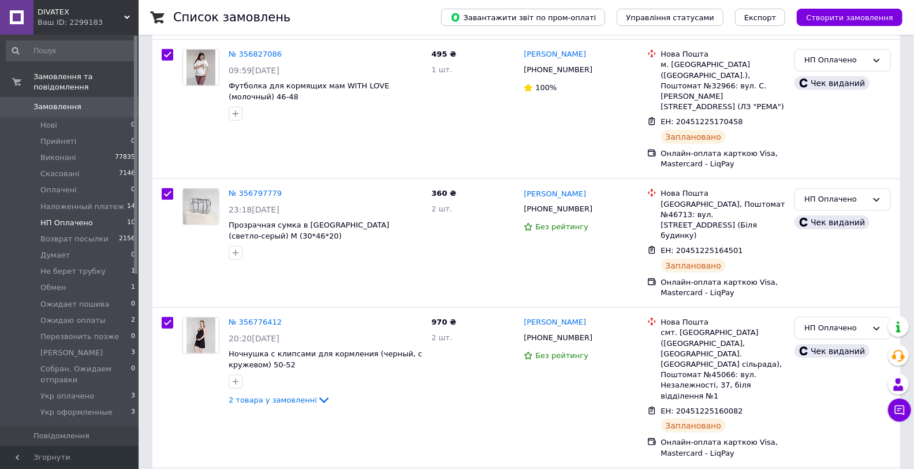
scroll to position [909, 0]
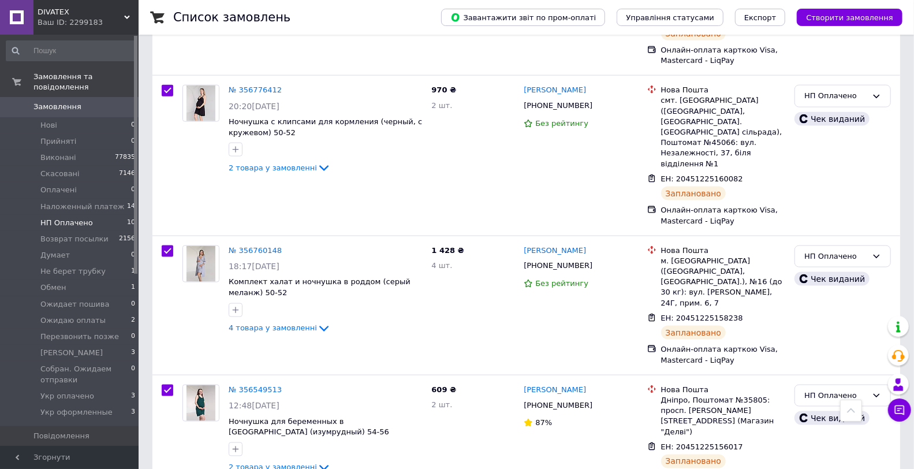
checkbox input "false"
checkbox input "true"
click at [168, 384] on input "checkbox" at bounding box center [168, 390] width 12 height 12
checkbox input "false"
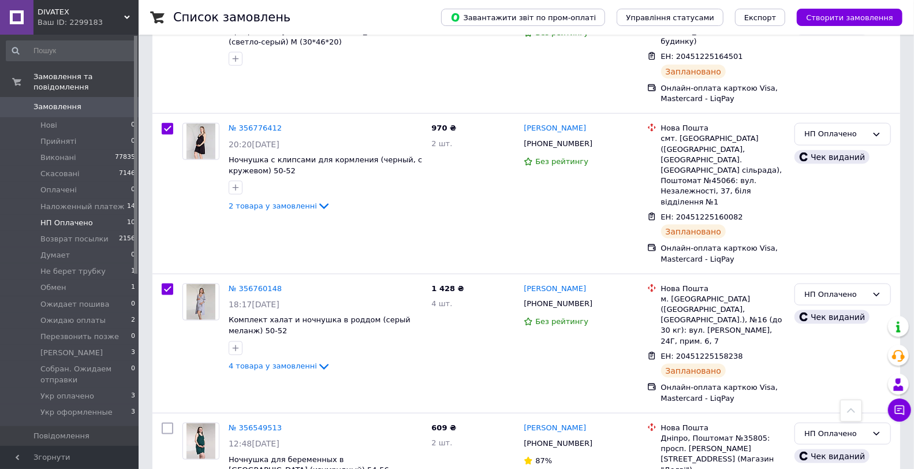
scroll to position [0, 0]
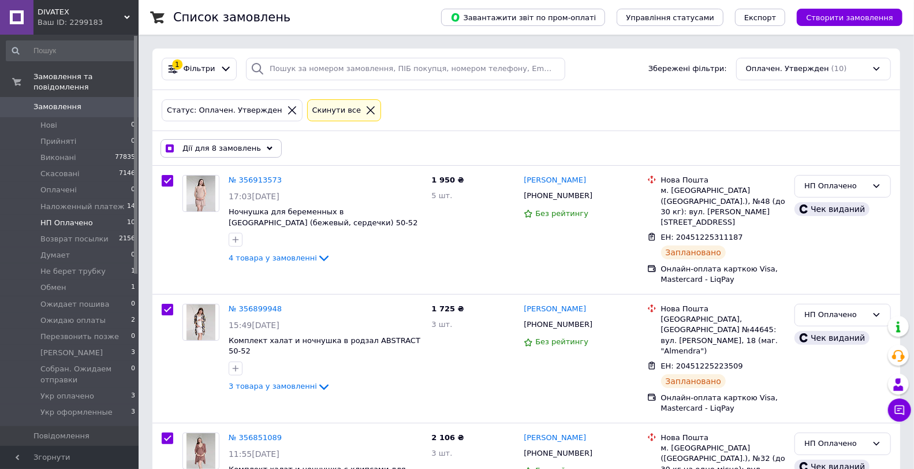
click at [238, 156] on div "Дії для 8 замовлень" at bounding box center [220, 148] width 121 height 18
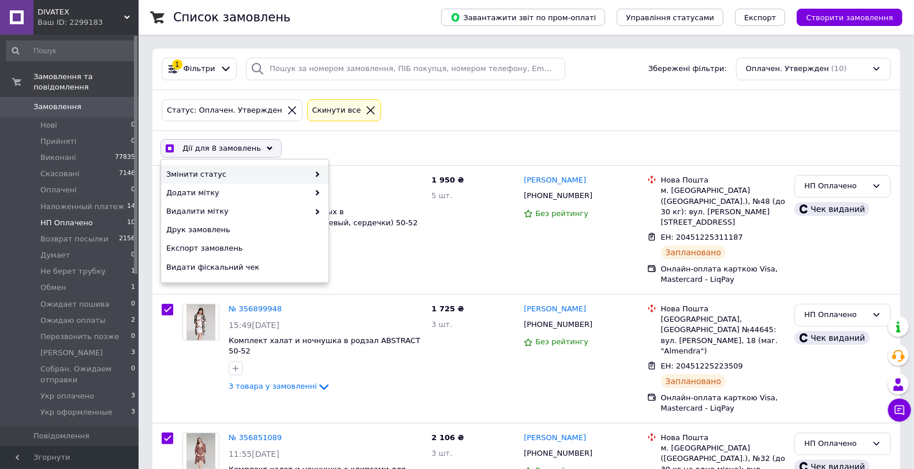
checkbox input "true"
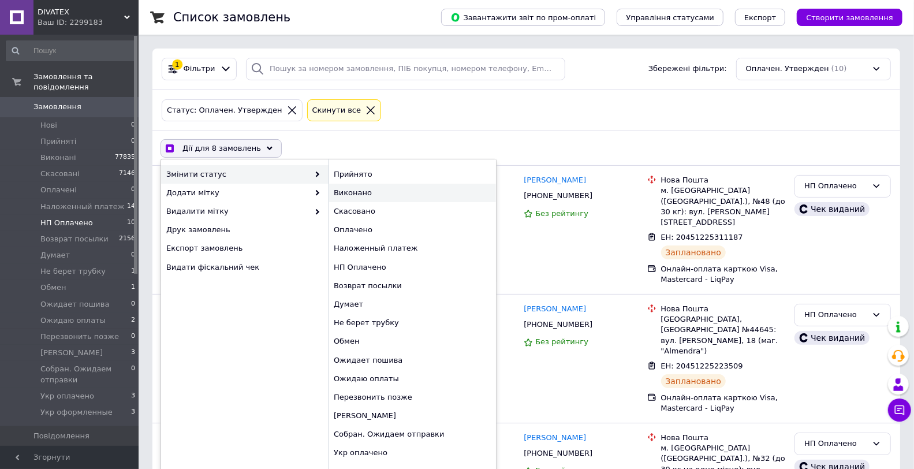
click at [356, 188] on div "Виконано" at bounding box center [411, 193] width 167 height 18
checkbox input "false"
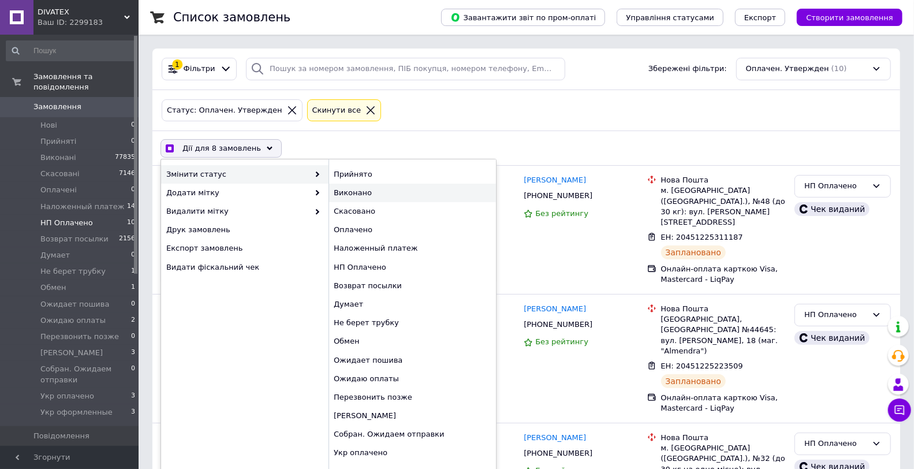
checkbox input "false"
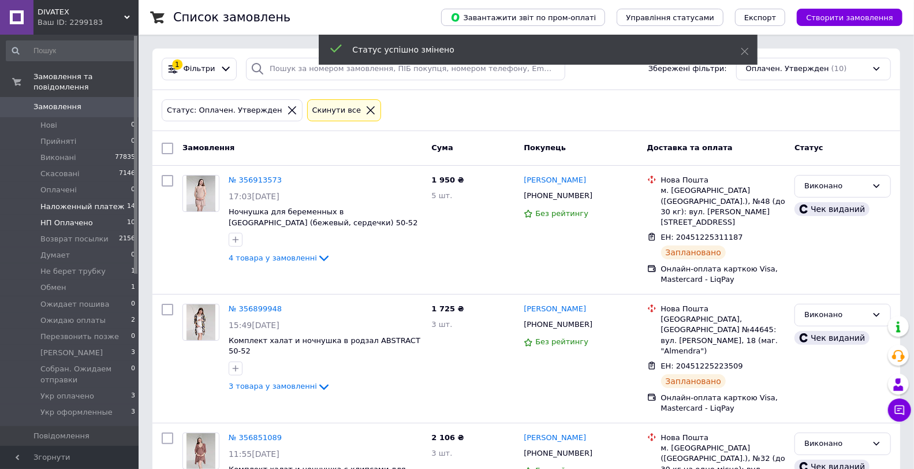
click at [83, 201] on span "Hаложенный платеж" at bounding box center [82, 206] width 84 height 10
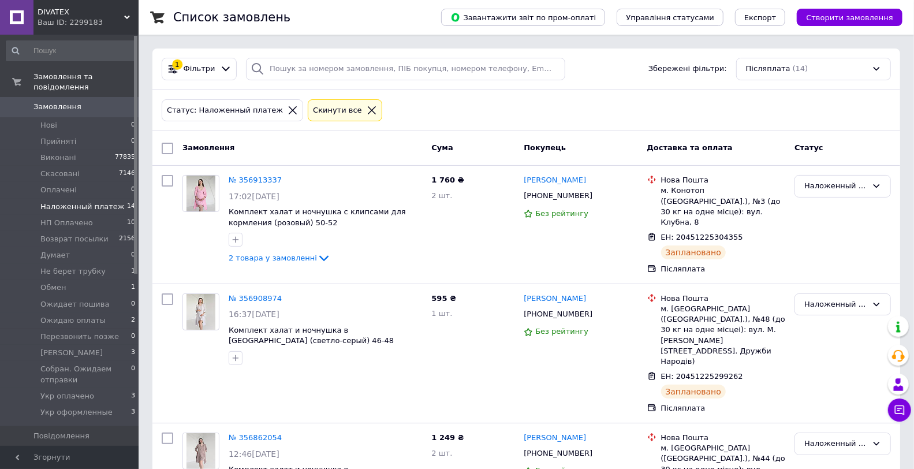
drag, startPoint x: 433, startPoint y: 125, endPoint x: 581, endPoint y: 125, distance: 148.4
click at [434, 125] on div "Статус: Наложенный платеж Cкинути все" at bounding box center [526, 111] width 748 height 42
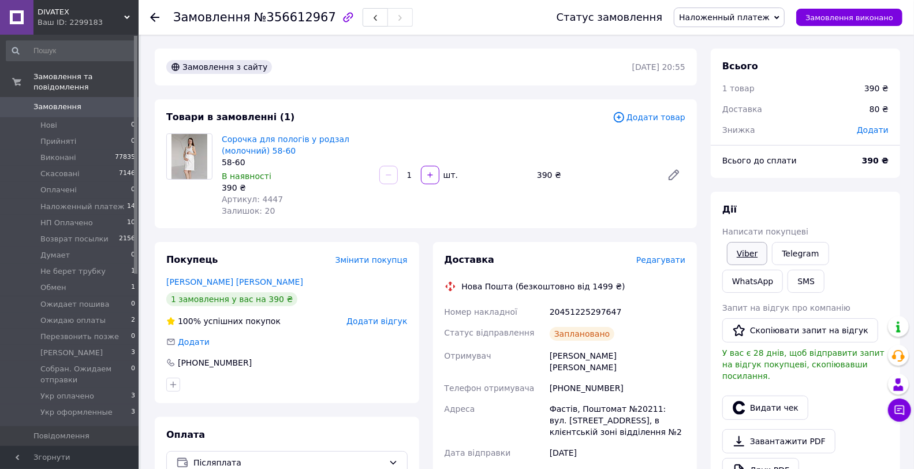
click at [748, 249] on link "Viber" at bounding box center [747, 253] width 40 height 23
click at [566, 320] on div "20451225297647" at bounding box center [617, 311] width 140 height 21
copy div "20451225297647"
click at [765, 395] on button "Видати чек" at bounding box center [765, 407] width 86 height 24
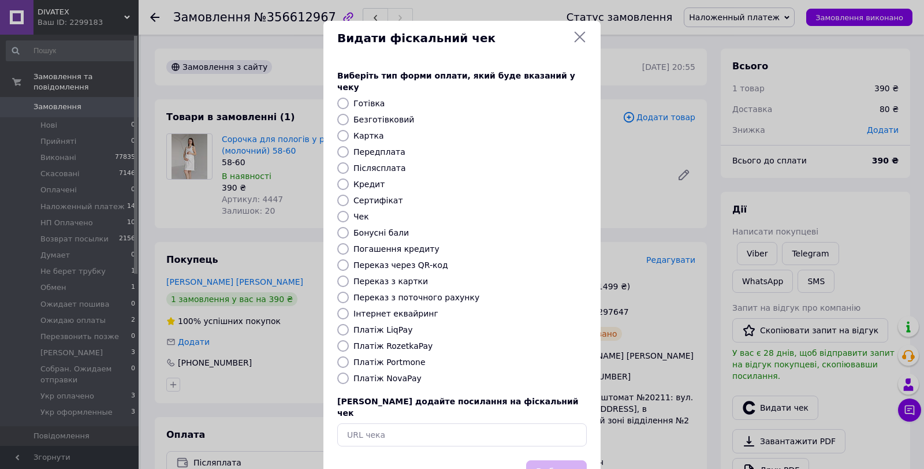
click at [373, 373] on label "Платіж NovaPay" at bounding box center [387, 377] width 68 height 9
click at [349, 372] on input "Платіж NovaPay" at bounding box center [343, 378] width 12 height 12
radio input "true"
click at [584, 460] on button "Вибрати" at bounding box center [556, 472] width 61 height 25
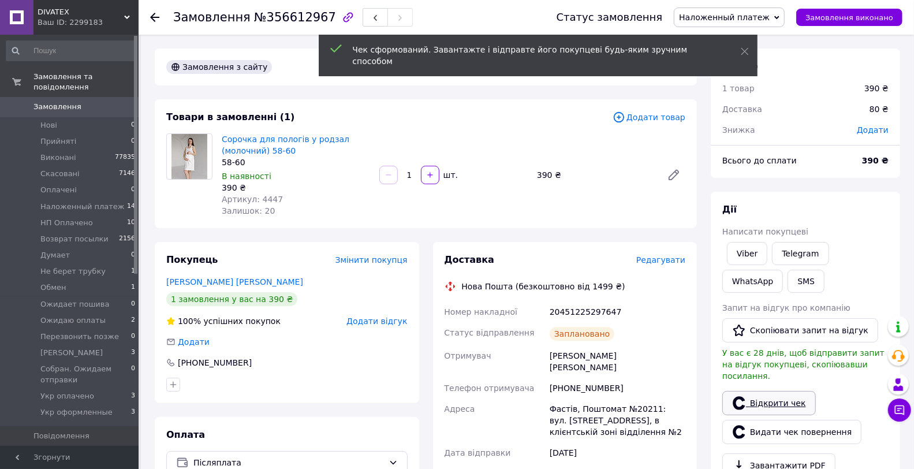
click at [780, 402] on link "Відкрити чек" at bounding box center [769, 403] width 94 height 24
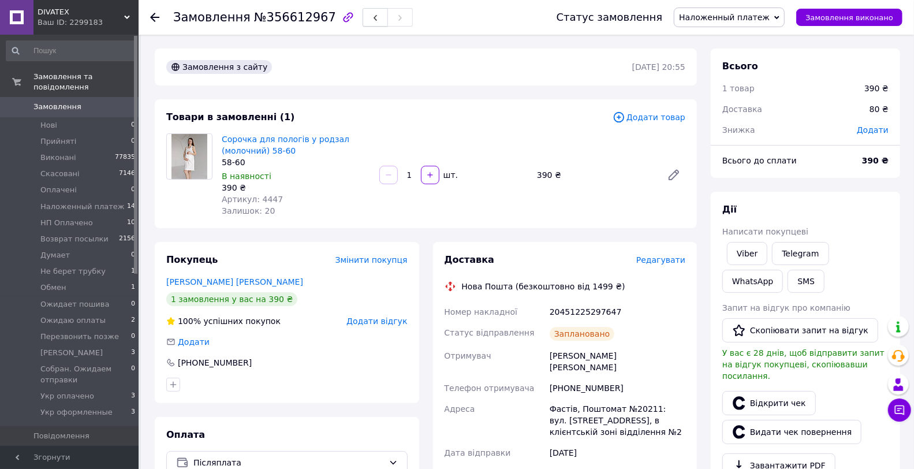
click at [363, 16] on button "button" at bounding box center [375, 17] width 25 height 18
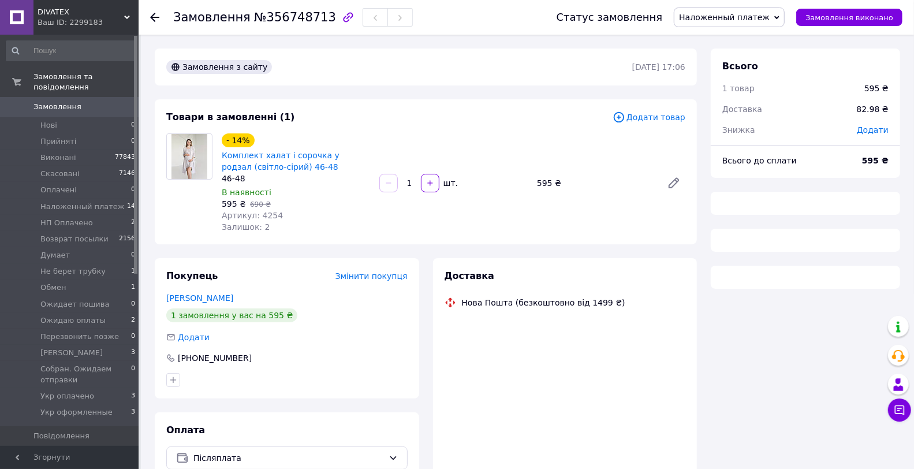
click at [381, 124] on div "Товари в замовленні (1) Додати товар - 14% Комплект халат і сорочка у родзал (с…" at bounding box center [426, 171] width 542 height 145
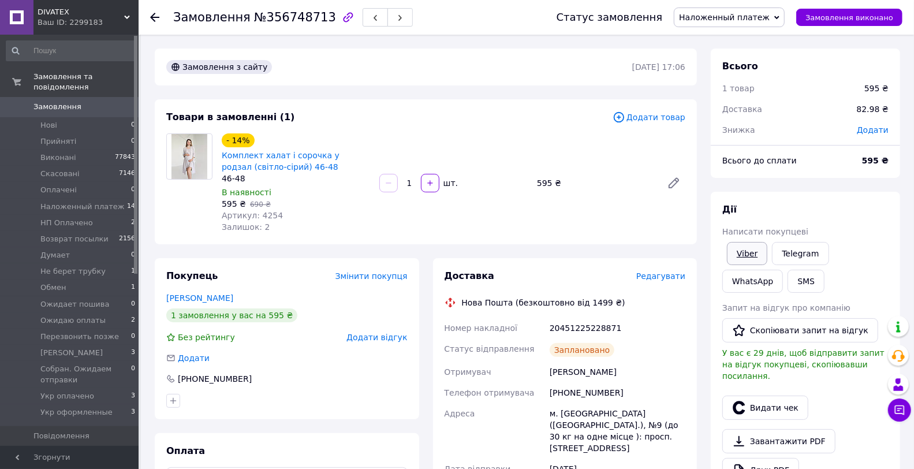
click at [749, 256] on link "Viber" at bounding box center [747, 253] width 40 height 23
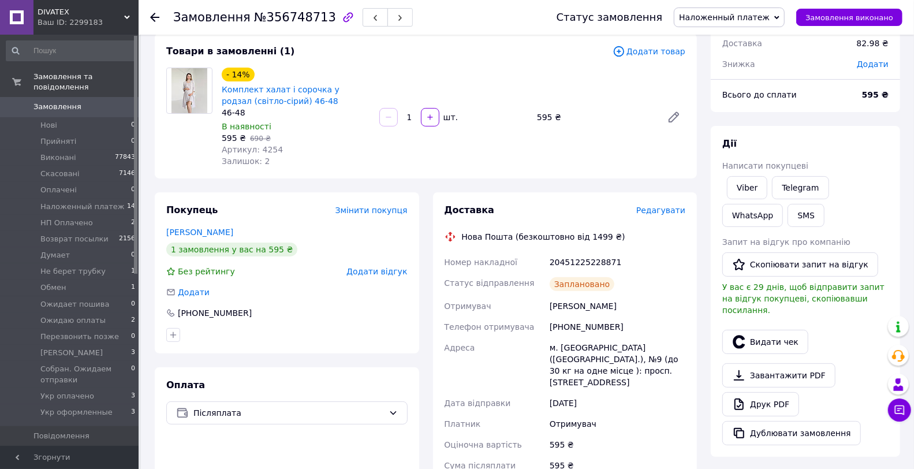
scroll to position [128, 0]
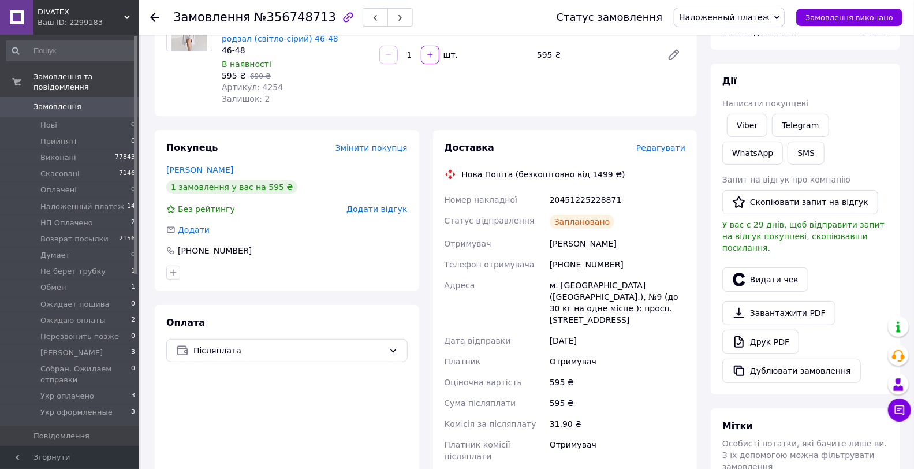
click at [584, 200] on div "20451225228871" at bounding box center [617, 199] width 140 height 21
copy div "20451225228871"
click at [754, 267] on button "Видати чек" at bounding box center [765, 279] width 86 height 24
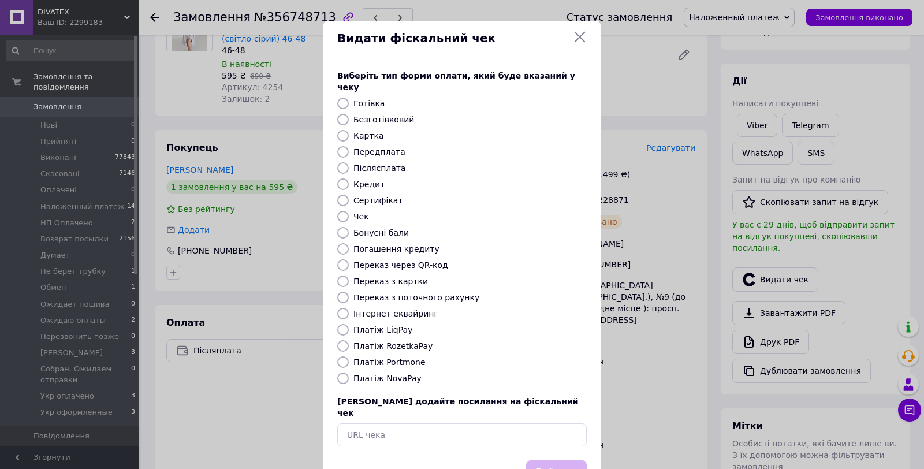
click at [397, 373] on label "Платіж NovaPay" at bounding box center [387, 377] width 68 height 9
click at [349, 372] on input "Платіж NovaPay" at bounding box center [343, 378] width 12 height 12
radio input "true"
click at [543, 460] on button "Вибрати" at bounding box center [556, 472] width 61 height 25
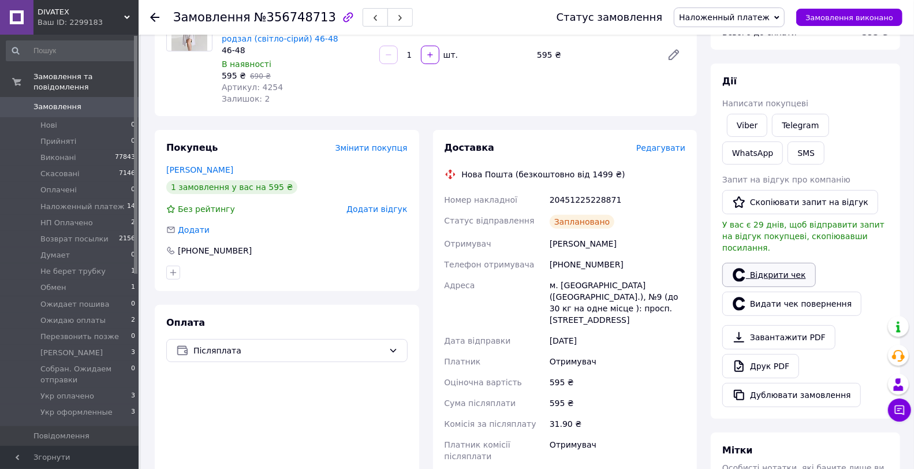
click at [776, 263] on link "Відкрити чек" at bounding box center [769, 275] width 94 height 24
click at [363, 12] on button "button" at bounding box center [375, 17] width 25 height 18
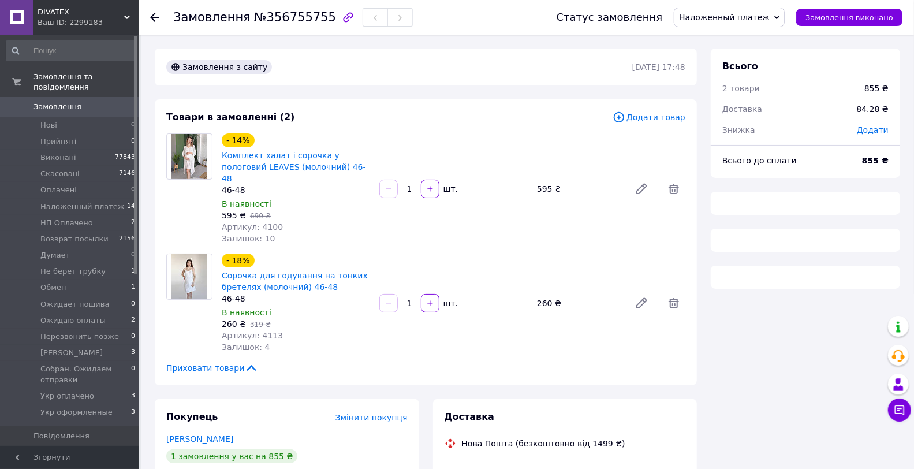
drag, startPoint x: 378, startPoint y: 106, endPoint x: 468, endPoint y: 141, distance: 96.2
click at [378, 106] on div "Товари в замовленні (2) Додати товар - 14% Комплект халат і сорочка у пологовий…" at bounding box center [426, 242] width 542 height 286
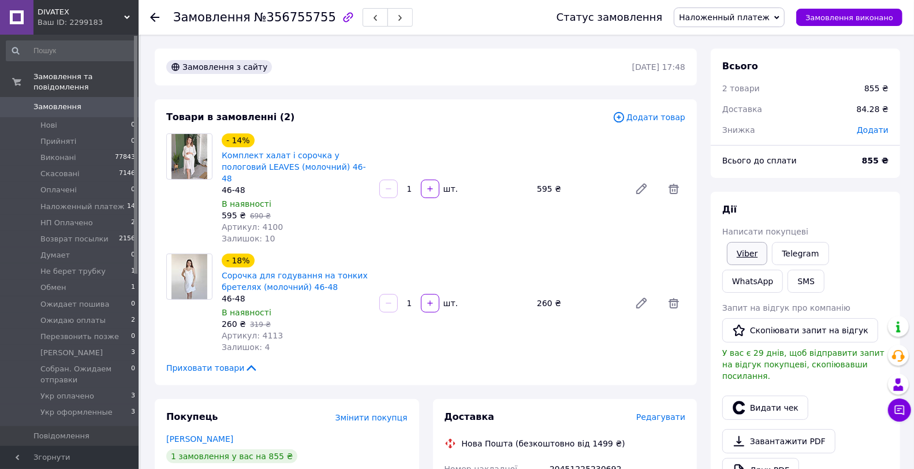
click at [765, 252] on link "Viber" at bounding box center [747, 253] width 40 height 23
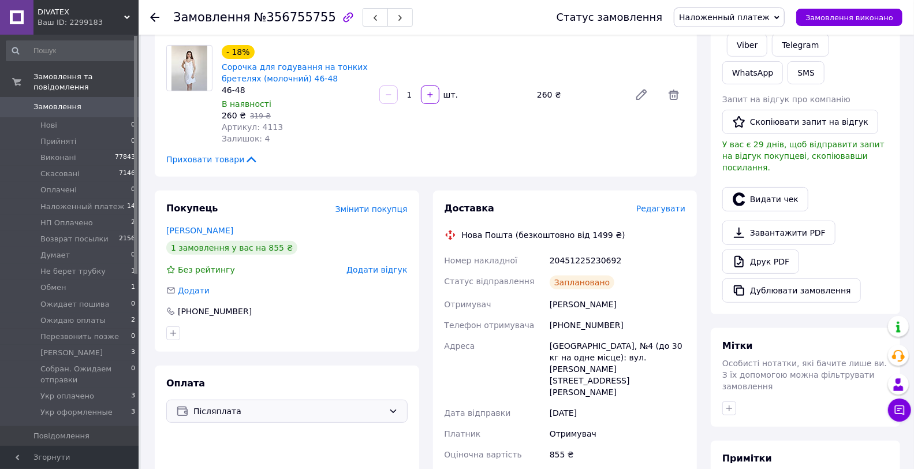
scroll to position [256, 0]
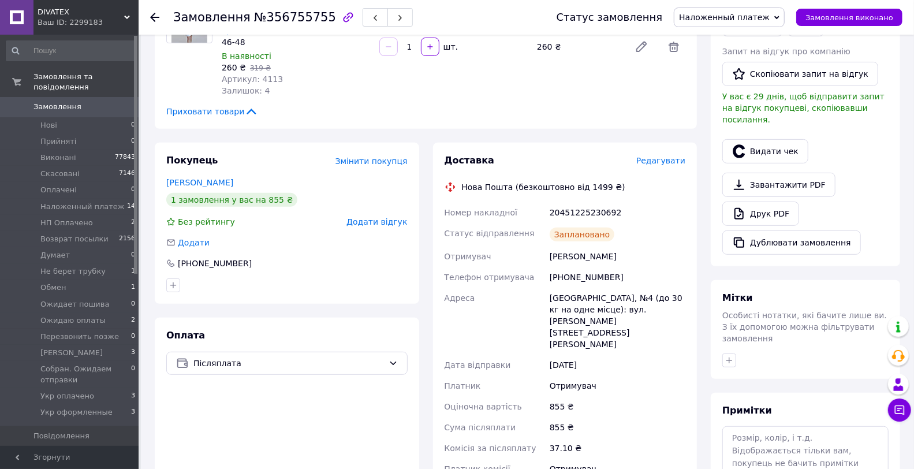
click at [581, 204] on div "20451225230692" at bounding box center [617, 212] width 140 height 21
click at [584, 202] on div "20451225230692" at bounding box center [617, 212] width 140 height 21
copy div "20451225230692"
click at [748, 140] on button "Видати чек" at bounding box center [765, 151] width 86 height 24
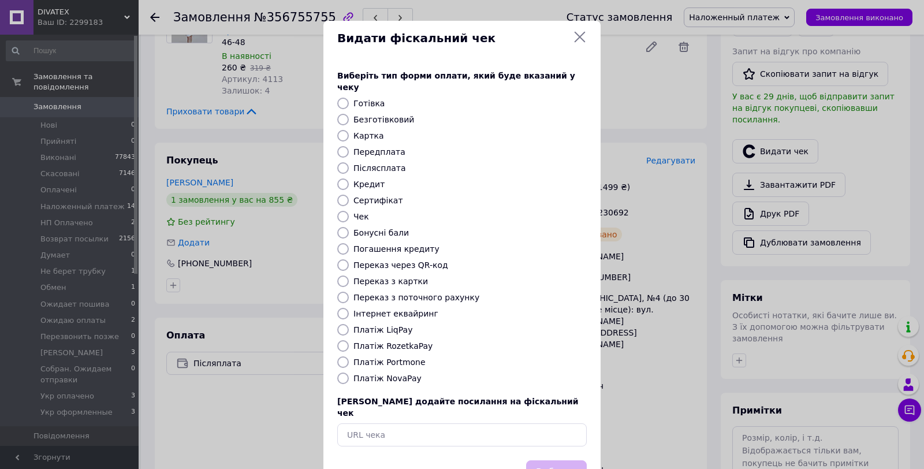
click at [390, 373] on label "Платіж NovaPay" at bounding box center [387, 377] width 68 height 9
click at [349, 372] on input "Платіж NovaPay" at bounding box center [343, 378] width 12 height 12
radio input "true"
click at [561, 460] on button "Вибрати" at bounding box center [556, 472] width 61 height 25
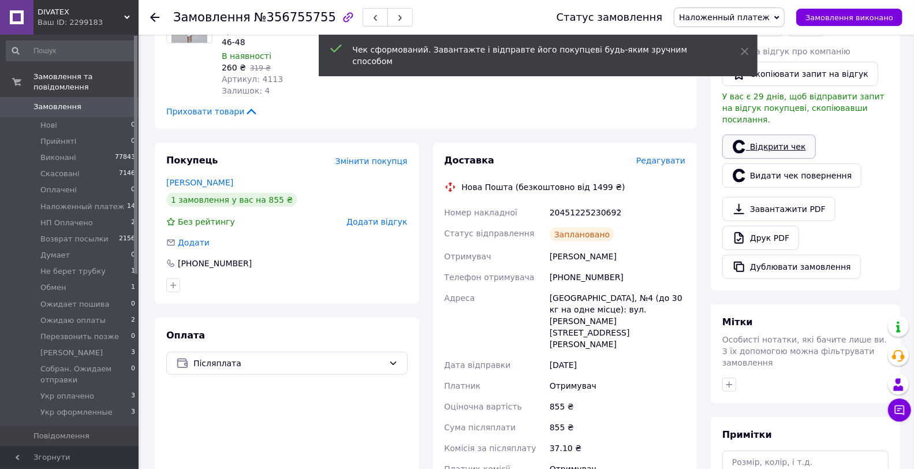
click at [766, 137] on link "Відкрити чек" at bounding box center [769, 146] width 94 height 24
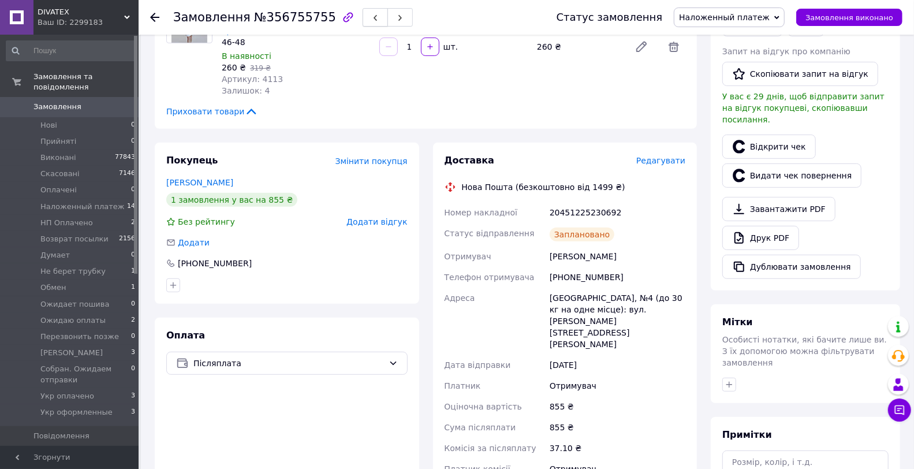
click at [372, 13] on span "button" at bounding box center [375, 17] width 7 height 9
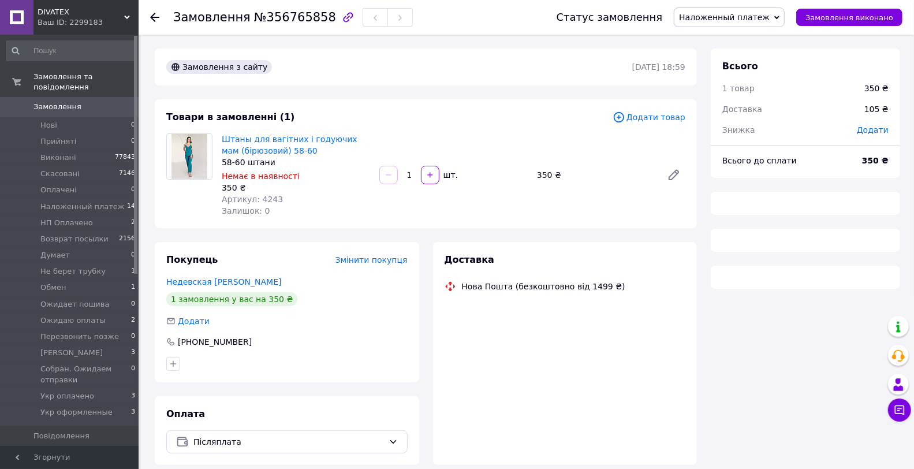
click at [428, 118] on div "Товари в замовленні (1)" at bounding box center [389, 117] width 446 height 13
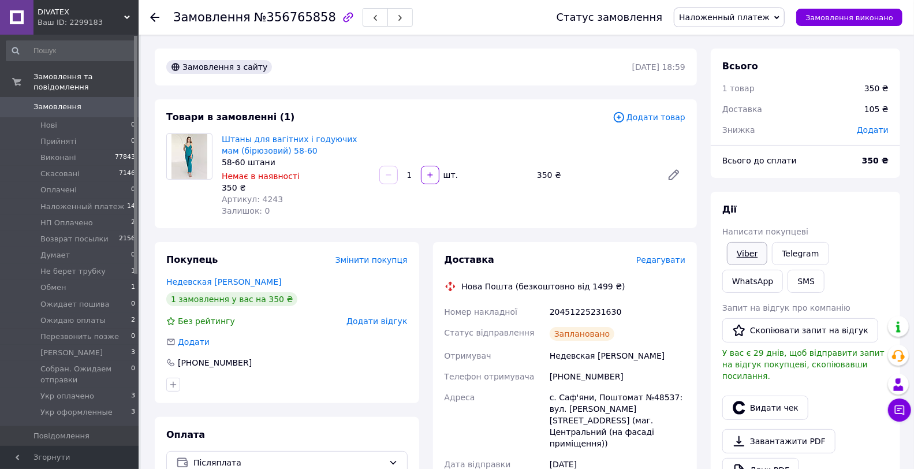
click at [742, 251] on link "Viber" at bounding box center [747, 253] width 40 height 23
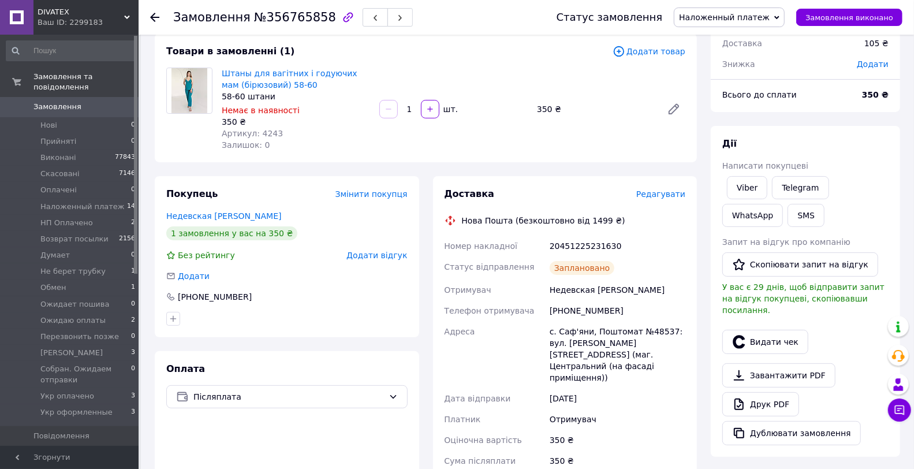
scroll to position [128, 0]
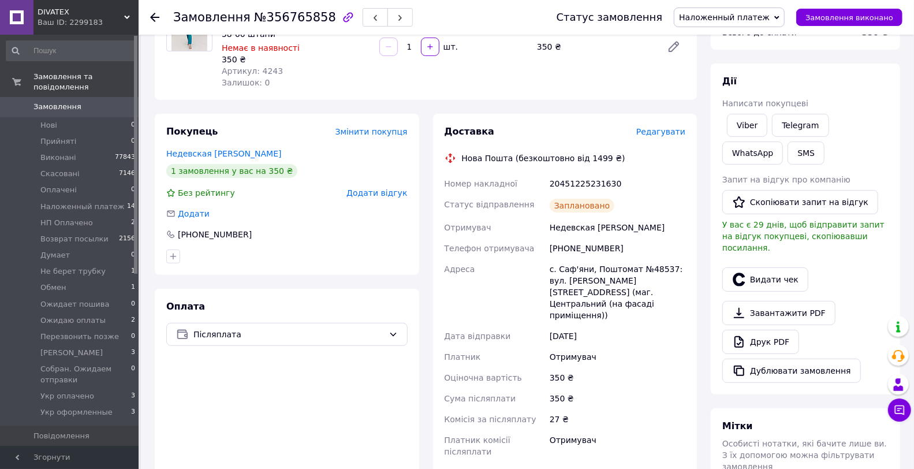
click at [595, 185] on div "20451225231630" at bounding box center [617, 183] width 140 height 21
copy div "20451225231630"
click at [750, 271] on button "Видати чек" at bounding box center [765, 279] width 86 height 24
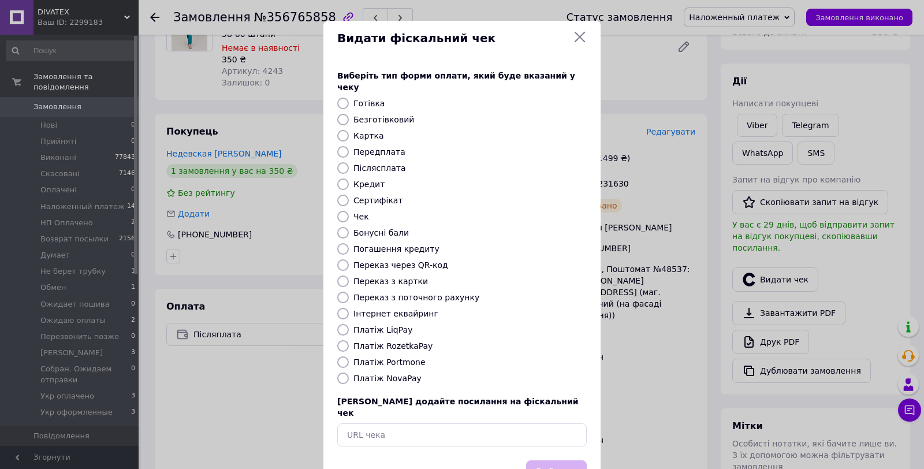
drag, startPoint x: 377, startPoint y: 361, endPoint x: 544, endPoint y: 461, distance: 194.1
click at [382, 373] on label "Платіж NovaPay" at bounding box center [387, 377] width 68 height 9
click at [567, 462] on div "Вибрати" at bounding box center [556, 472] width 65 height 29
click at [416, 372] on div "Платіж NovaPay" at bounding box center [470, 378] width 238 height 12
drag, startPoint x: 391, startPoint y: 368, endPoint x: 447, endPoint y: 391, distance: 60.8
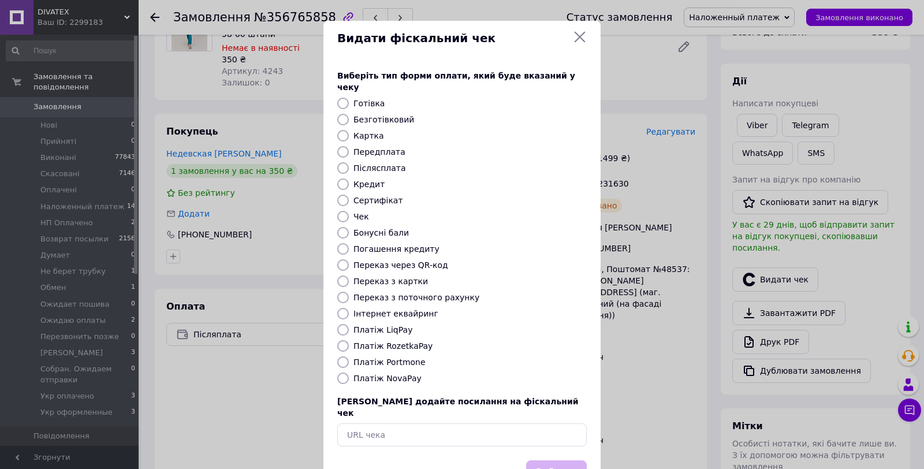
click at [394, 373] on label "Платіж NovaPay" at bounding box center [387, 377] width 68 height 9
click at [544, 458] on div "Вибрати" at bounding box center [556, 472] width 65 height 29
click at [335, 372] on div at bounding box center [343, 378] width 16 height 12
click at [332, 367] on div "Виберіть тип форми оплати, який буде вказаний у чеку Готівка Безготівковий Карт…" at bounding box center [461, 258] width 277 height 404
click at [335, 372] on div at bounding box center [343, 378] width 16 height 12
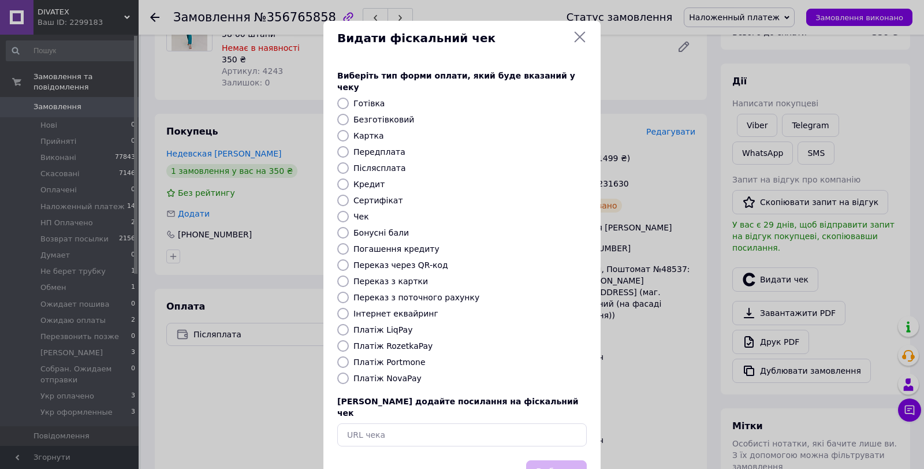
click at [344, 372] on input "Платіж NovaPay" at bounding box center [343, 378] width 12 height 12
radio input "true"
click at [578, 460] on button "Вибрати" at bounding box center [556, 472] width 61 height 25
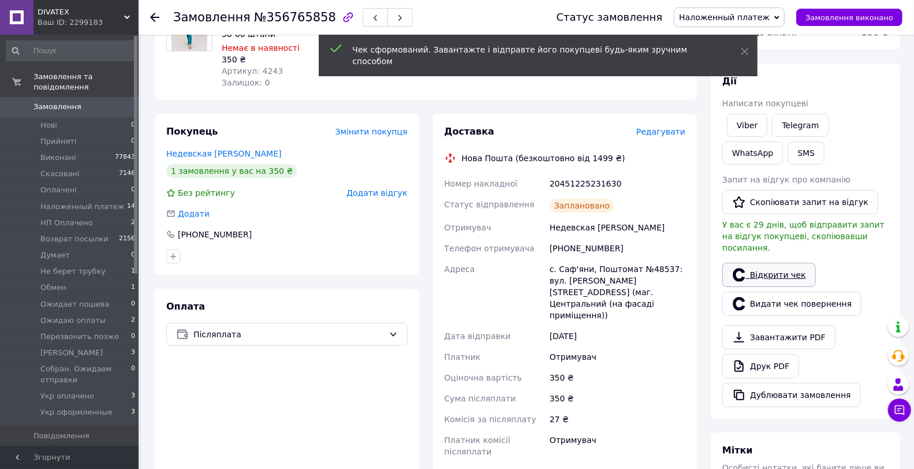
click at [747, 263] on link "Відкрити чек" at bounding box center [769, 275] width 94 height 24
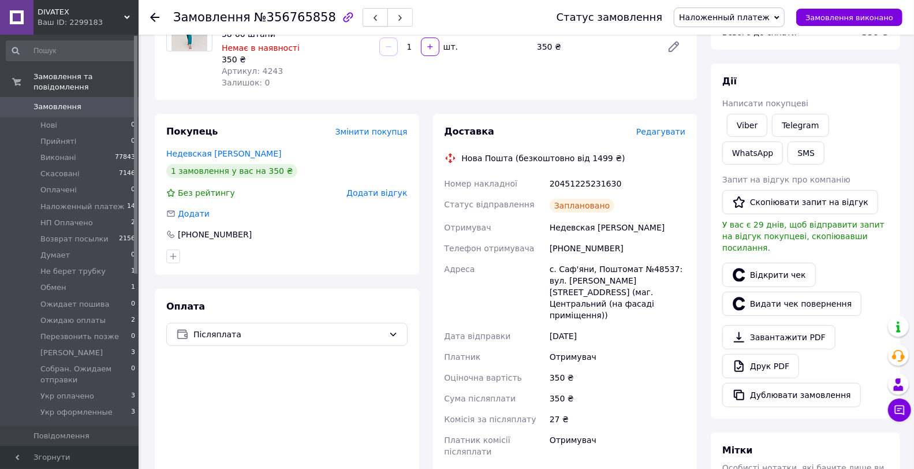
click at [372, 20] on icon "button" at bounding box center [375, 17] width 7 height 7
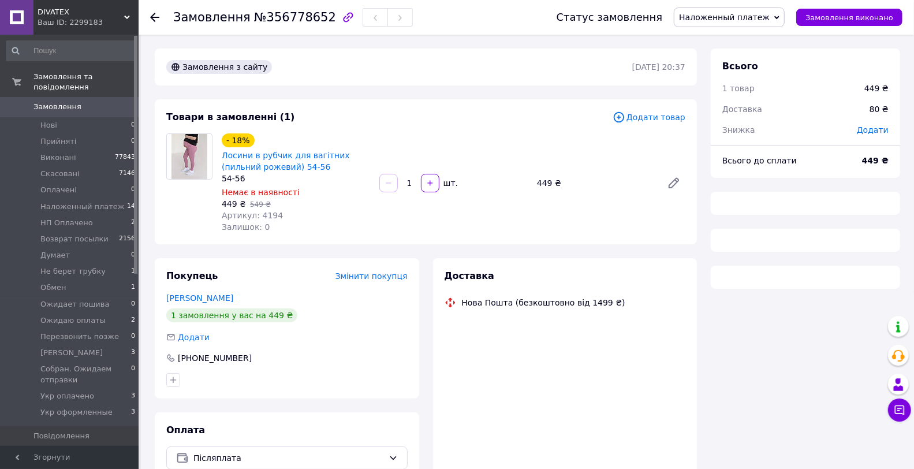
drag, startPoint x: 426, startPoint y: 114, endPoint x: 435, endPoint y: 114, distance: 8.7
click at [426, 114] on div "Товари в замовленні (1)" at bounding box center [389, 117] width 446 height 13
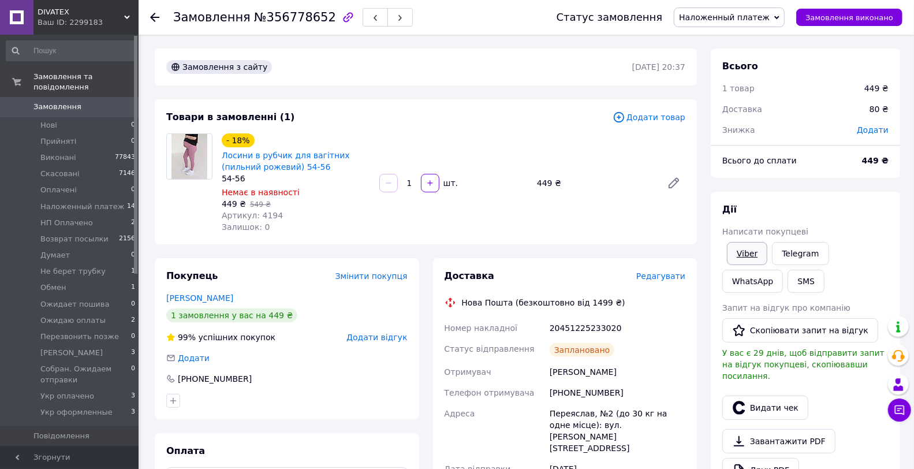
click at [748, 249] on link "Viber" at bounding box center [747, 253] width 40 height 23
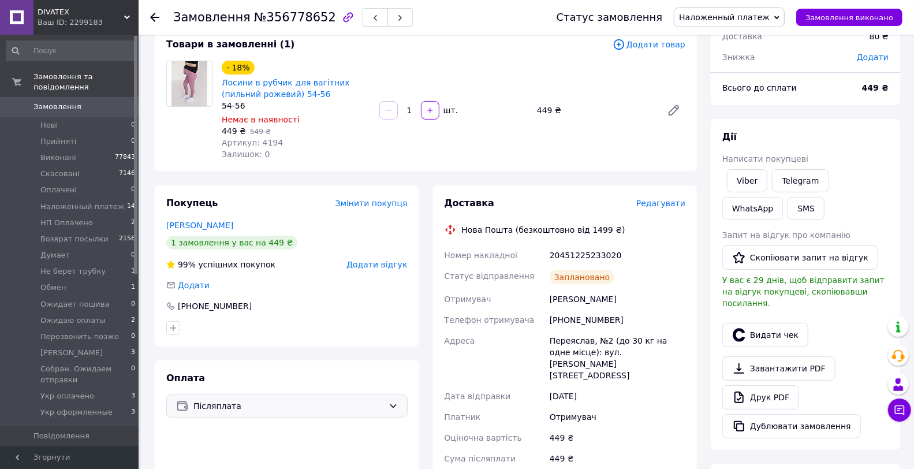
scroll to position [128, 0]
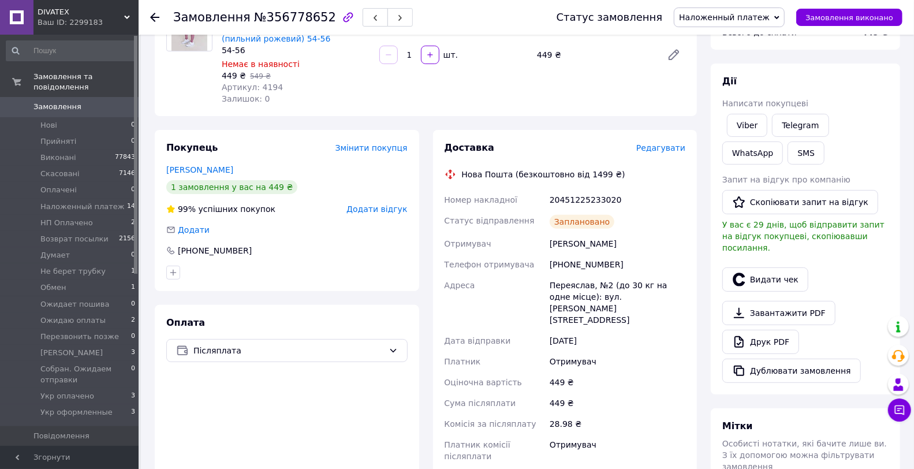
click at [575, 210] on div "Заплановано" at bounding box center [617, 221] width 140 height 23
copy div "Заплановано"
click at [579, 199] on div "20451225233020" at bounding box center [617, 199] width 140 height 21
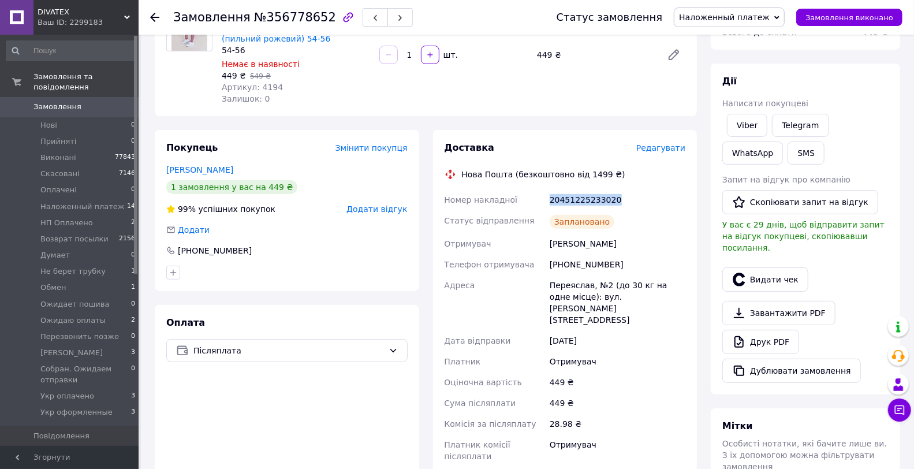
copy div "20451225233020"
click at [746, 267] on button "Видати чек" at bounding box center [765, 279] width 86 height 24
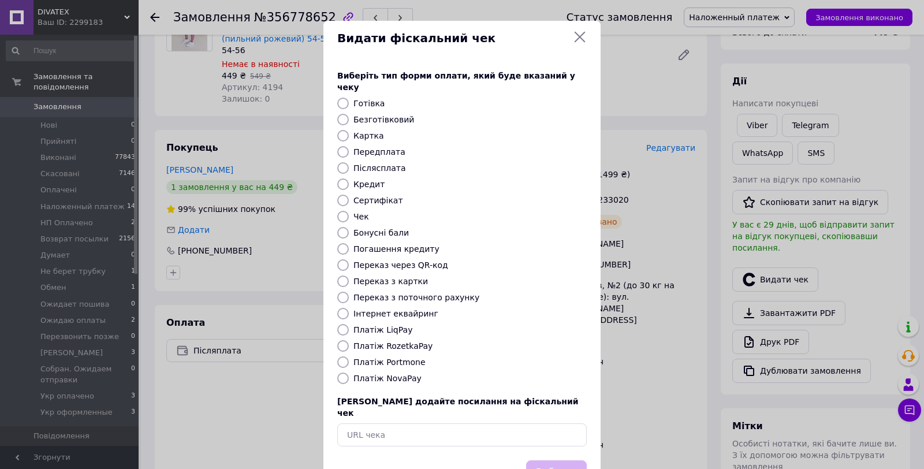
click at [385, 373] on label "Платіж NovaPay" at bounding box center [387, 377] width 68 height 9
click at [349, 372] on input "Платіж NovaPay" at bounding box center [343, 378] width 12 height 12
radio input "true"
click at [562, 427] on div "Виберіть тип форми оплати, який буде вказаний у чеку Готівка Безготівковий Карт…" at bounding box center [461, 258] width 277 height 404
click at [561, 460] on button "Вибрати" at bounding box center [556, 472] width 61 height 25
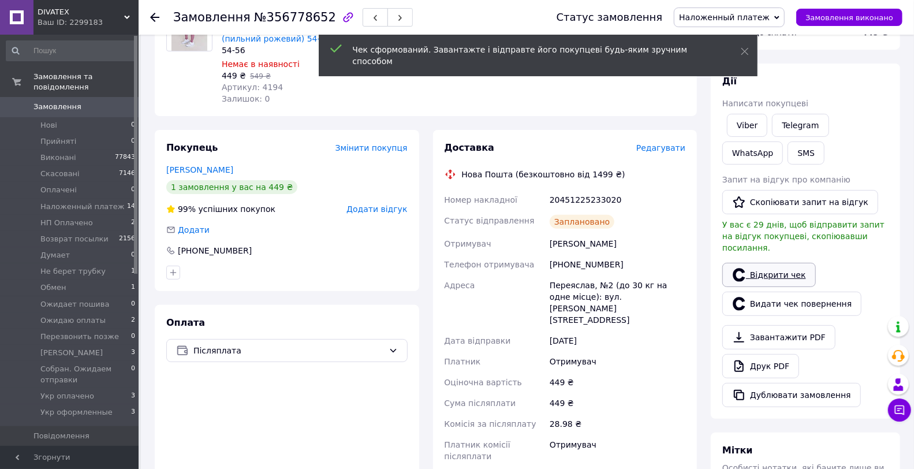
click at [754, 263] on link "Відкрити чек" at bounding box center [769, 275] width 94 height 24
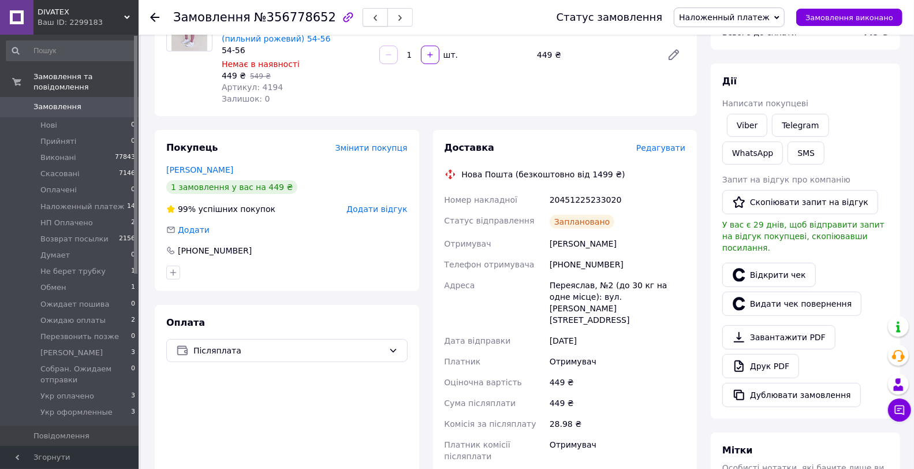
click at [363, 16] on button "button" at bounding box center [375, 17] width 25 height 18
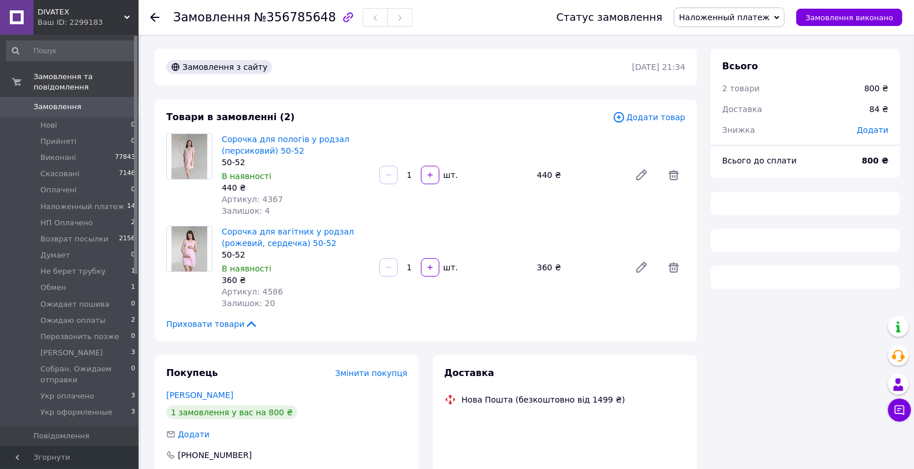
drag, startPoint x: 403, startPoint y: 101, endPoint x: 443, endPoint y: 120, distance: 44.7
click at [403, 101] on div "Товари в замовленні (2) Додати товар Сорочка для пологів у родзал (персиковий) …" at bounding box center [426, 220] width 542 height 242
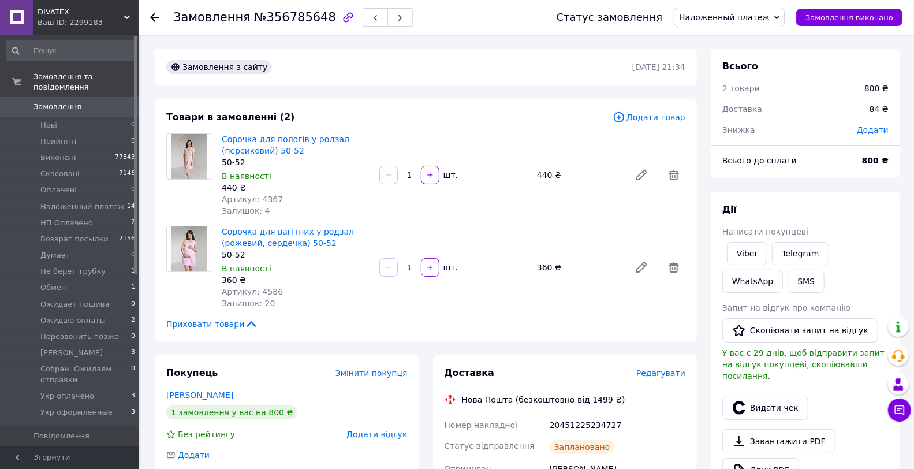
click at [742, 251] on link "Viber" at bounding box center [747, 253] width 40 height 23
click at [592, 428] on div "20451225234727" at bounding box center [617, 424] width 140 height 21
copy div "20451225234727"
click at [776, 395] on button "Видати чек" at bounding box center [765, 407] width 86 height 24
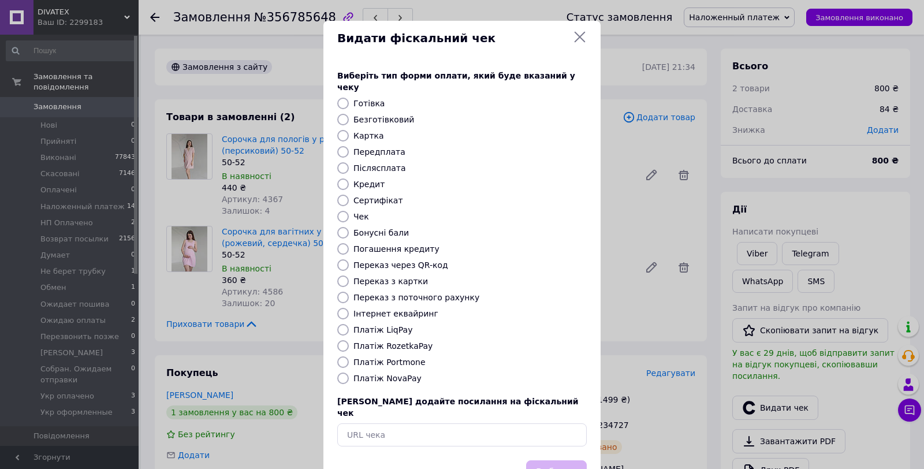
drag, startPoint x: 389, startPoint y: 365, endPoint x: 565, endPoint y: 466, distance: 202.2
click at [390, 373] on label "Платіж NovaPay" at bounding box center [387, 377] width 68 height 9
click at [349, 372] on input "Платіж NovaPay" at bounding box center [343, 378] width 12 height 12
radio input "true"
click at [573, 460] on button "Вибрати" at bounding box center [556, 472] width 61 height 25
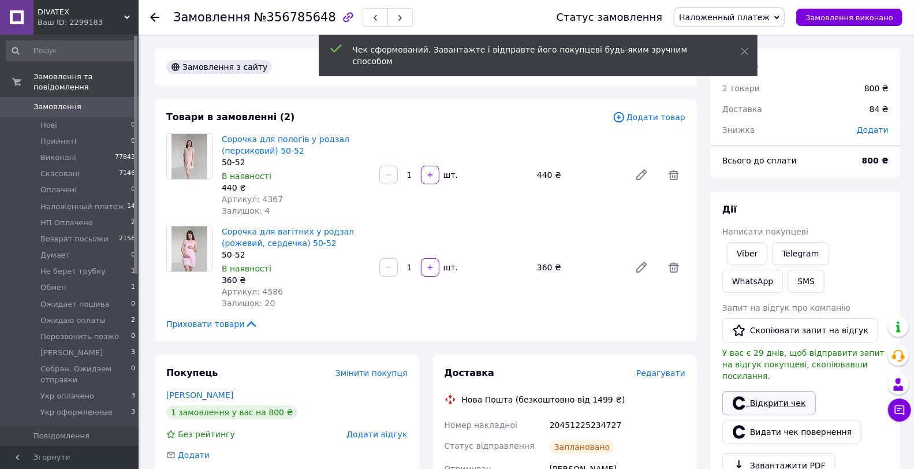
click at [771, 397] on link "Відкрити чек" at bounding box center [769, 403] width 94 height 24
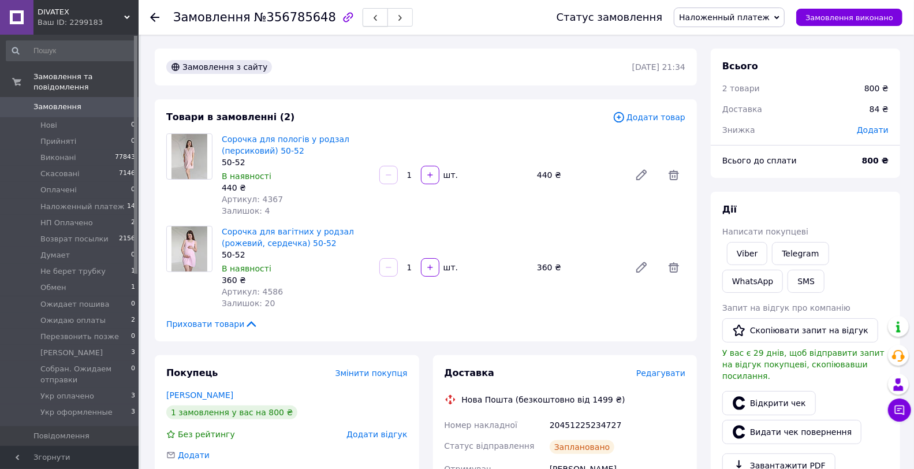
click at [363, 12] on button "button" at bounding box center [375, 17] width 25 height 18
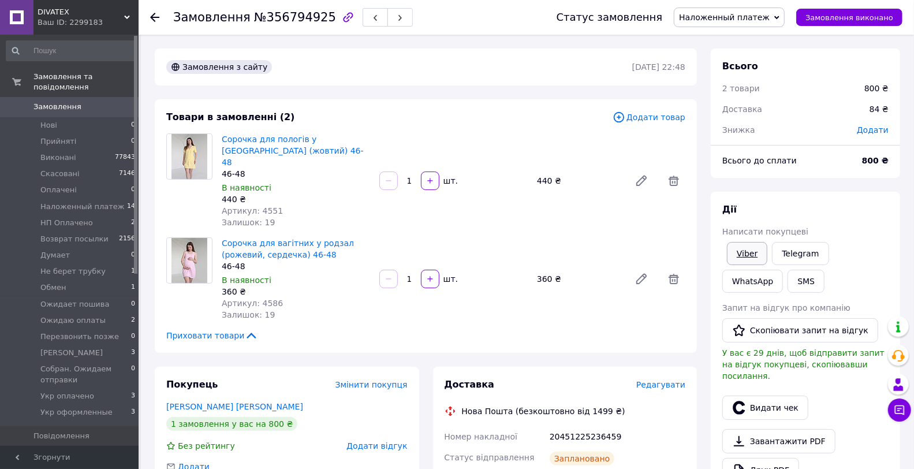
click at [739, 257] on link "Viber" at bounding box center [747, 253] width 40 height 23
click at [592, 426] on div "20451225236459" at bounding box center [617, 436] width 140 height 21
drag, startPoint x: 592, startPoint y: 425, endPoint x: 459, endPoint y: 455, distance: 135.6
click at [591, 426] on div "20451225236459" at bounding box center [617, 436] width 140 height 21
copy div "20451225236459"
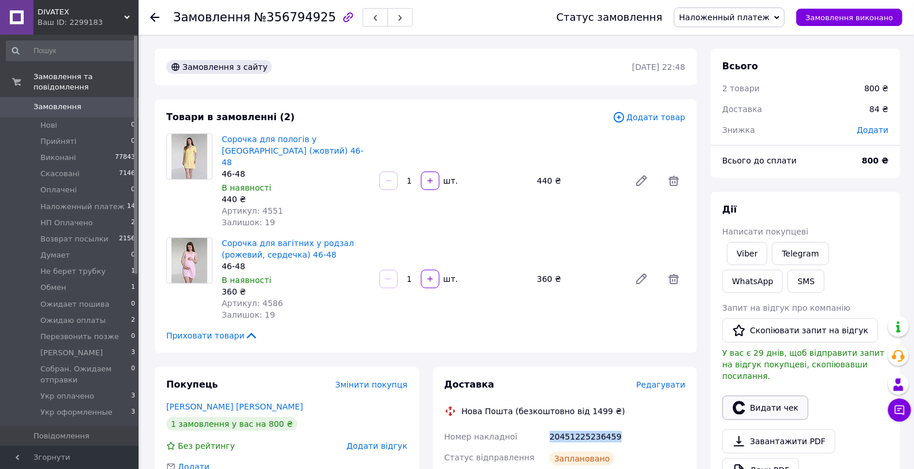
click at [768, 395] on button "Видати чек" at bounding box center [765, 407] width 86 height 24
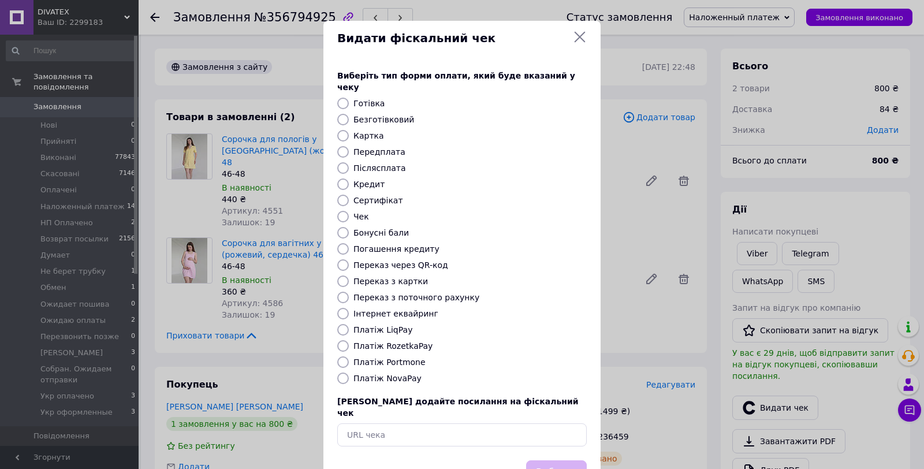
click at [379, 373] on label "Платіж NovaPay" at bounding box center [387, 377] width 68 height 9
click at [349, 372] on input "Платіж NovaPay" at bounding box center [343, 378] width 12 height 12
radio input "true"
click at [578, 461] on button "Вибрати" at bounding box center [556, 472] width 61 height 25
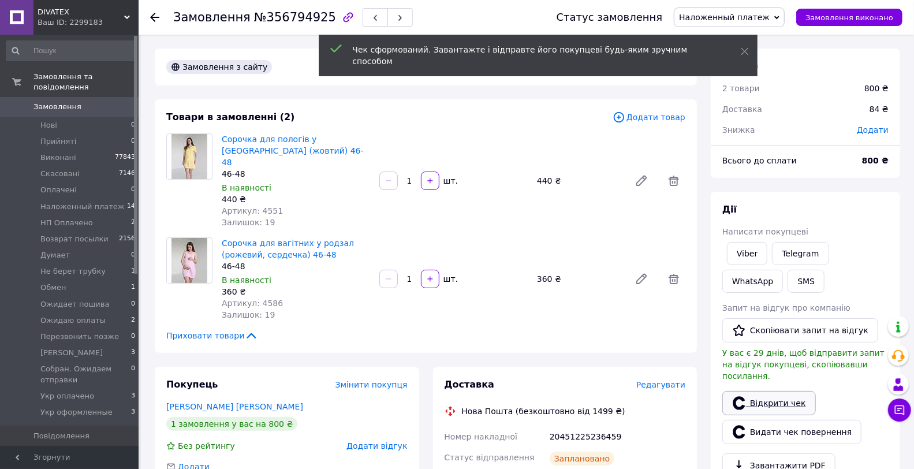
click at [790, 398] on link "Відкрити чек" at bounding box center [769, 403] width 94 height 24
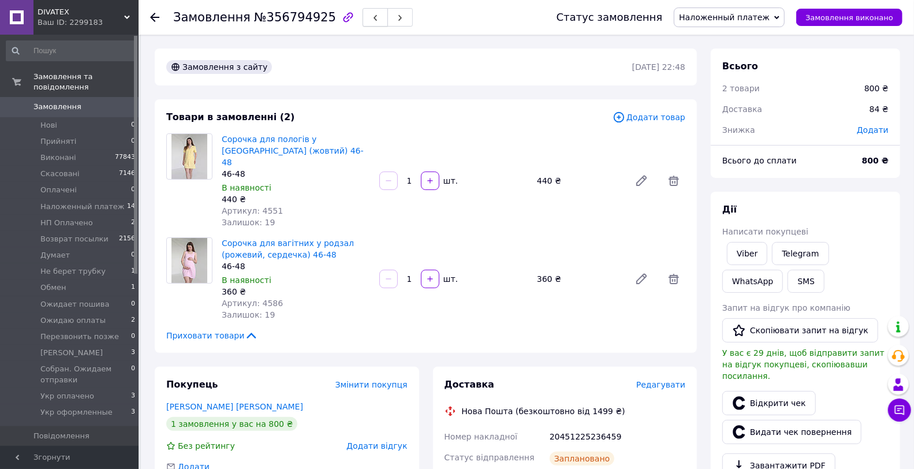
click at [372, 19] on icon "button" at bounding box center [375, 17] width 7 height 7
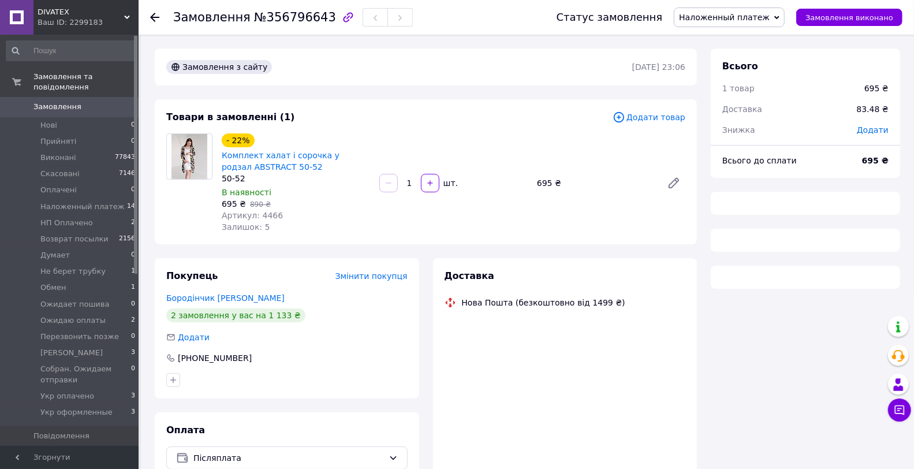
drag, startPoint x: 391, startPoint y: 117, endPoint x: 682, endPoint y: 251, distance: 320.3
click at [391, 117] on div "Товари в замовленні (1)" at bounding box center [389, 117] width 446 height 13
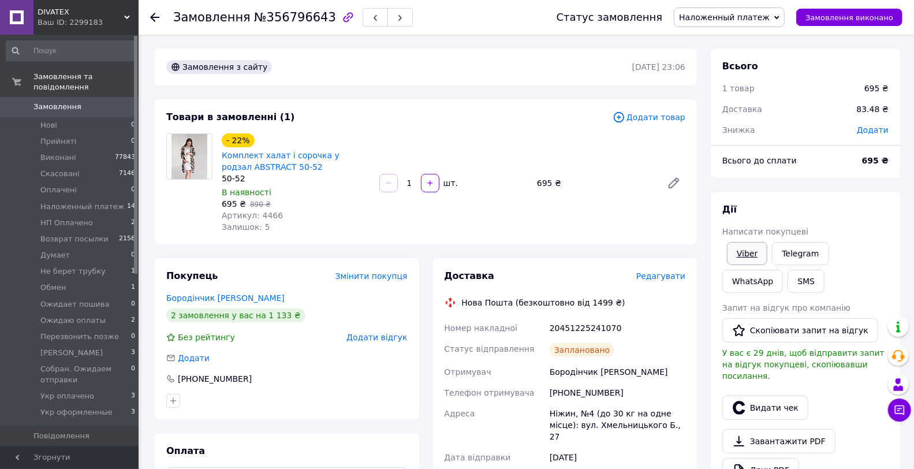
click at [750, 257] on link "Viber" at bounding box center [747, 253] width 40 height 23
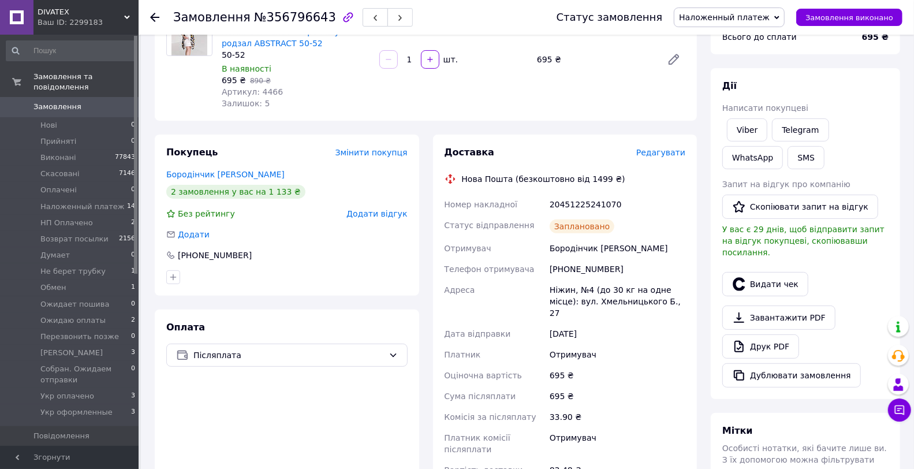
scroll to position [192, 0]
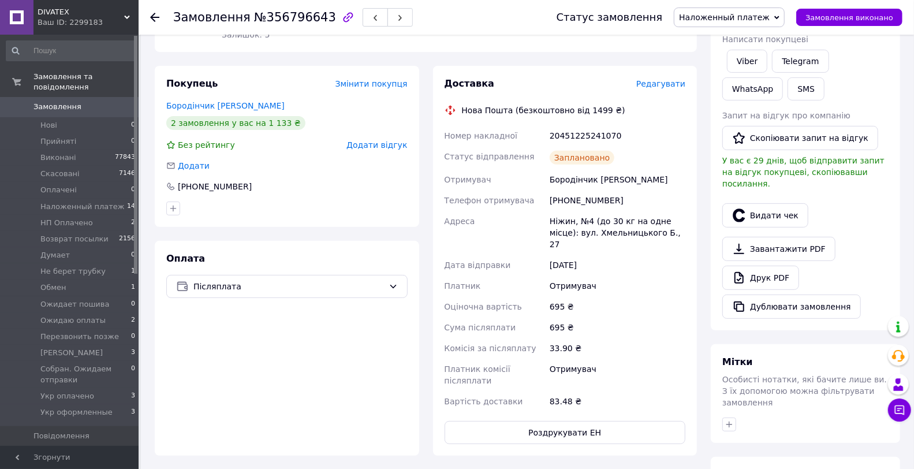
click at [592, 127] on div "20451225241070" at bounding box center [617, 135] width 140 height 21
click at [791, 203] on button "Видати чек" at bounding box center [765, 215] width 86 height 24
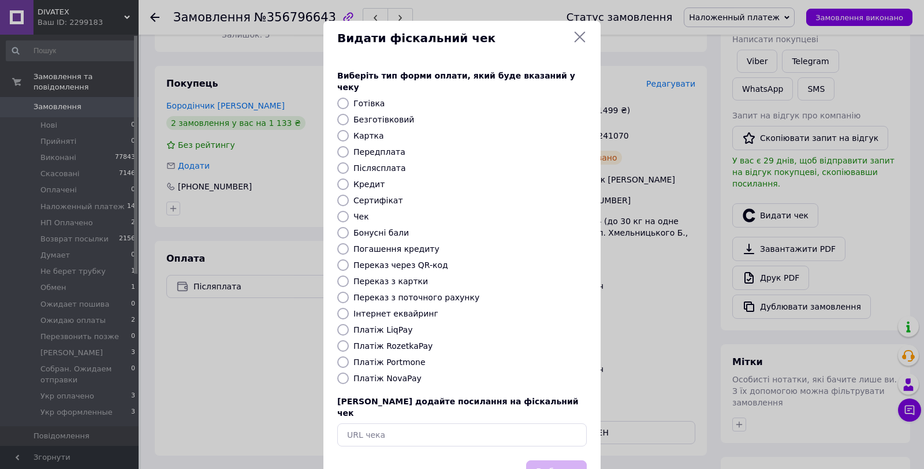
click at [383, 373] on label "Платіж NovaPay" at bounding box center [387, 377] width 68 height 9
click at [349, 372] on input "Платіж NovaPay" at bounding box center [343, 378] width 12 height 12
radio input "true"
click at [551, 460] on button "Вибрати" at bounding box center [556, 472] width 61 height 25
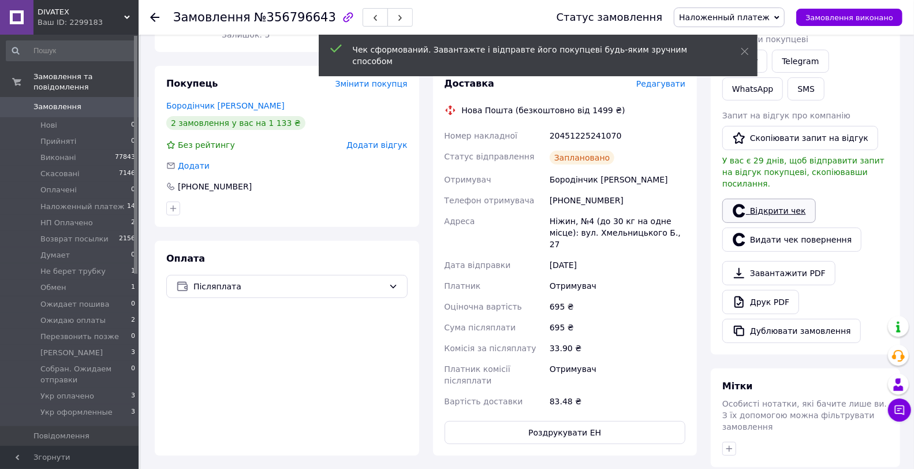
click at [780, 199] on link "Відкрити чек" at bounding box center [769, 211] width 94 height 24
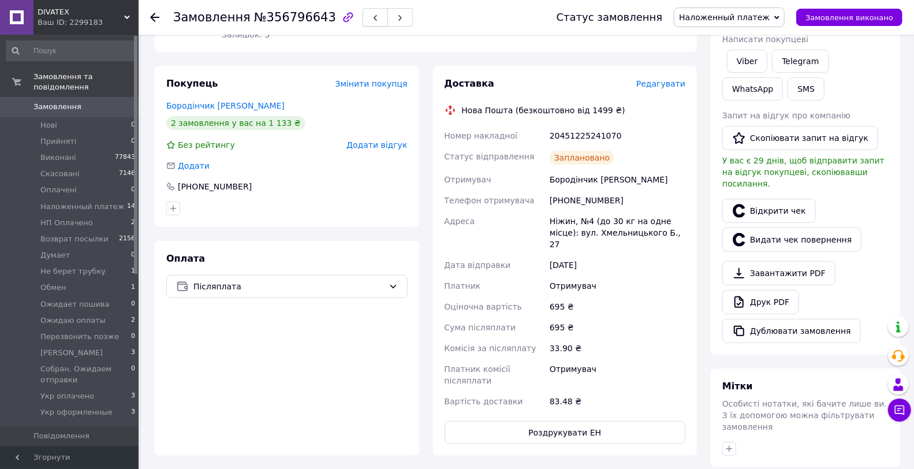
click at [372, 18] on icon "button" at bounding box center [375, 17] width 7 height 7
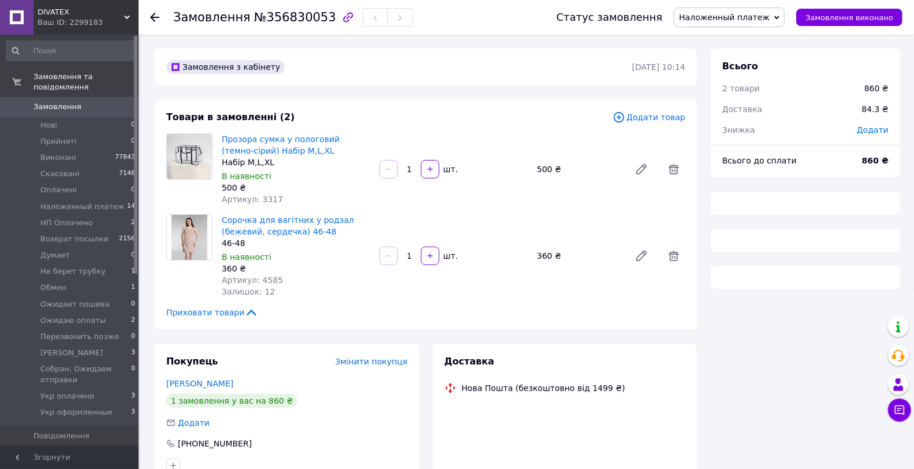
drag, startPoint x: 374, startPoint y: 100, endPoint x: 448, endPoint y: 134, distance: 81.1
click at [374, 100] on div "Товари в замовленні (2) Додати товар Прозора сумка у пологовий (темно-сірий) На…" at bounding box center [426, 214] width 542 height 230
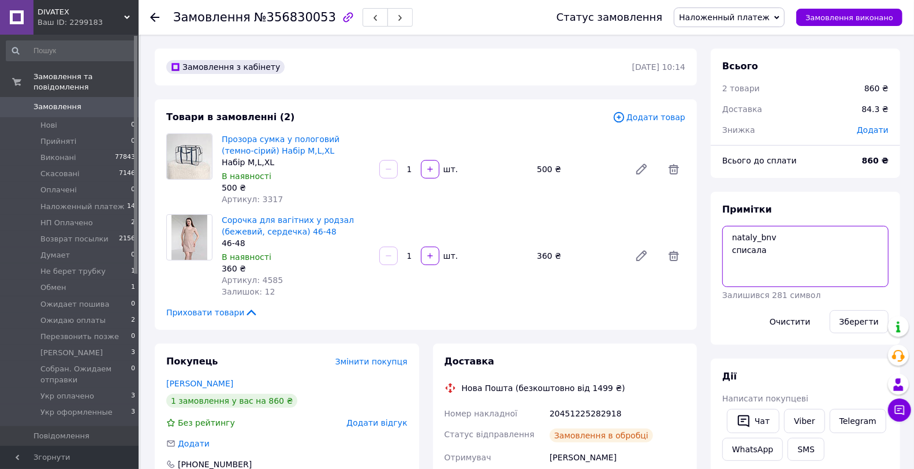
click at [734, 233] on textarea "nataly_bnv списала" at bounding box center [805, 256] width 166 height 61
click at [754, 233] on textarea "nataly_bnv списала" at bounding box center [805, 256] width 166 height 61
click at [754, 234] on textarea "nataly_bnv списала" at bounding box center [805, 256] width 166 height 61
click at [563, 390] on div "Нова Пошта (безкоштовно від 1499 ₴)" at bounding box center [543, 388] width 169 height 12
click at [573, 413] on div "20451225282918" at bounding box center [617, 413] width 140 height 21
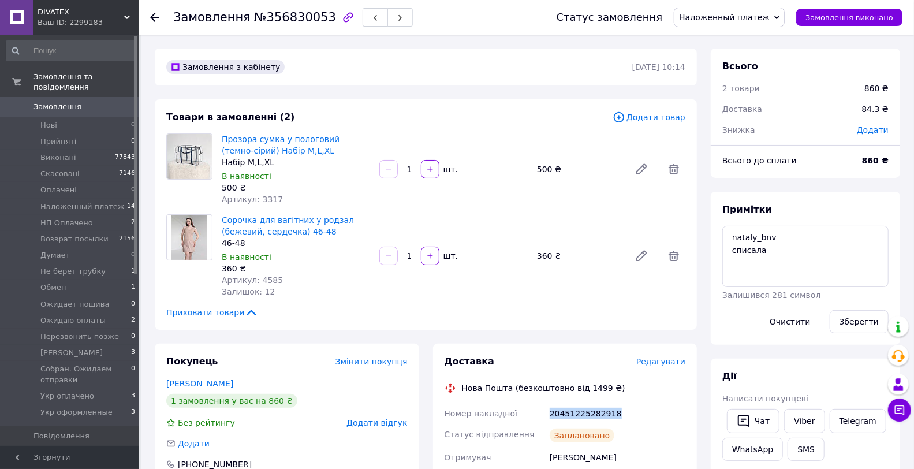
click at [573, 413] on div "20451225282918" at bounding box center [617, 413] width 140 height 21
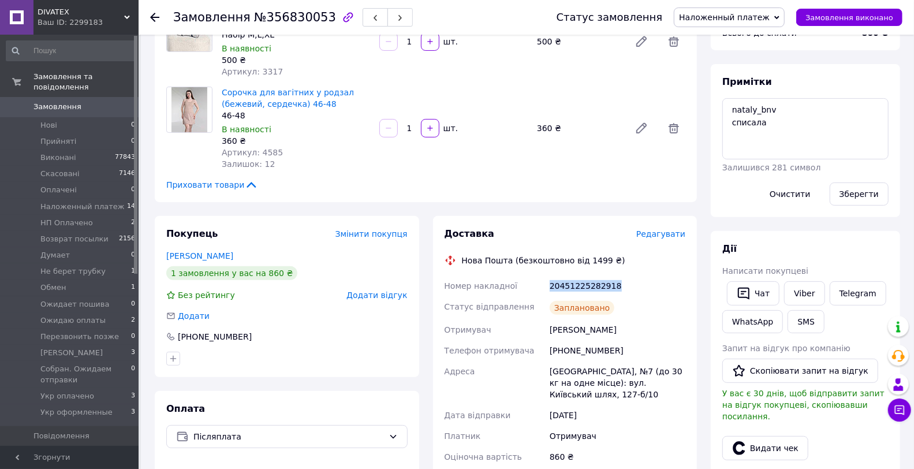
scroll to position [128, 0]
click at [783, 440] on button "Видати чек" at bounding box center [765, 447] width 86 height 24
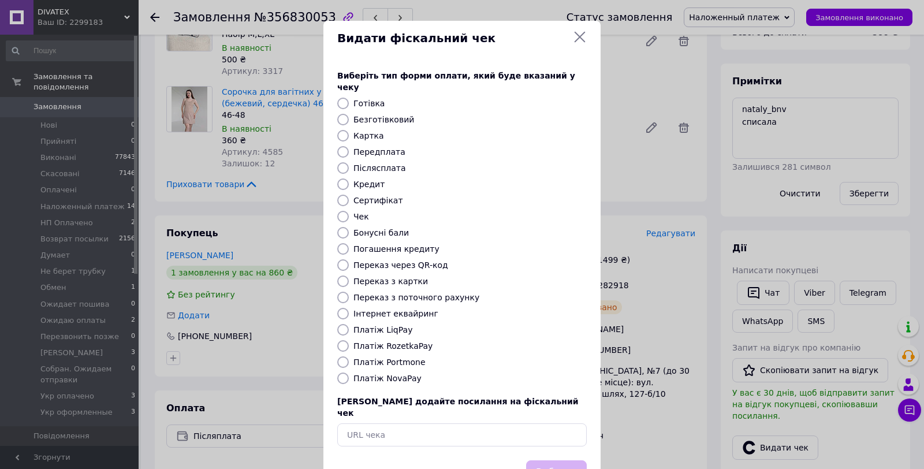
click at [382, 356] on div "Виберіть тип форми оплати, який буде вказаний у чеку Готівка Безготівковий Карт…" at bounding box center [461, 258] width 277 height 404
click at [395, 373] on label "Платіж NovaPay" at bounding box center [387, 377] width 68 height 9
click at [349, 372] on input "Платіж NovaPay" at bounding box center [343, 378] width 12 height 12
radio input "true"
click at [564, 461] on button "Вибрати" at bounding box center [556, 472] width 61 height 25
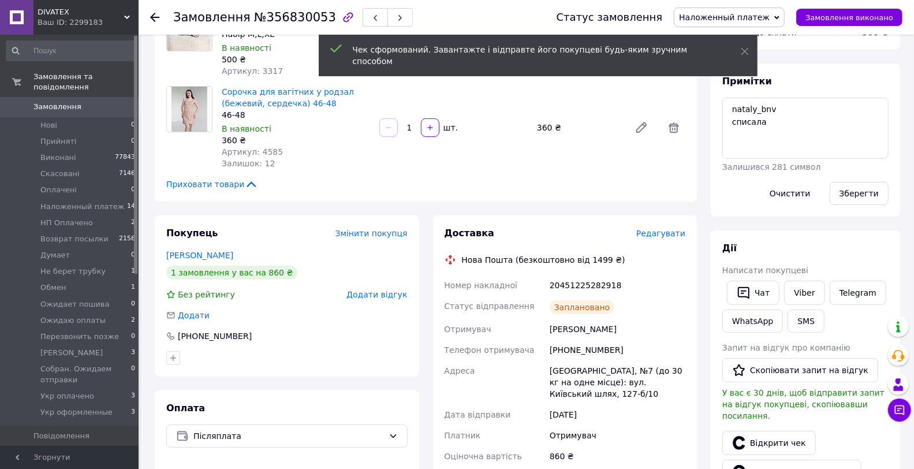
click at [786, 432] on link "Відкрити чек" at bounding box center [769, 443] width 94 height 24
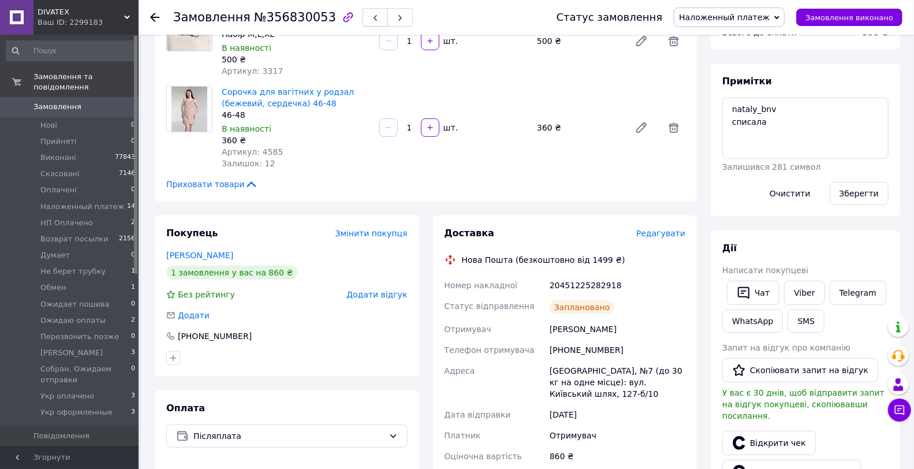
click at [363, 14] on button "button" at bounding box center [375, 17] width 25 height 18
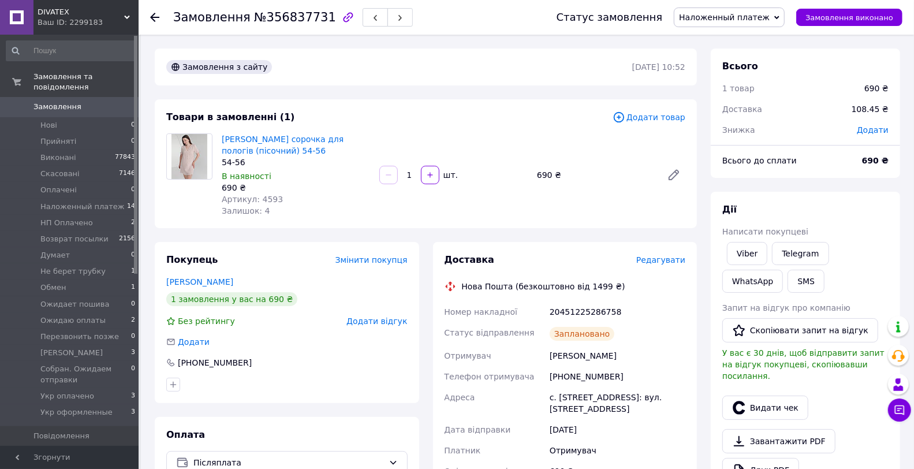
drag, startPoint x: 504, startPoint y: 99, endPoint x: 641, endPoint y: 163, distance: 151.3
click at [504, 99] on div "Товари в замовленні (1) Додати товар Муслінова сорочка для пологів (пісочний) 5…" at bounding box center [426, 163] width 542 height 129
click at [769, 251] on div "Telegram" at bounding box center [799, 254] width 61 height 28
click at [754, 251] on link "Viber" at bounding box center [747, 253] width 40 height 23
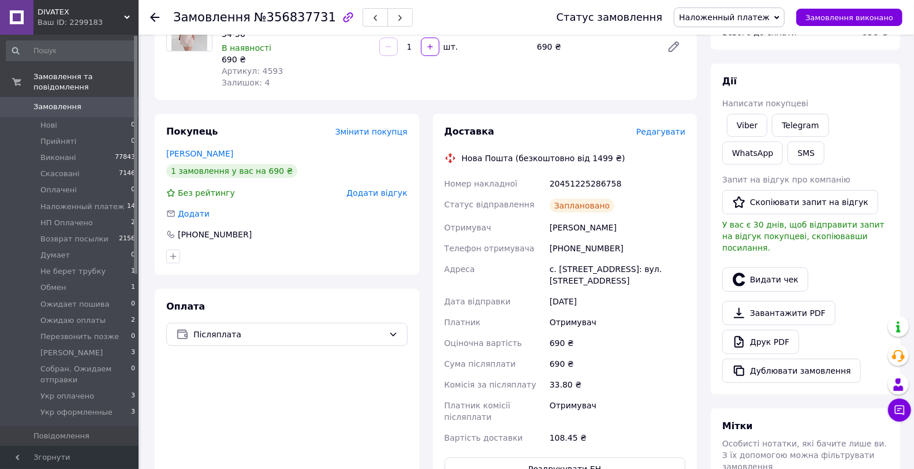
click at [578, 167] on div "Доставка Редагувати Нова Пошта (безкоштовно від 1499 ₴) Номер накладної 2045122…" at bounding box center [564, 302] width 241 height 355
click at [585, 185] on div "20451225286758" at bounding box center [617, 183] width 140 height 21
drag, startPoint x: 585, startPoint y: 185, endPoint x: 558, endPoint y: 209, distance: 36.8
click at [585, 185] on div "20451225286758" at bounding box center [617, 183] width 140 height 21
click at [775, 270] on button "Видати чек" at bounding box center [765, 279] width 86 height 24
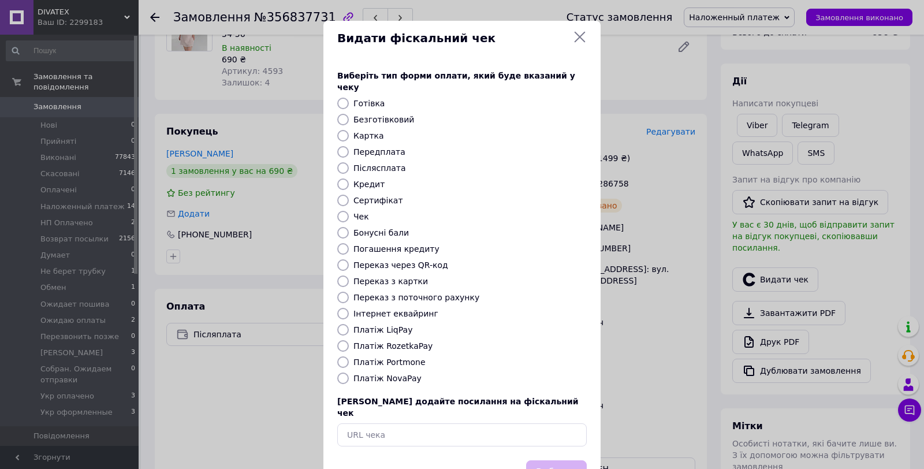
click at [353, 373] on label "Платіж NovaPay" at bounding box center [387, 377] width 68 height 9
click at [349, 372] on input "Платіж NovaPay" at bounding box center [343, 378] width 12 height 12
radio input "true"
click at [561, 460] on button "Вибрати" at bounding box center [556, 472] width 61 height 25
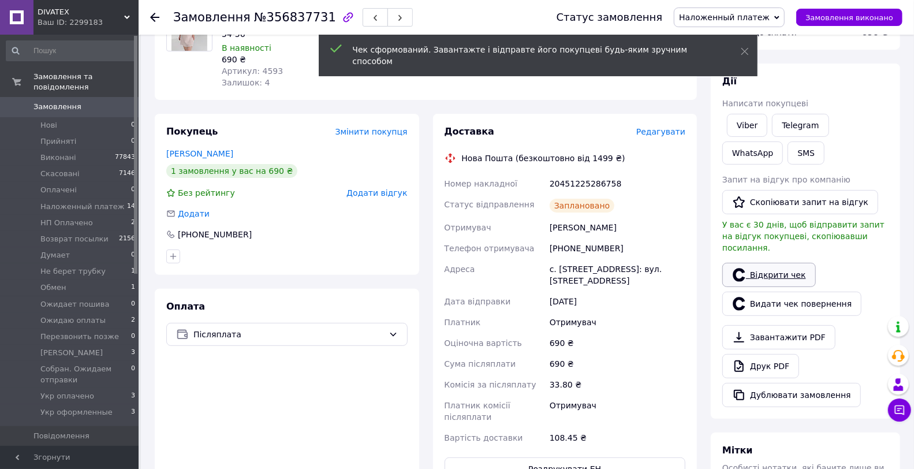
click at [771, 263] on link "Відкрити чек" at bounding box center [769, 275] width 94 height 24
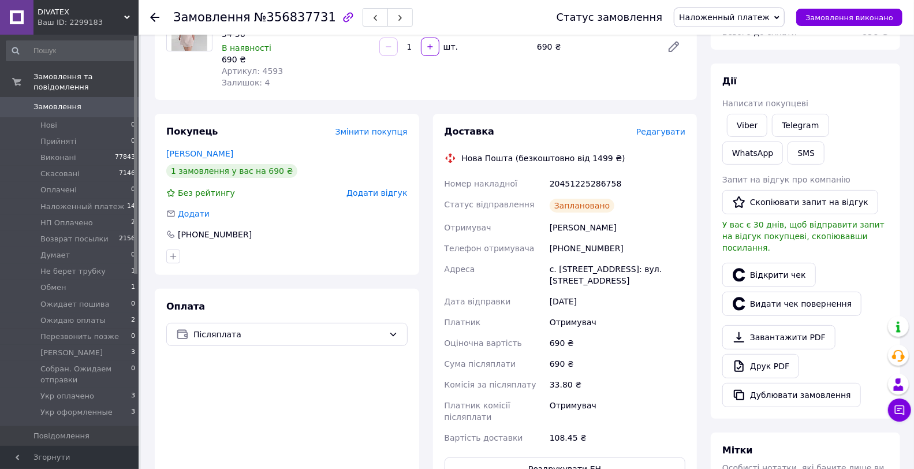
scroll to position [0, 0]
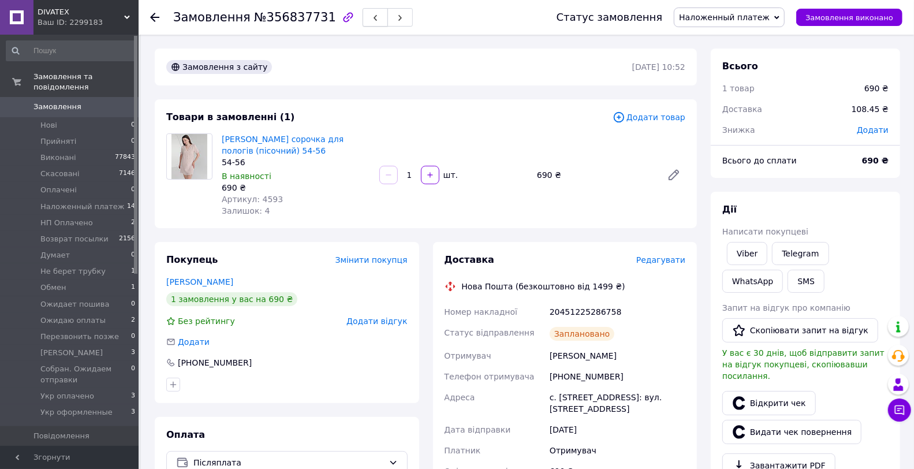
click at [372, 16] on icon "button" at bounding box center [375, 17] width 7 height 7
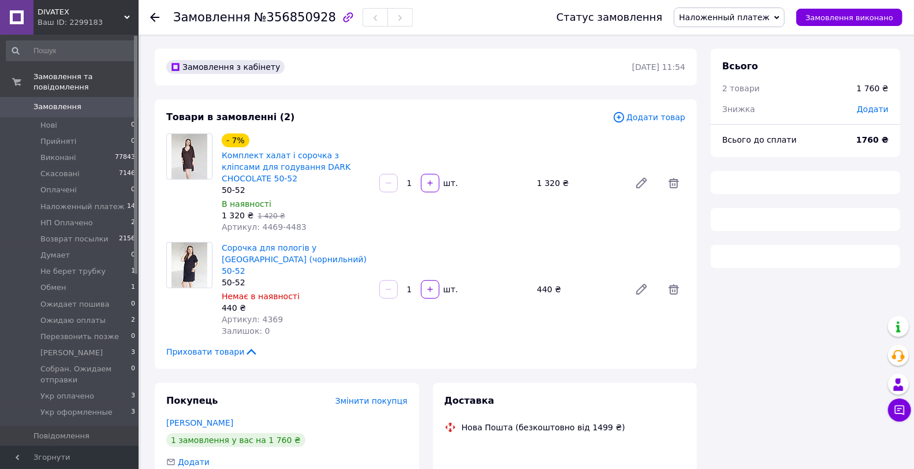
click at [373, 95] on div "Замовлення з кабінету 12.08.2025 | 11:54 Товари в замовленні (2) Додати товар -…" at bounding box center [426, 345] width 556 height 594
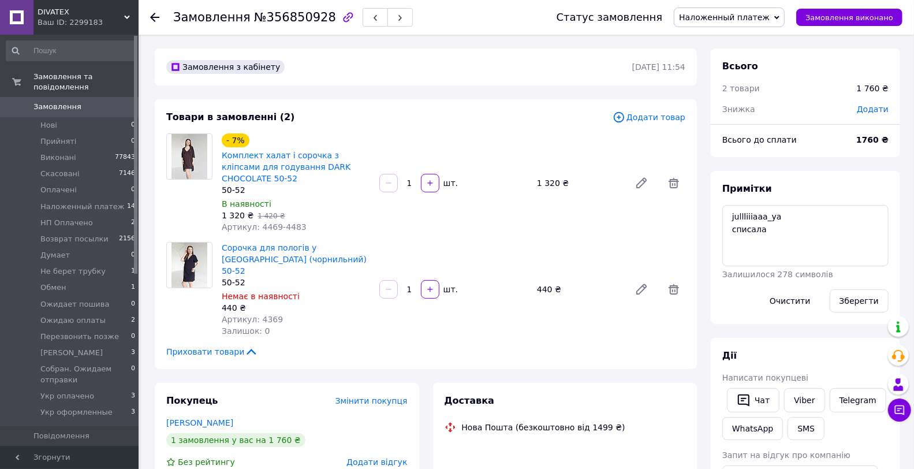
scroll to position [189, 0]
click at [569, 442] on div "20451225288973" at bounding box center [617, 452] width 140 height 21
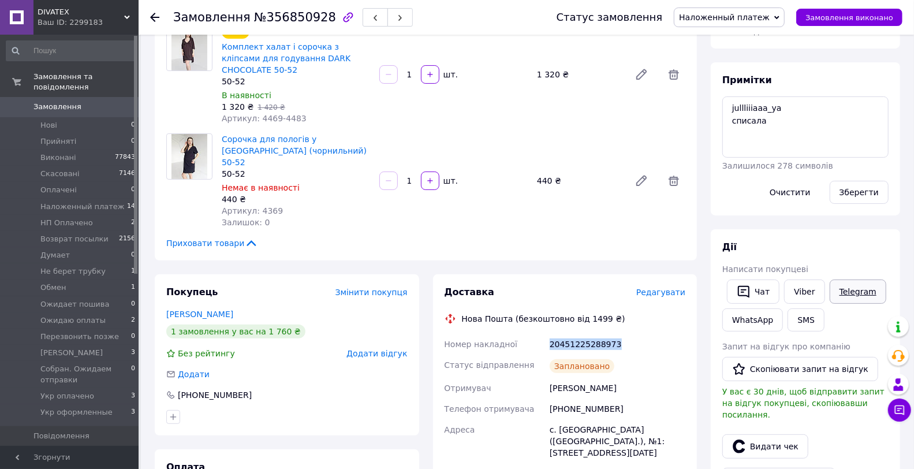
scroll to position [192, 0]
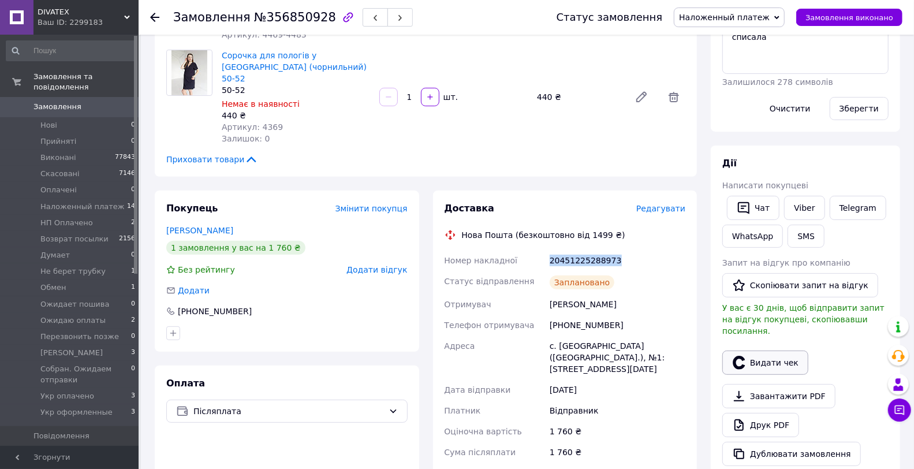
click at [767, 350] on button "Видати чек" at bounding box center [765, 362] width 86 height 24
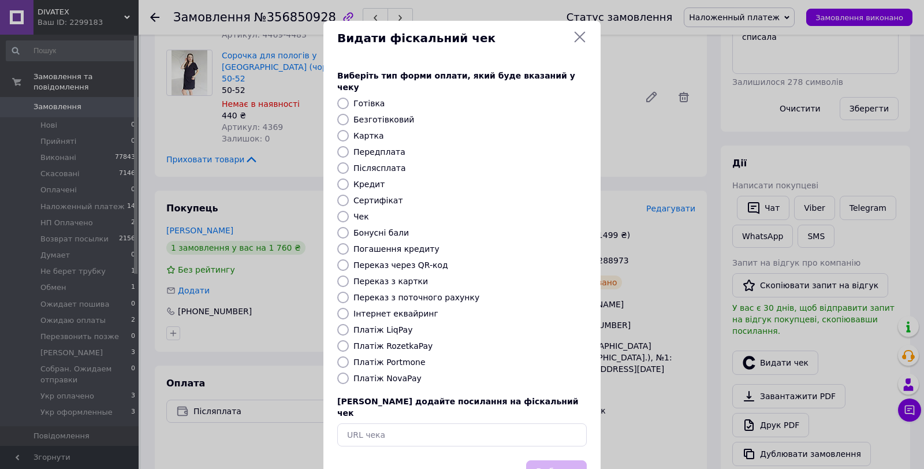
click at [373, 373] on label "Платіж NovaPay" at bounding box center [387, 377] width 68 height 9
click at [349, 372] on input "Платіж NovaPay" at bounding box center [343, 378] width 12 height 12
radio input "true"
click at [551, 460] on button "Вибрати" at bounding box center [556, 472] width 61 height 25
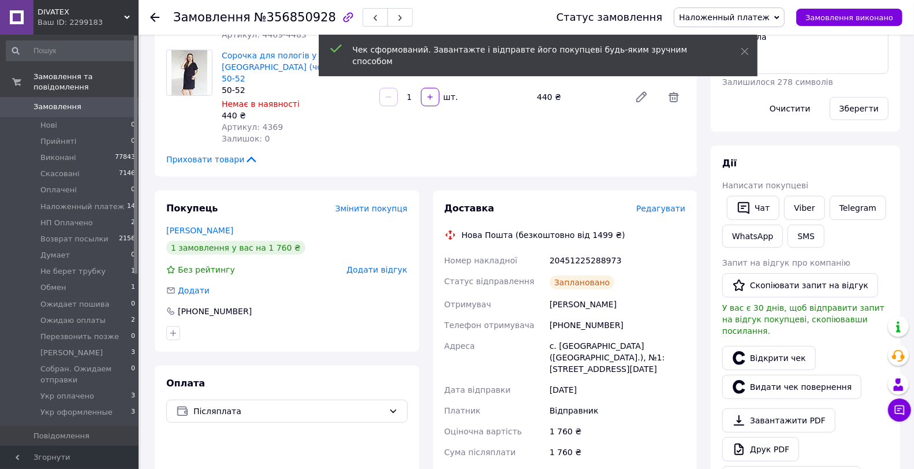
click at [763, 351] on link "Відкрити чек" at bounding box center [769, 358] width 94 height 24
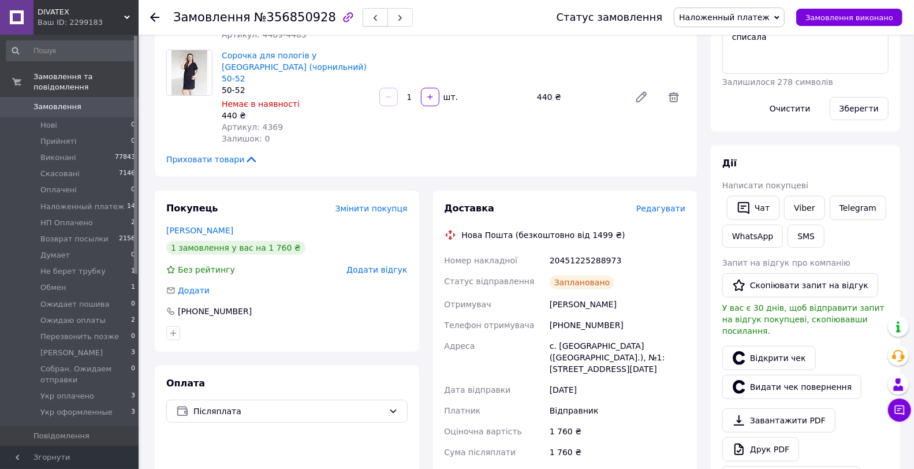
click at [363, 18] on button "button" at bounding box center [375, 17] width 25 height 18
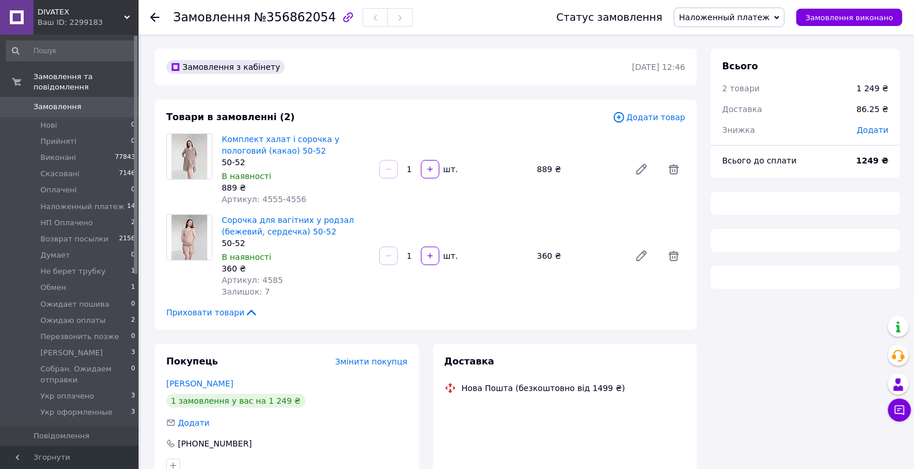
click at [424, 107] on div "Товари в замовленні (2) Додати товар Комплект халат і сорочка у пологовий (кака…" at bounding box center [426, 214] width 542 height 230
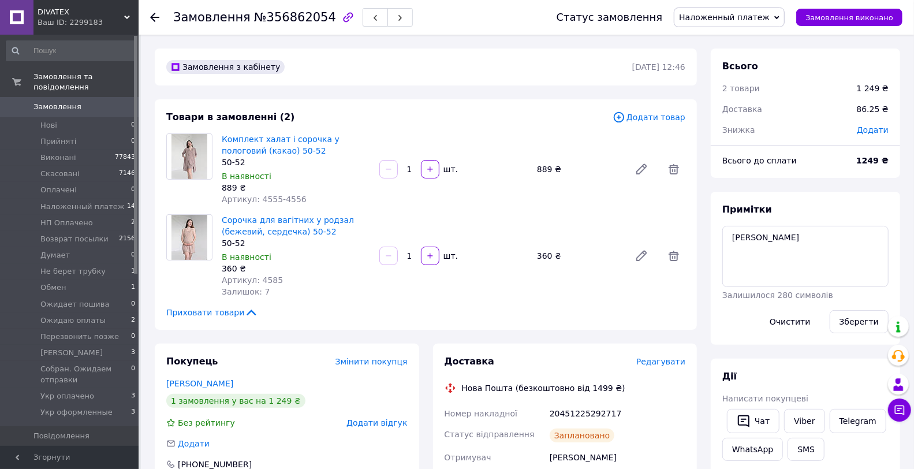
click at [599, 408] on div "20451225292717" at bounding box center [617, 413] width 140 height 21
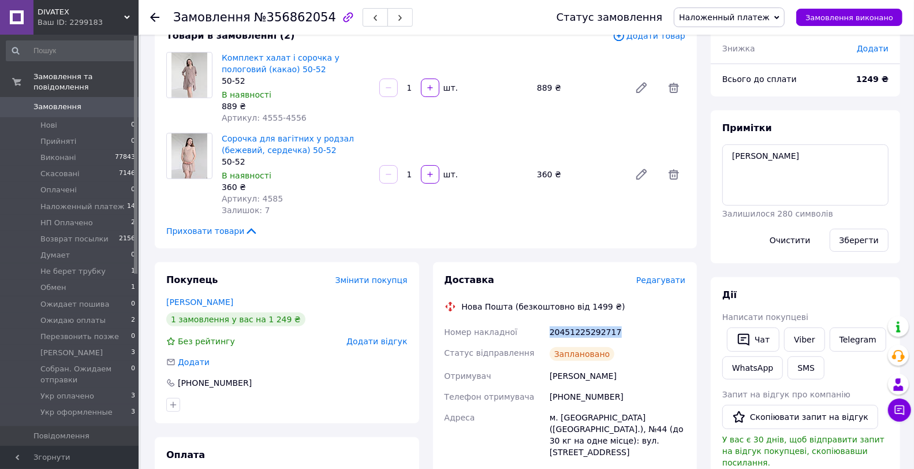
scroll to position [128, 0]
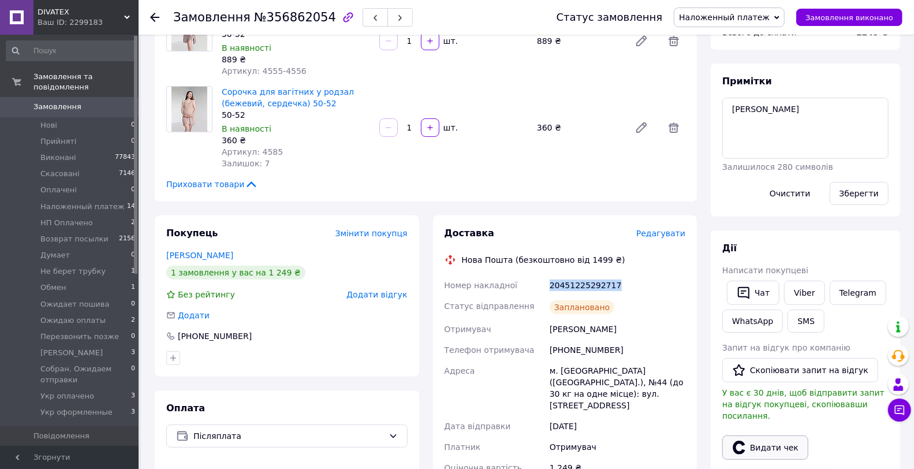
click at [767, 435] on button "Видати чек" at bounding box center [765, 447] width 86 height 24
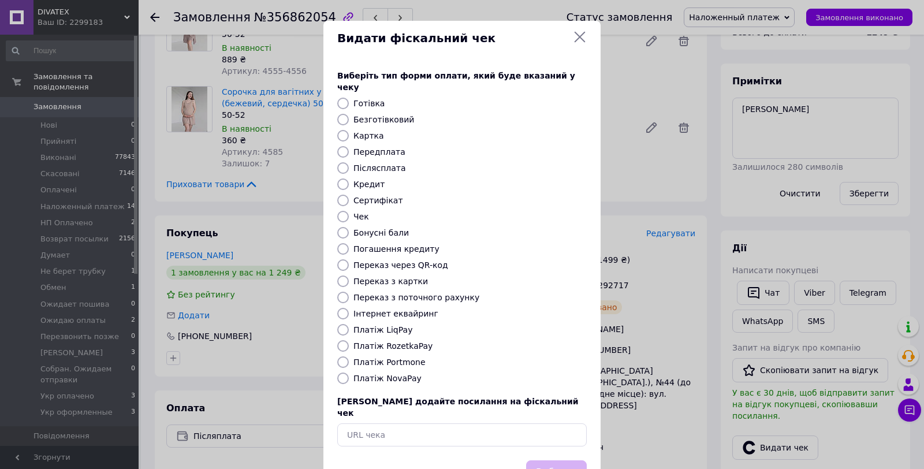
click at [395, 373] on label "Платіж NovaPay" at bounding box center [387, 377] width 68 height 9
click at [349, 372] on input "Платіж NovaPay" at bounding box center [343, 378] width 12 height 12
radio input "true"
click at [562, 460] on button "Вибрати" at bounding box center [556, 472] width 61 height 25
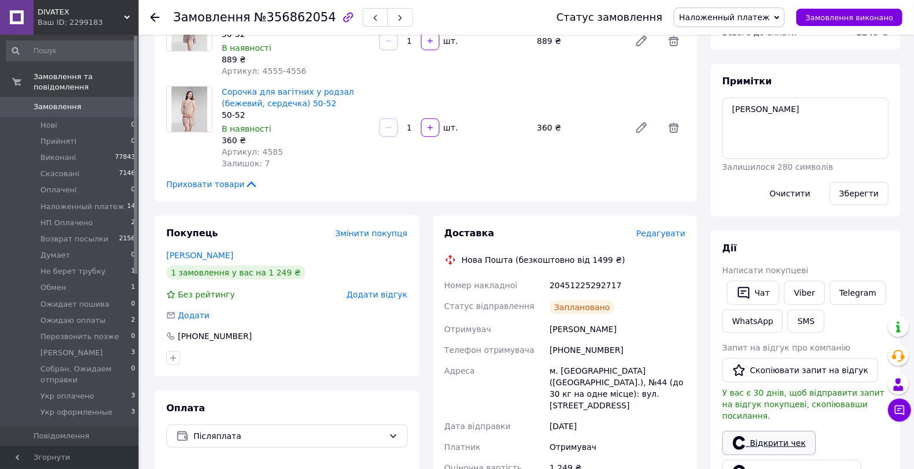
click at [776, 431] on link "Відкрити чек" at bounding box center [769, 443] width 94 height 24
click at [363, 9] on button "button" at bounding box center [375, 17] width 25 height 18
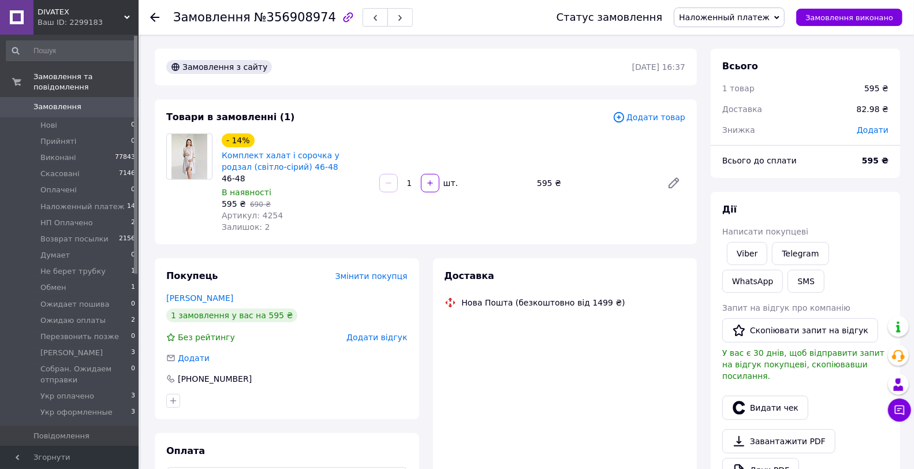
click at [436, 109] on div "Товари в замовленні (1) Додати товар - 14% Комплект халат і сорочка у родзал (с…" at bounding box center [426, 171] width 542 height 145
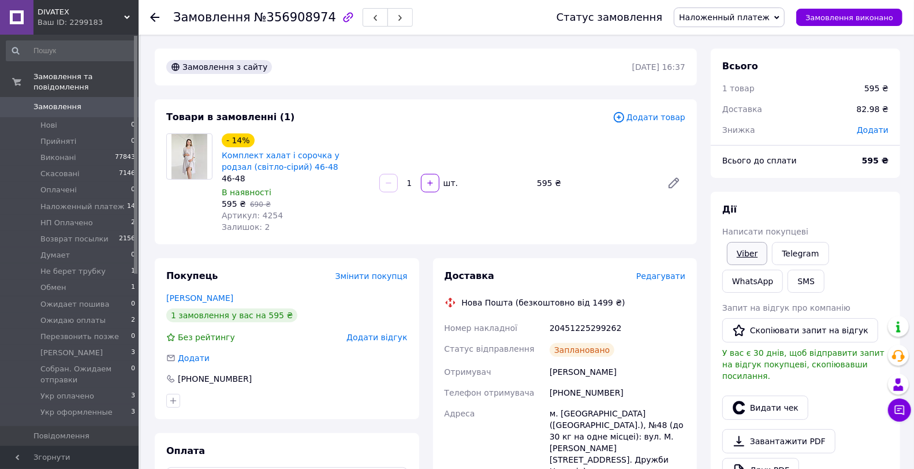
click at [738, 253] on link "Viber" at bounding box center [747, 253] width 40 height 23
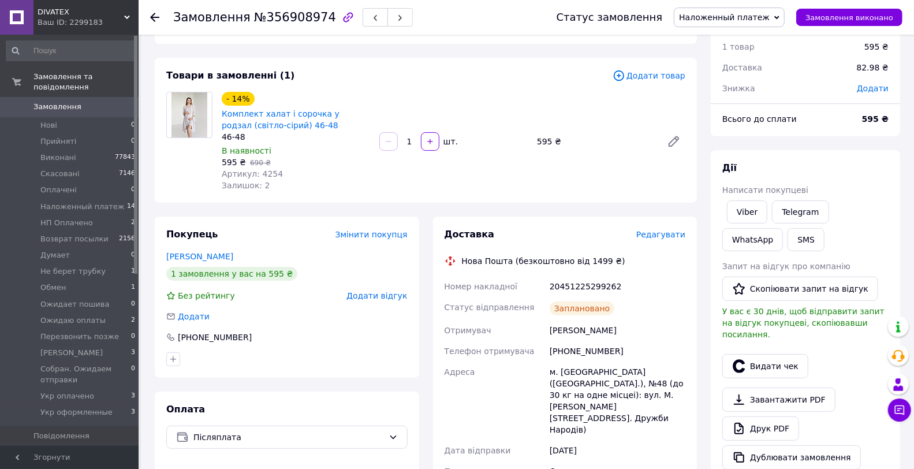
scroll to position [64, 0]
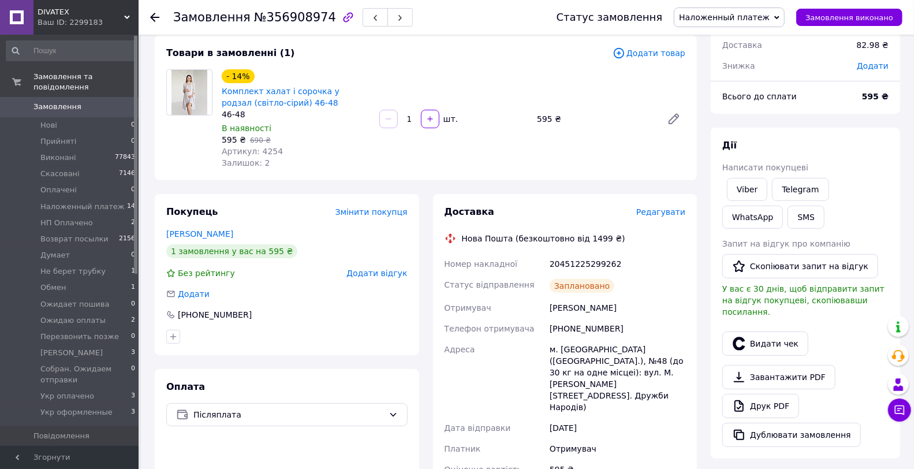
click at [581, 295] on div "Заплановано" at bounding box center [617, 285] width 140 height 23
click at [582, 257] on div "20451225299262" at bounding box center [617, 263] width 140 height 21
click at [765, 331] on button "Видати чек" at bounding box center [765, 343] width 86 height 24
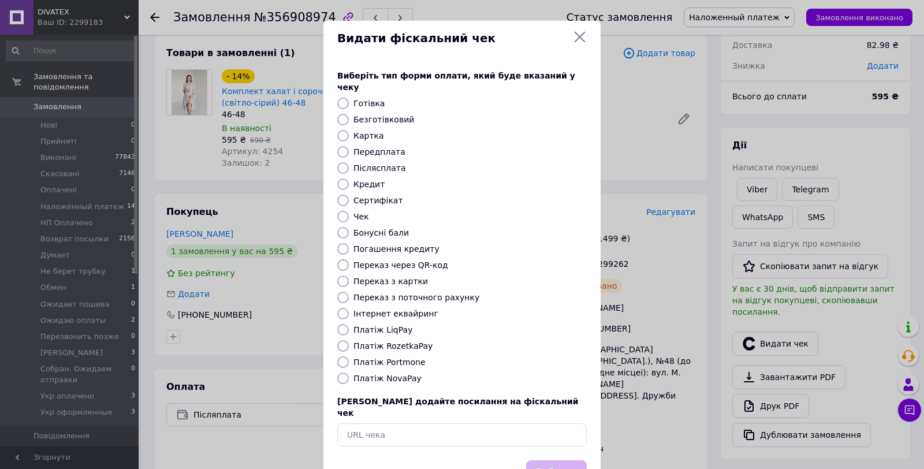
click at [383, 373] on label "Платіж NovaPay" at bounding box center [387, 377] width 68 height 9
click at [349, 372] on input "Платіж NovaPay" at bounding box center [343, 378] width 12 height 12
radio input "true"
click at [579, 460] on button "Вибрати" at bounding box center [556, 472] width 61 height 25
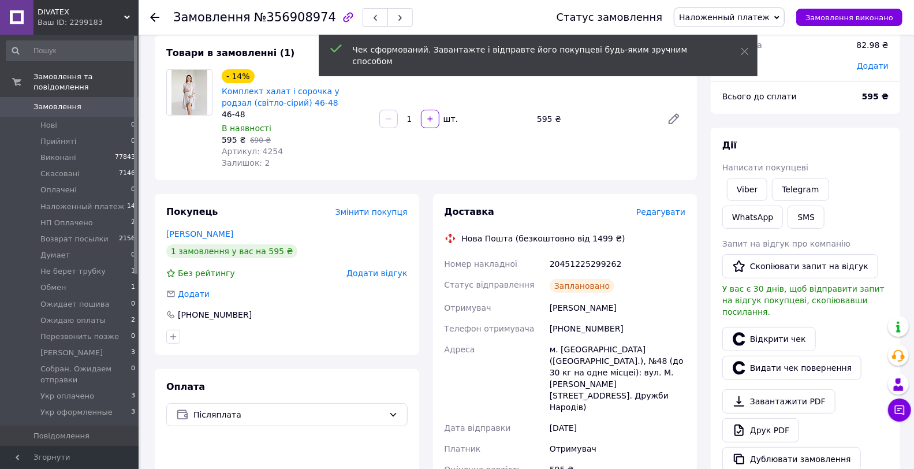
click at [764, 333] on link "Відкрити чек" at bounding box center [769, 339] width 94 height 24
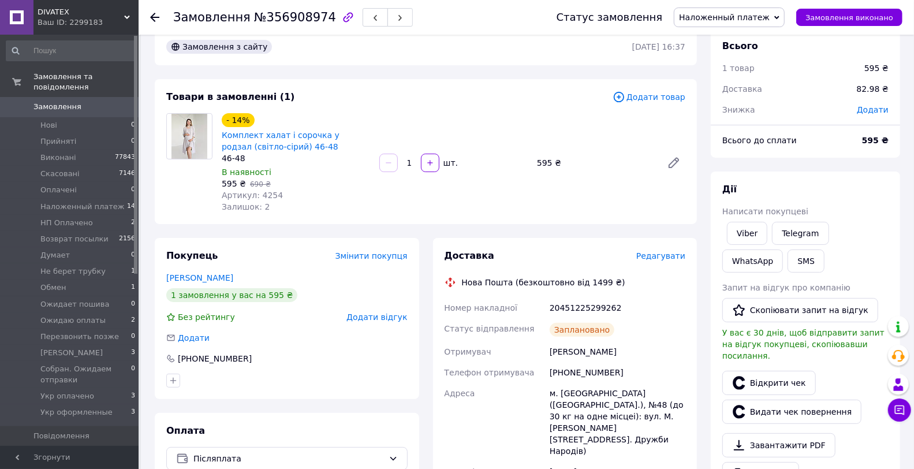
scroll to position [0, 0]
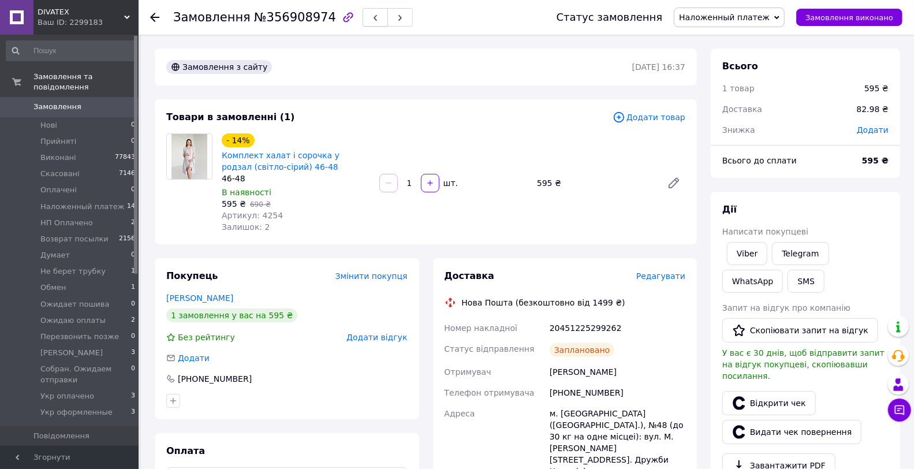
click at [372, 20] on icon "button" at bounding box center [375, 17] width 7 height 7
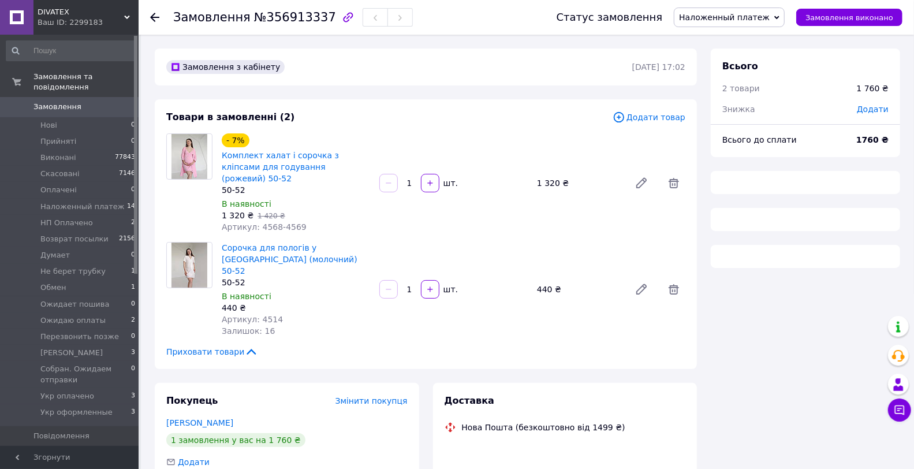
click at [429, 72] on div "Замовлення з кабінету" at bounding box center [398, 67] width 468 height 18
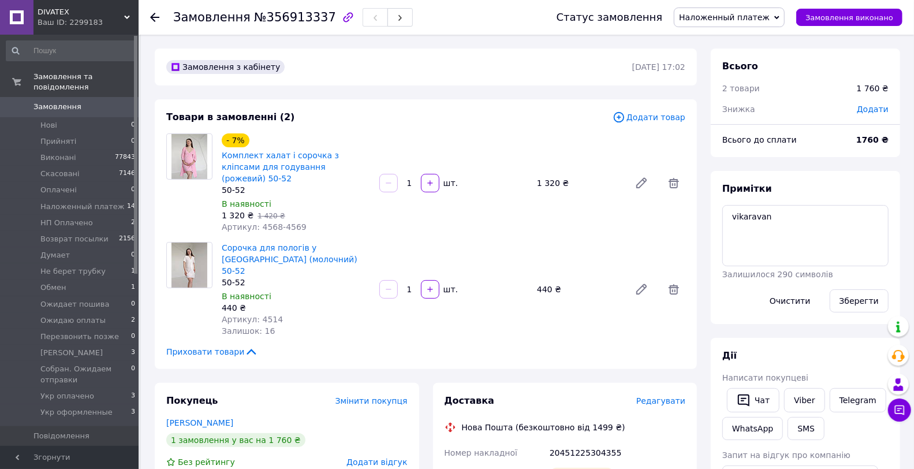
click at [580, 442] on div "20451225304355" at bounding box center [617, 452] width 140 height 21
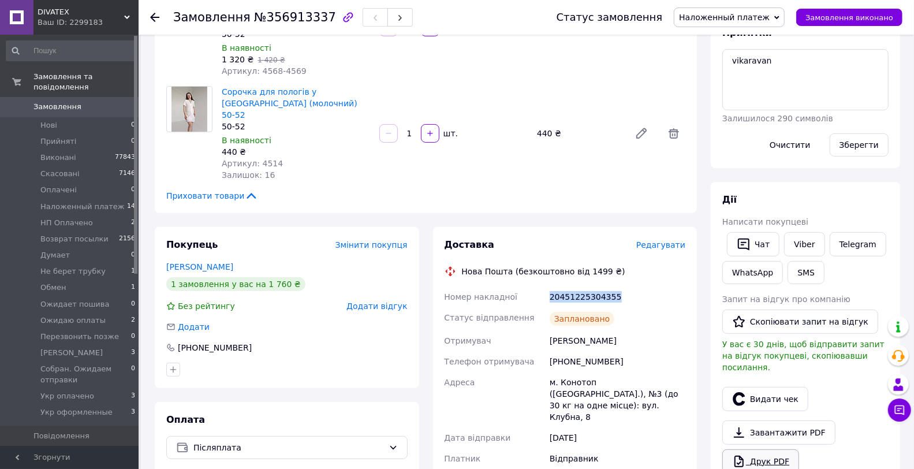
scroll to position [256, 0]
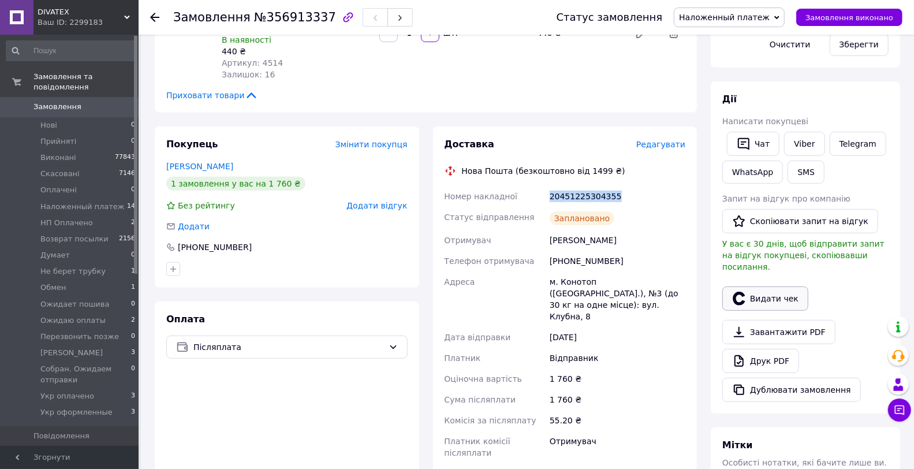
click at [768, 286] on button "Видати чек" at bounding box center [765, 298] width 86 height 24
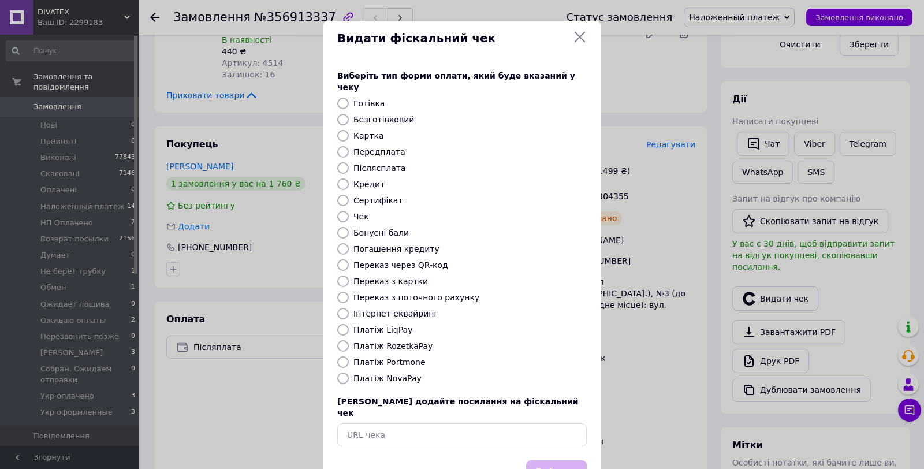
click at [390, 373] on label "Платіж NovaPay" at bounding box center [387, 377] width 68 height 9
click at [349, 372] on input "Платіж NovaPay" at bounding box center [343, 378] width 12 height 12
radio input "true"
click at [557, 460] on button "Вибрати" at bounding box center [556, 472] width 61 height 25
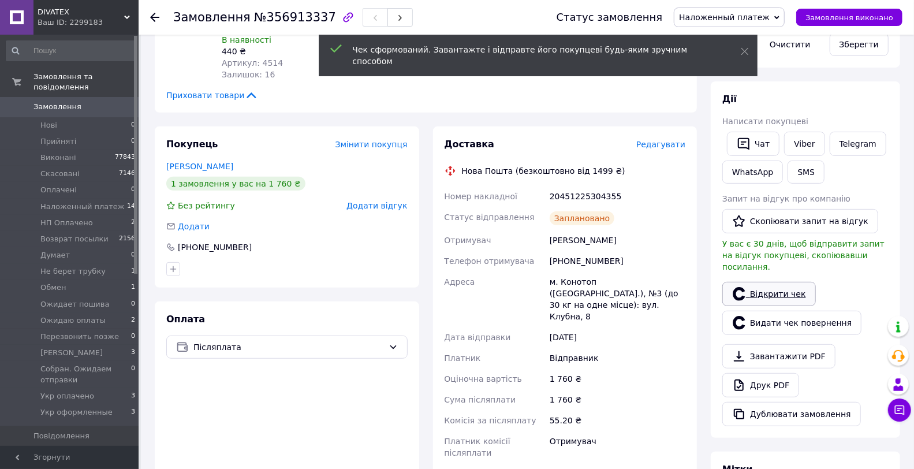
click at [759, 291] on link "Відкрити чек" at bounding box center [769, 294] width 94 height 24
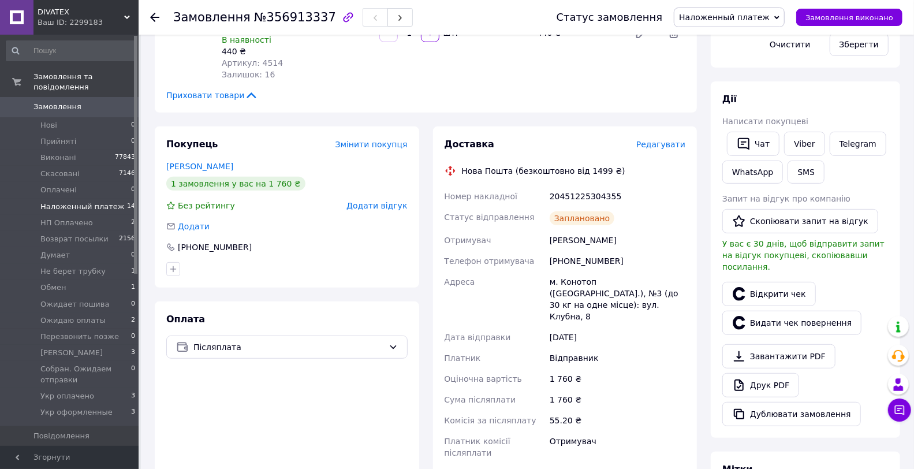
click at [103, 201] on span "Hаложенный платеж" at bounding box center [82, 206] width 84 height 10
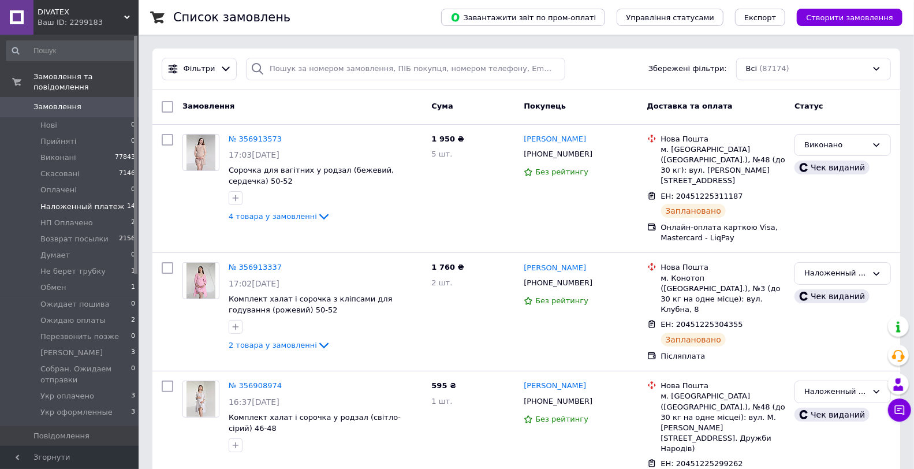
click at [99, 201] on span "Hаложенный платеж" at bounding box center [82, 206] width 84 height 10
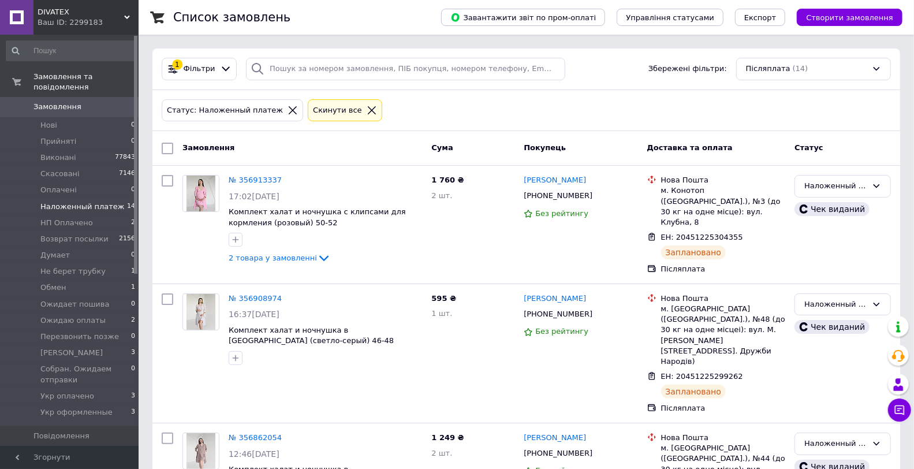
click at [166, 147] on input "checkbox" at bounding box center [168, 149] width 12 height 12
checkbox input "true"
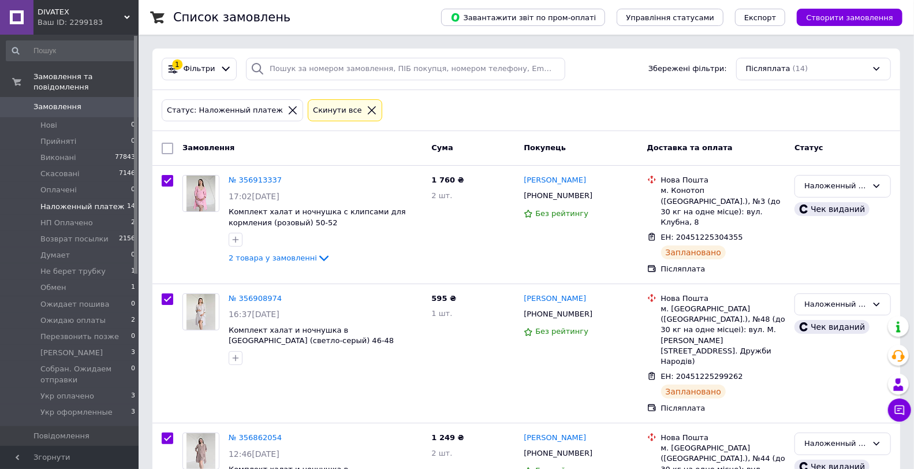
checkbox input "true"
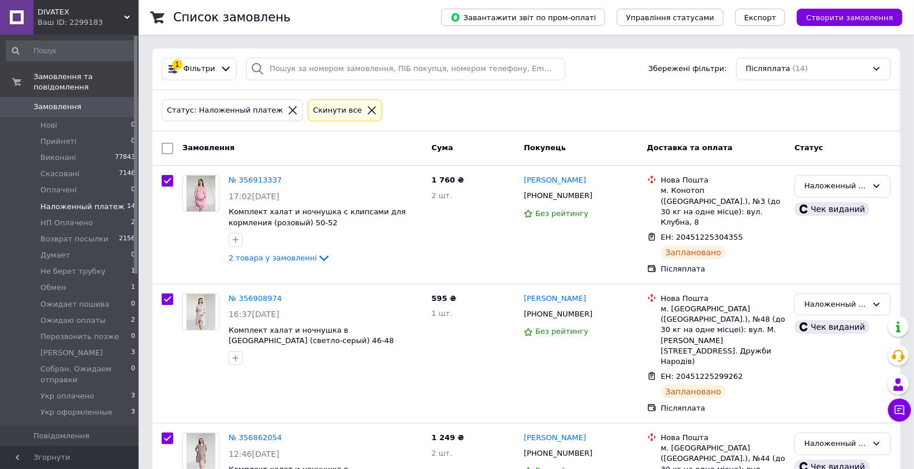
checkbox input "true"
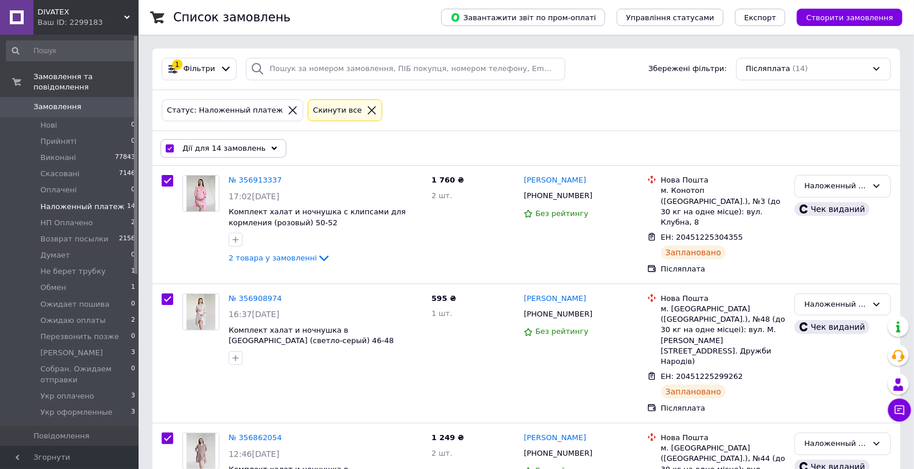
click at [222, 145] on span "Дії для 14 замовлень" at bounding box center [223, 148] width 83 height 10
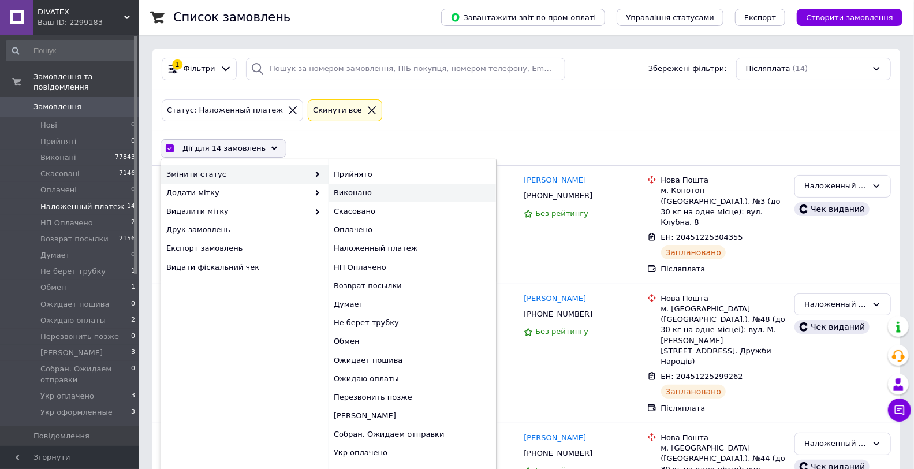
click at [348, 190] on div "Виконано" at bounding box center [411, 193] width 167 height 18
checkbox input "false"
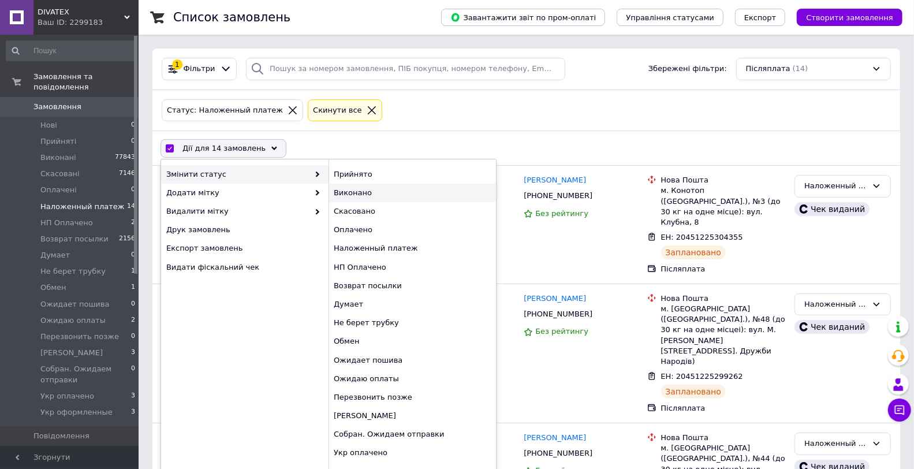
checkbox input "false"
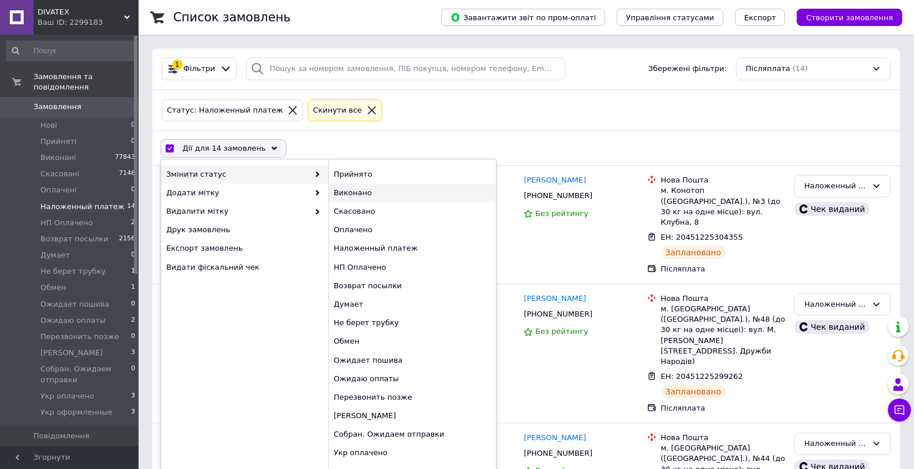
checkbox input "false"
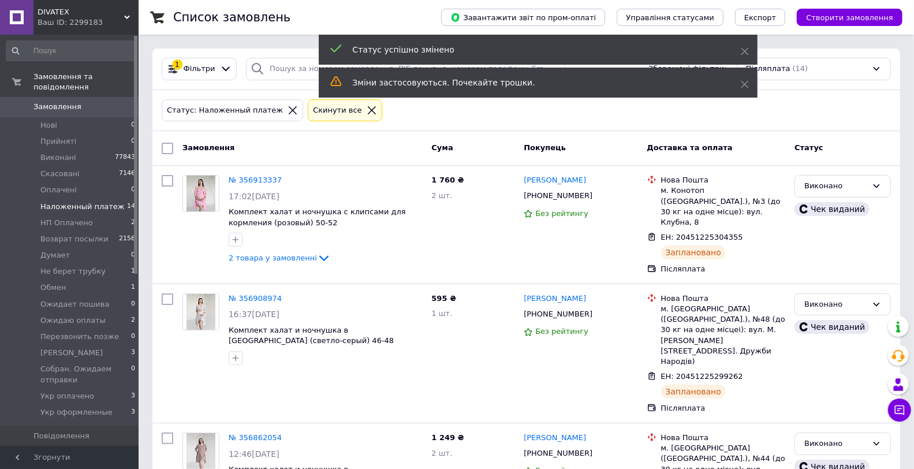
click at [117, 97] on link "Замовлення 0" at bounding box center [71, 107] width 142 height 20
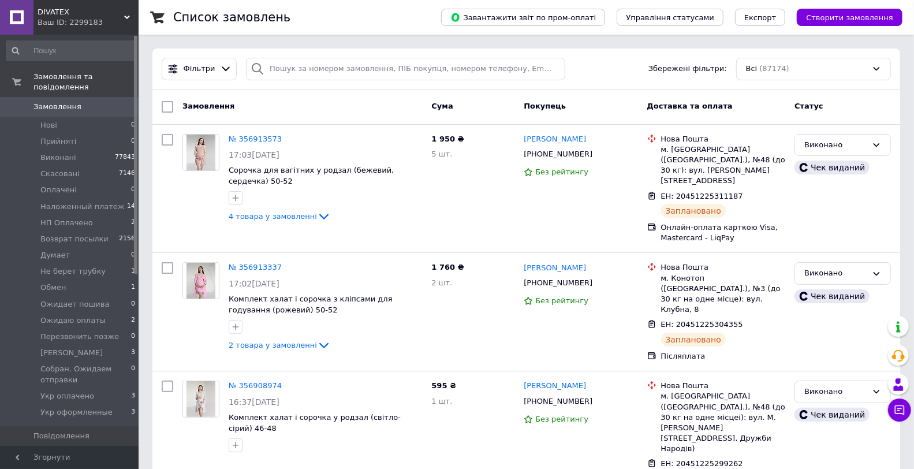
click at [104, 102] on span "Замовлення" at bounding box center [69, 107] width 73 height 10
click at [83, 150] on li "Виконані 77857" at bounding box center [71, 158] width 142 height 16
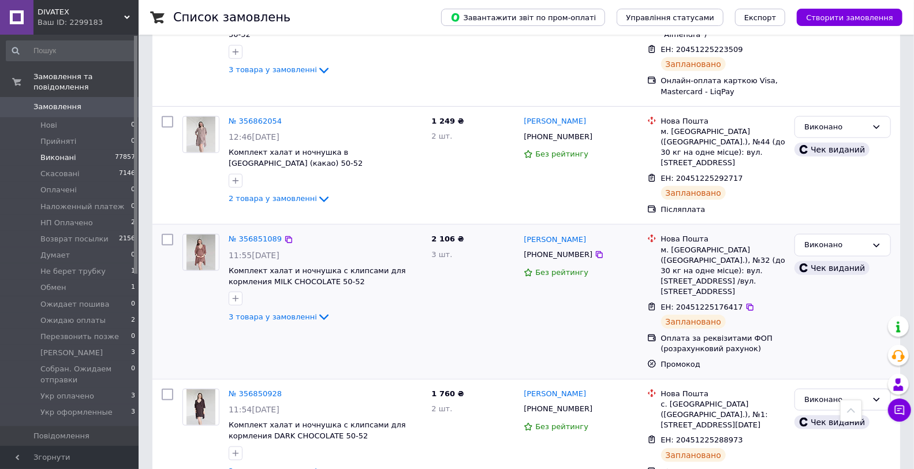
scroll to position [449, 0]
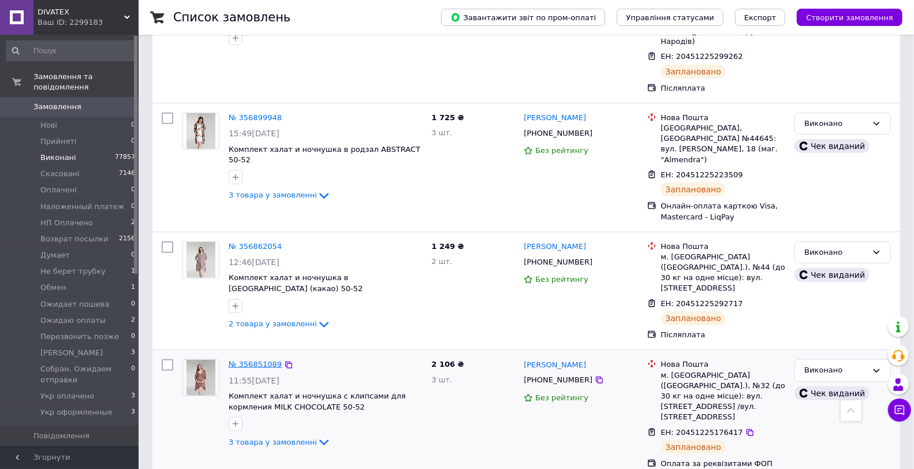
click at [247, 360] on link "№ 356851089" at bounding box center [255, 364] width 53 height 9
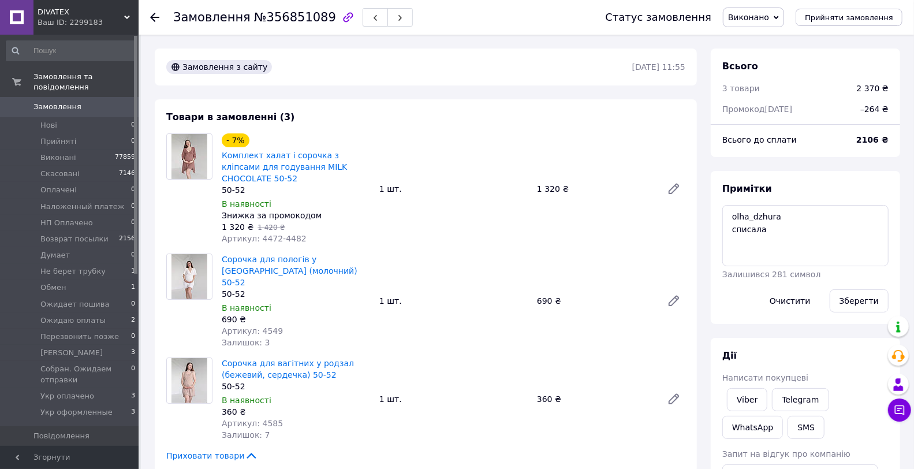
click at [115, 102] on span "0" at bounding box center [123, 107] width 32 height 10
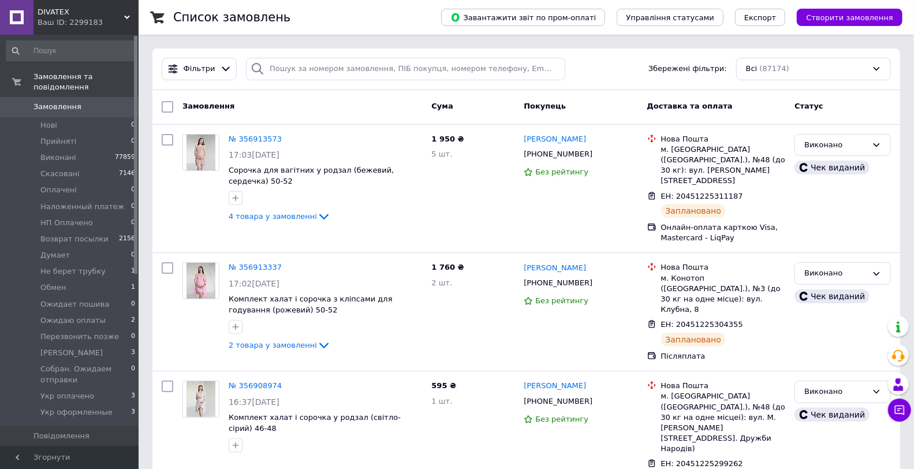
click at [105, 97] on link "Замовлення 0" at bounding box center [71, 107] width 142 height 20
click at [96, 97] on link "Замовлення 0" at bounding box center [71, 107] width 142 height 20
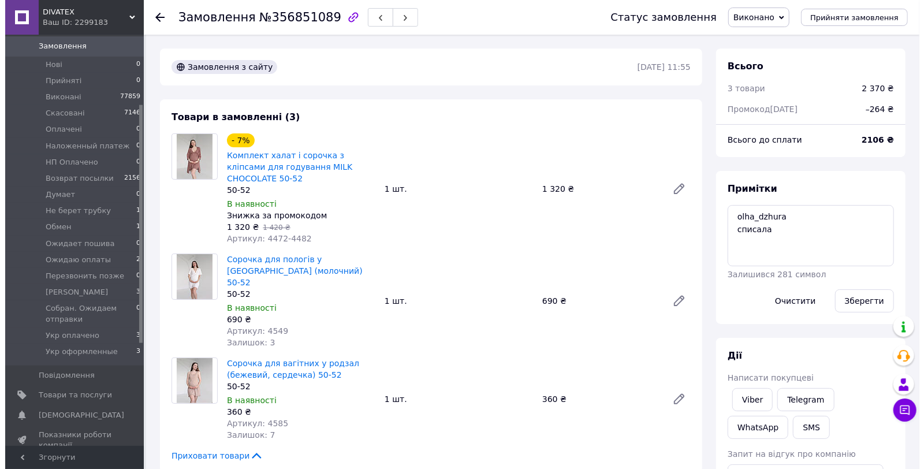
scroll to position [128, 0]
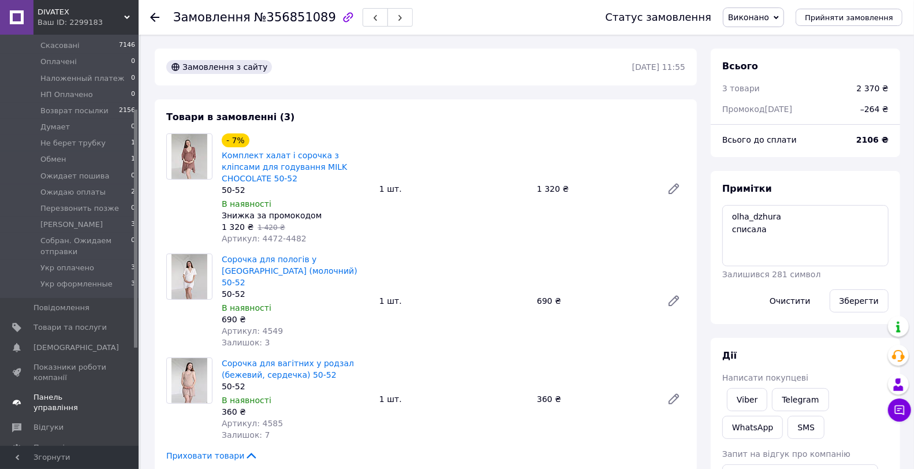
click at [68, 392] on span "Панель управління" at bounding box center [69, 402] width 73 height 21
